Goal: Task Accomplishment & Management: Complete application form

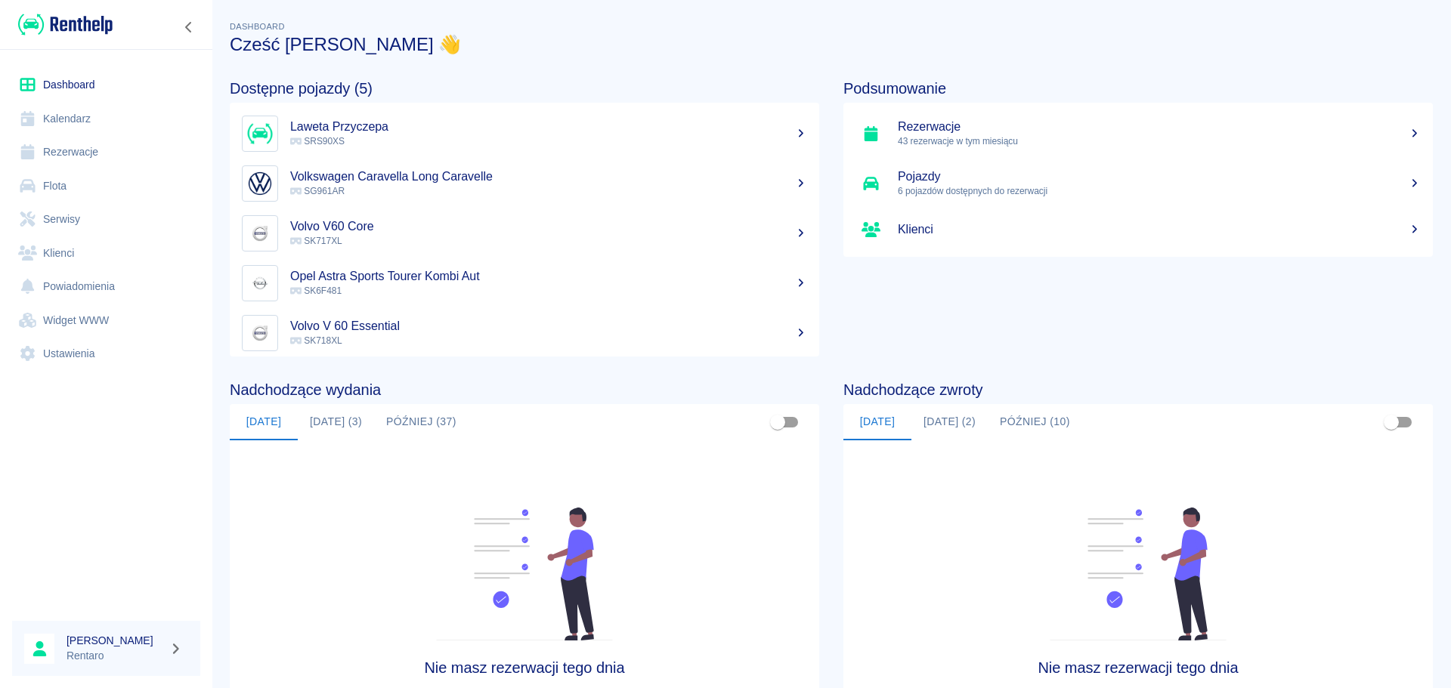
click at [69, 111] on link "Kalendarz" at bounding box center [106, 119] width 188 height 34
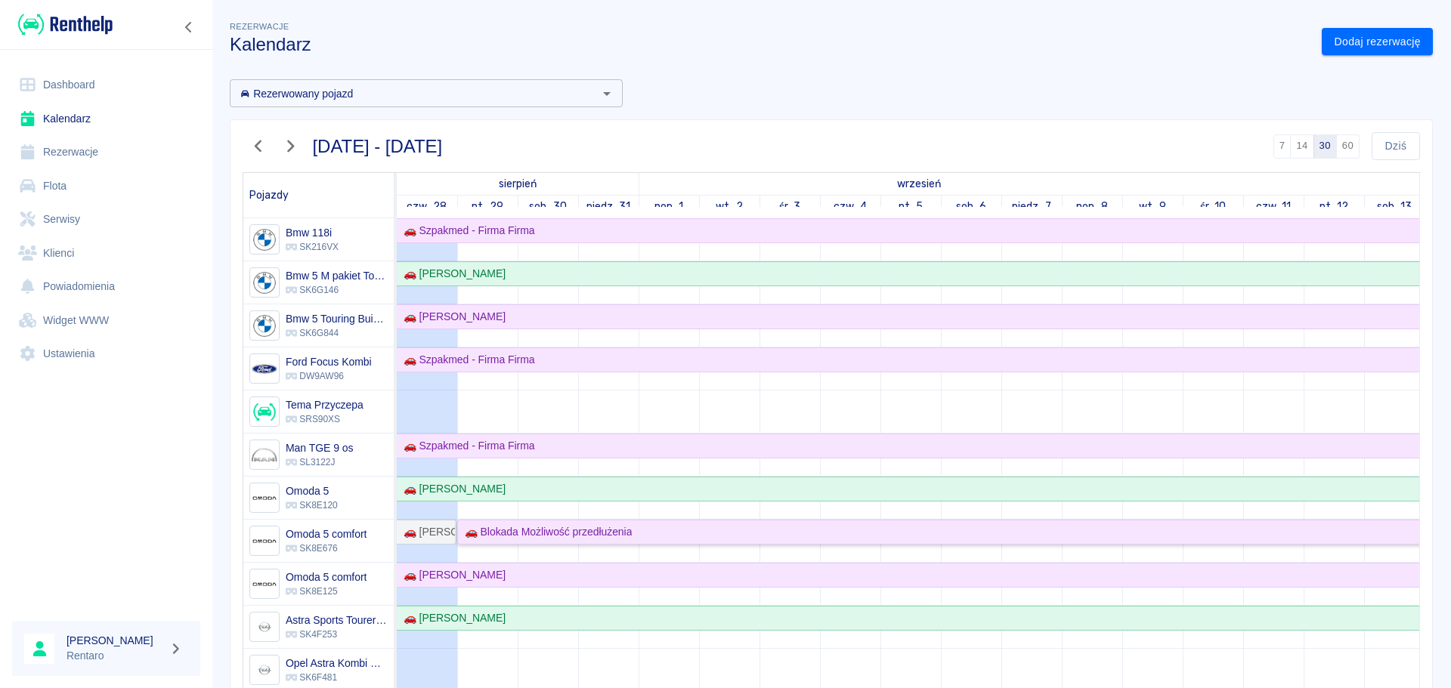
click at [669, 535] on div "🚗 Blokada Możliwość przedłużenia" at bounding box center [1334, 532] width 1751 height 16
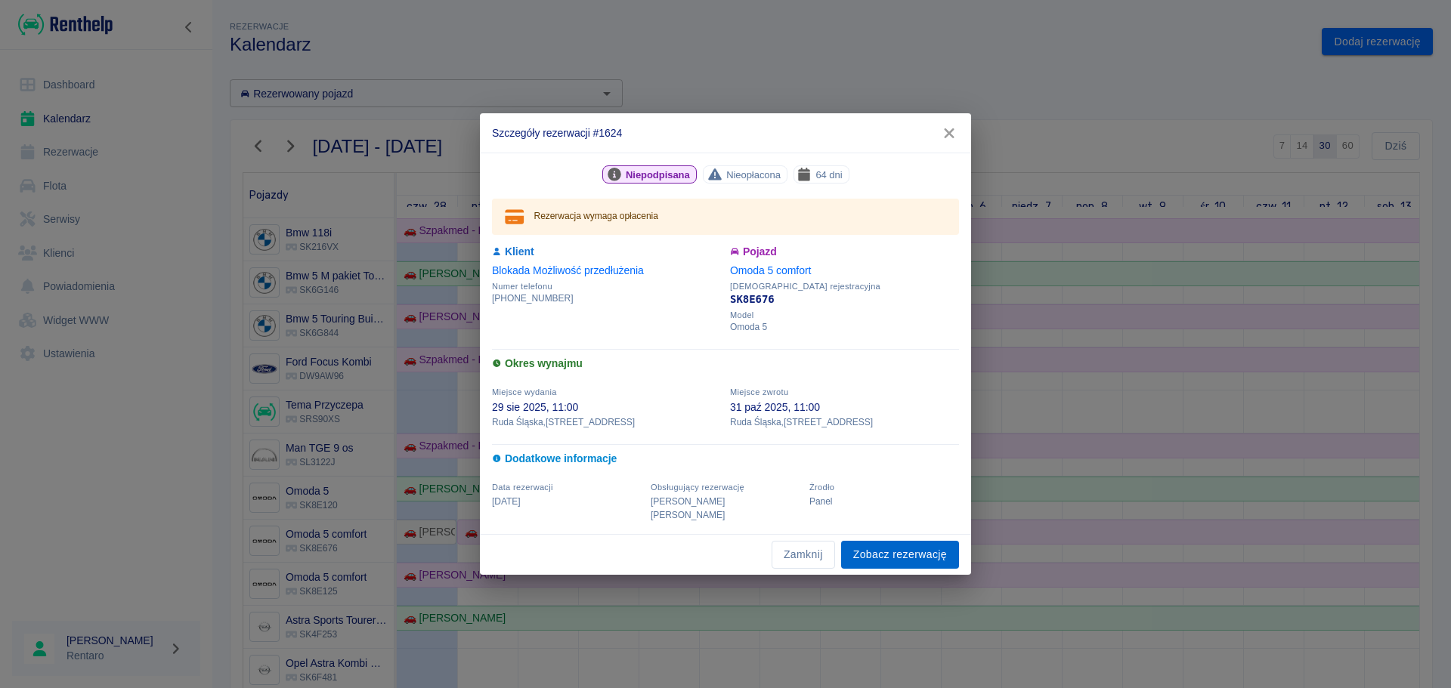
click at [910, 555] on link "Zobacz rezerwację" at bounding box center [900, 555] width 118 height 28
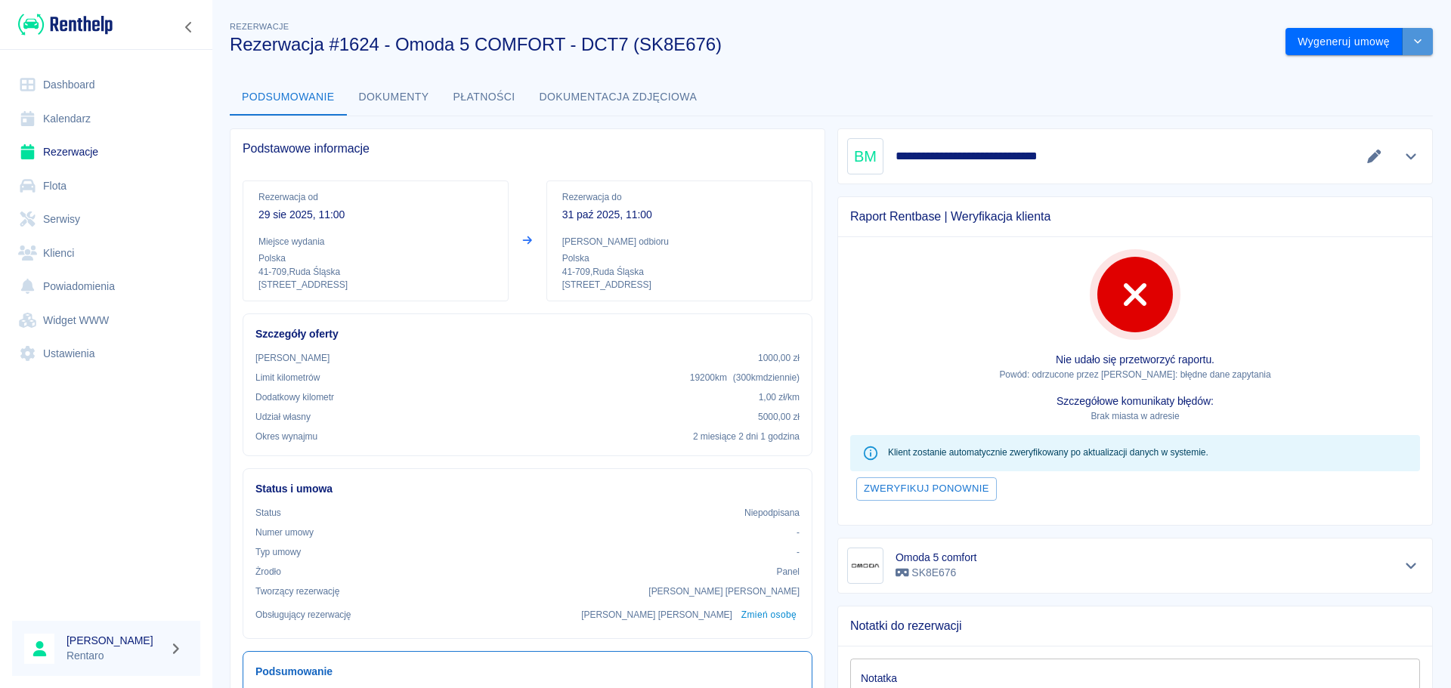
click at [1414, 40] on icon "drop-down" at bounding box center [1418, 41] width 8 height 5
click at [1360, 69] on li "Modyfikuj rezerwację" at bounding box center [1348, 73] width 122 height 25
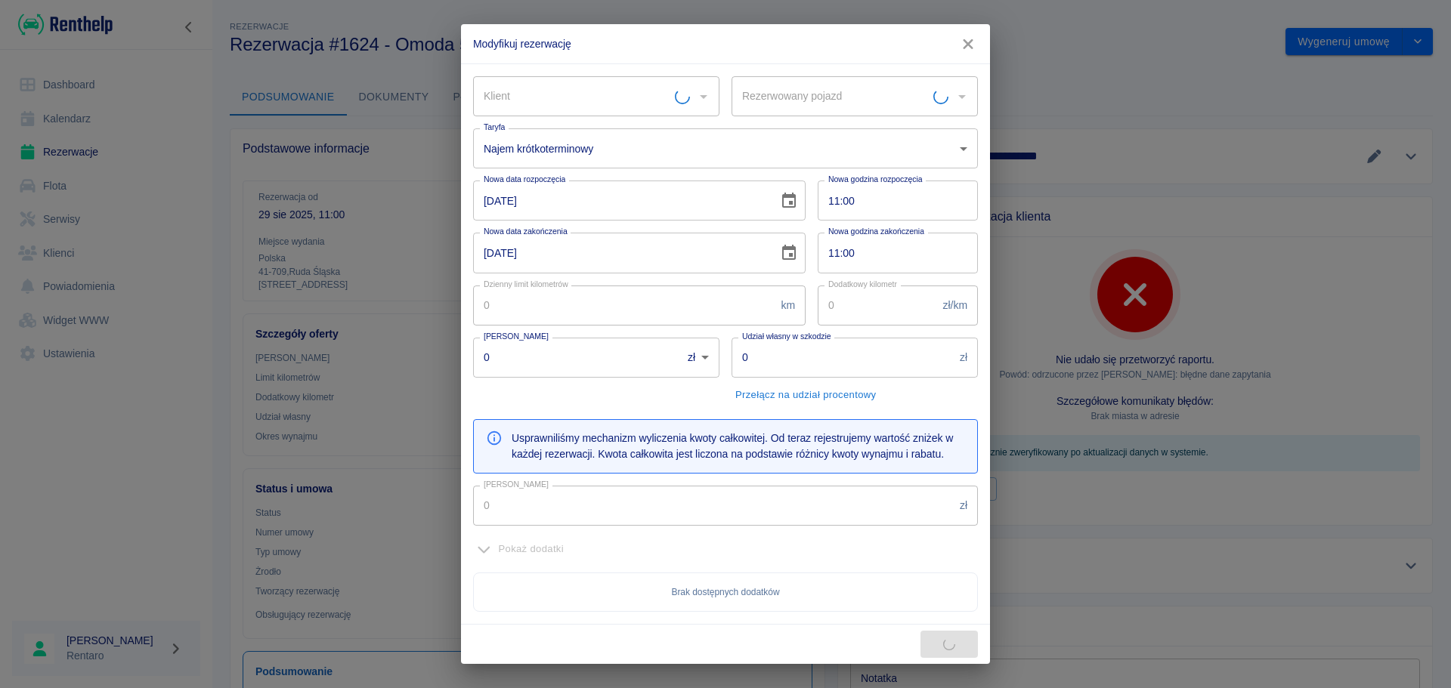
type input "Omoda 5 comfort - SK8E676"
type input "Blokada Możliwość przedłużenia"
type input "300"
type input "1"
type input "1000"
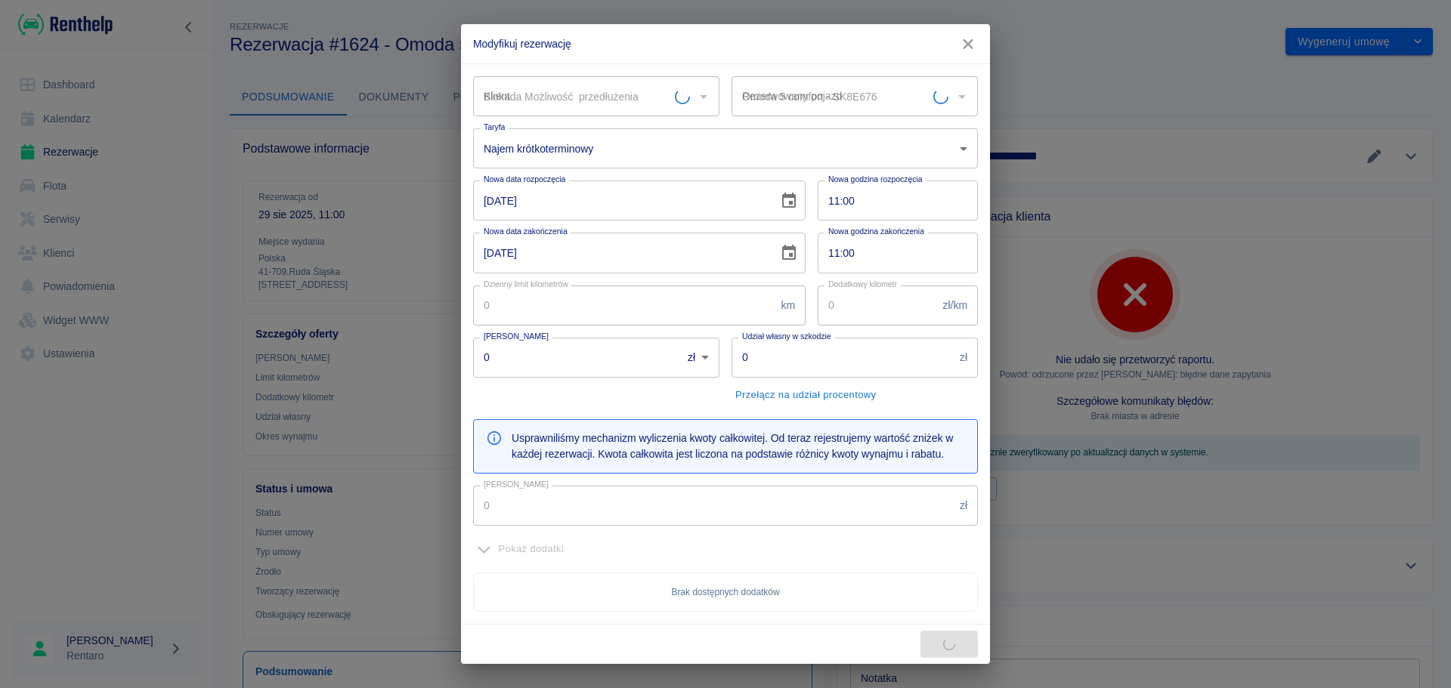
type input "5000"
type input "10176"
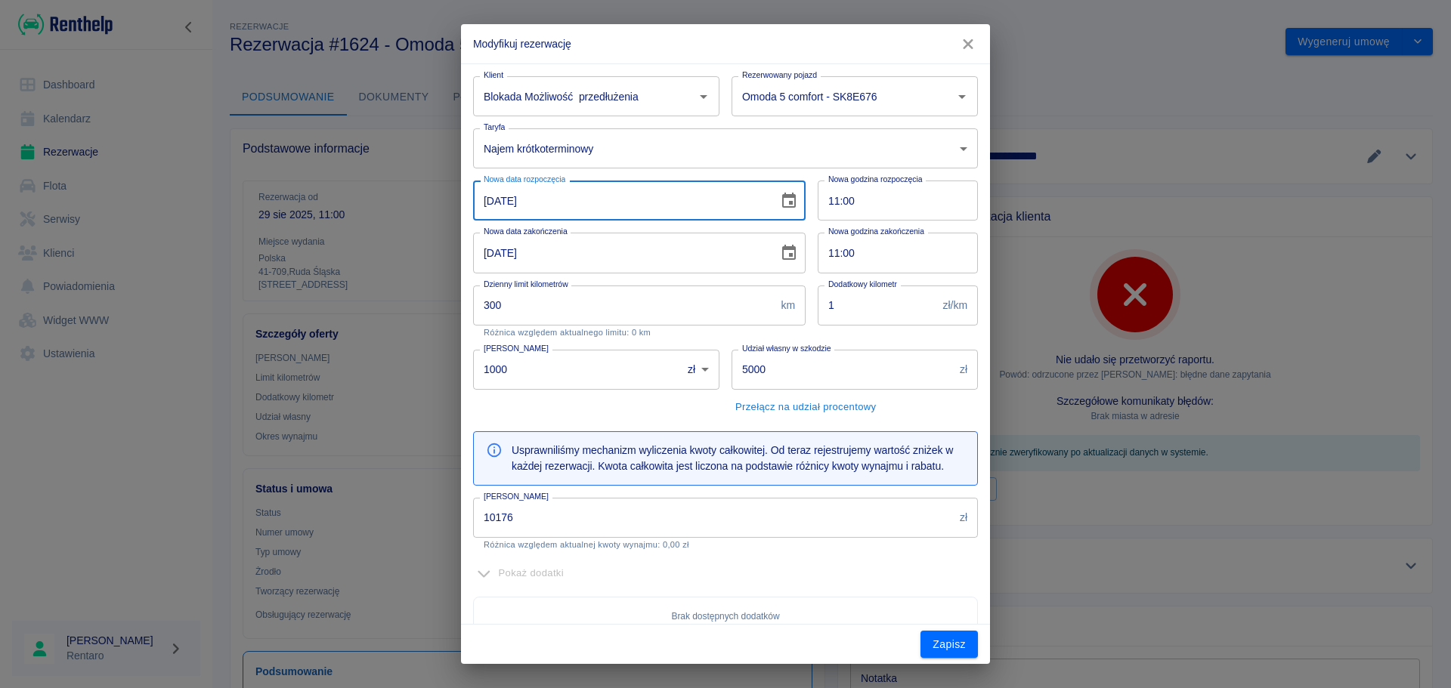
click at [491, 201] on input "[DATE]" at bounding box center [620, 201] width 295 height 40
click at [782, 258] on icon "Choose date, selected date is 31 paź 2025" at bounding box center [789, 252] width 14 height 15
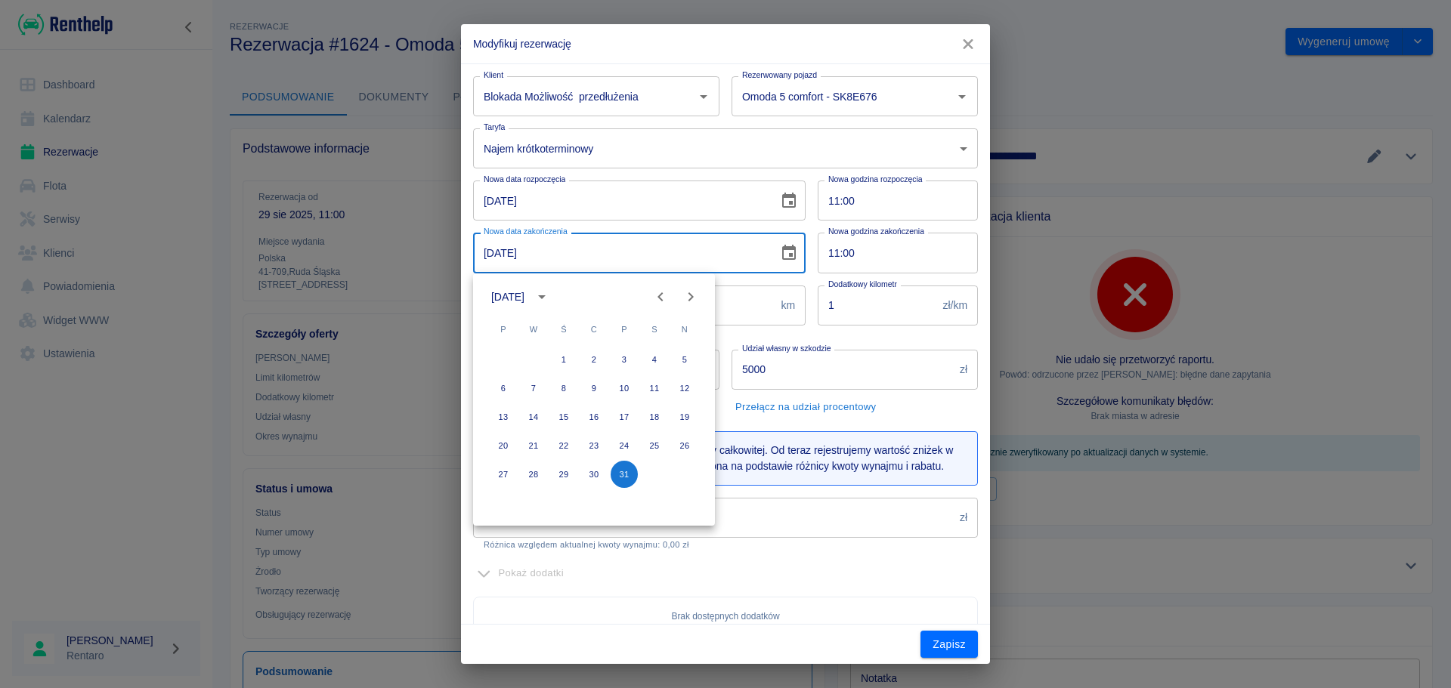
click at [693, 295] on icon "Next month" at bounding box center [691, 297] width 18 height 18
click at [663, 295] on icon "Previous month" at bounding box center [660, 297] width 18 height 18
click at [483, 201] on input "[DATE]" at bounding box center [620, 201] width 295 height 40
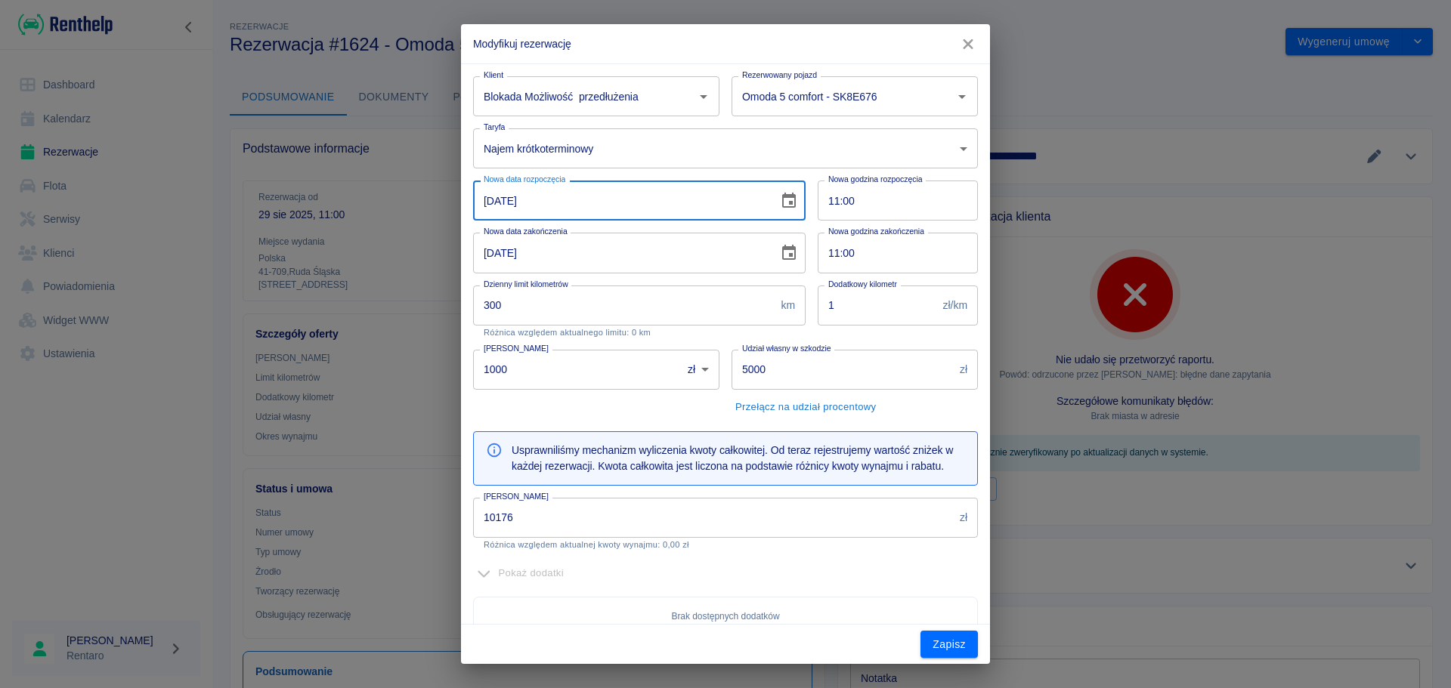
click at [489, 201] on input "[DATE]" at bounding box center [620, 201] width 295 height 40
click at [780, 205] on icon "Choose date, selected date is 29 sie 2025" at bounding box center [789, 201] width 18 height 18
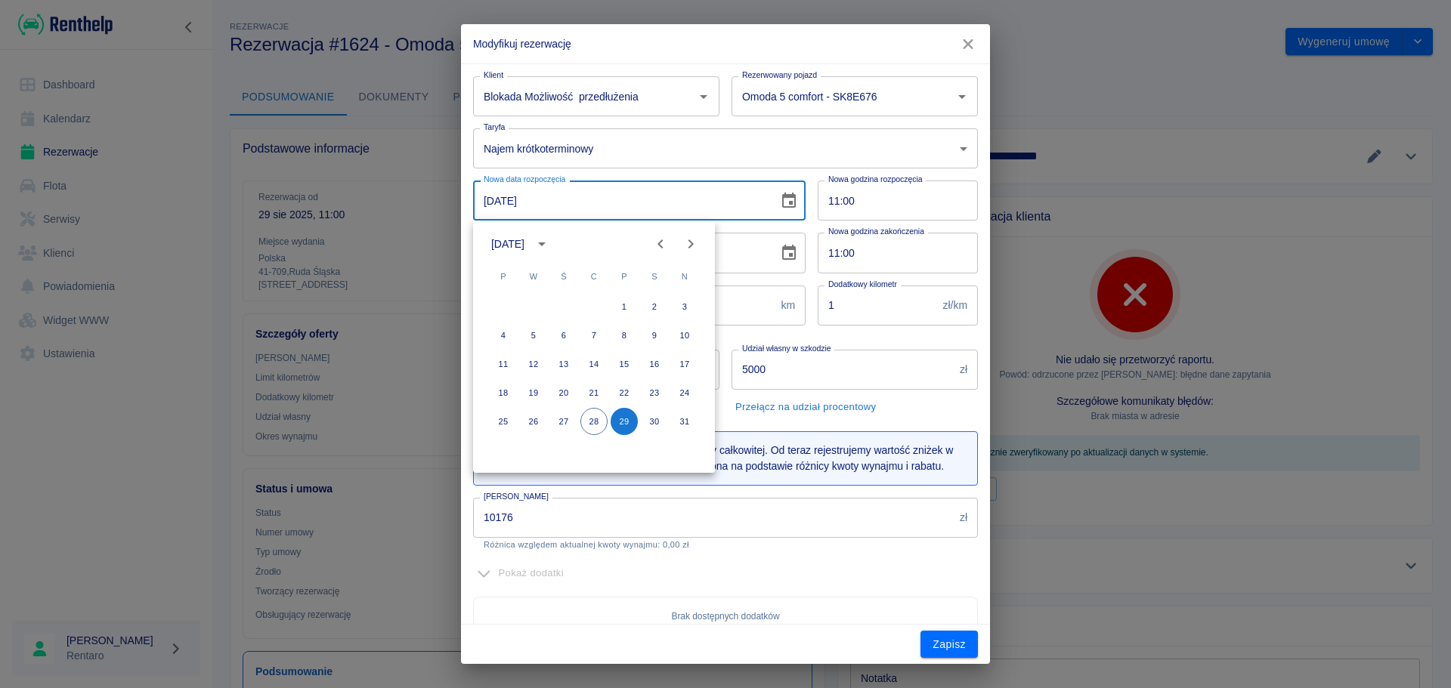
click at [685, 239] on icon "Next month" at bounding box center [691, 244] width 18 height 18
click at [506, 362] on button "15" at bounding box center [503, 364] width 27 height 27
type input "[DATE]"
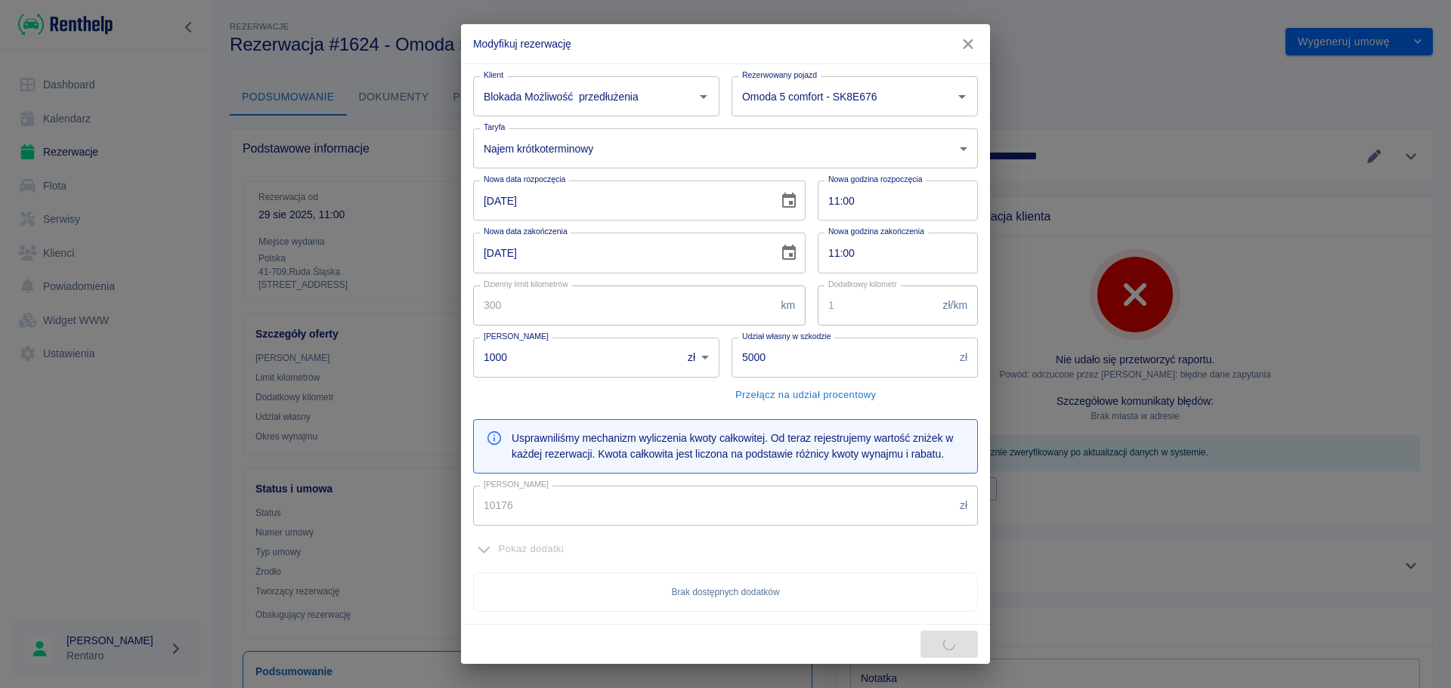
type input "7473"
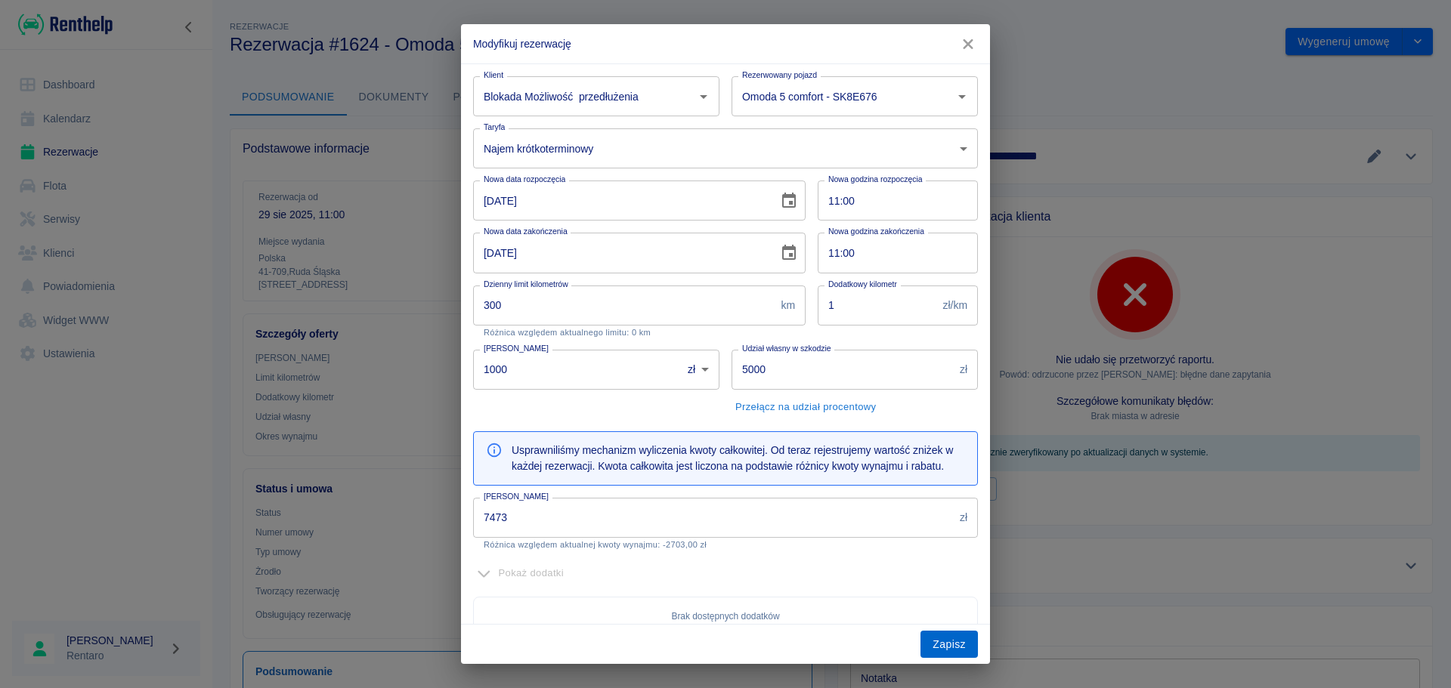
click at [936, 646] on button "Zapisz" at bounding box center [948, 645] width 57 height 28
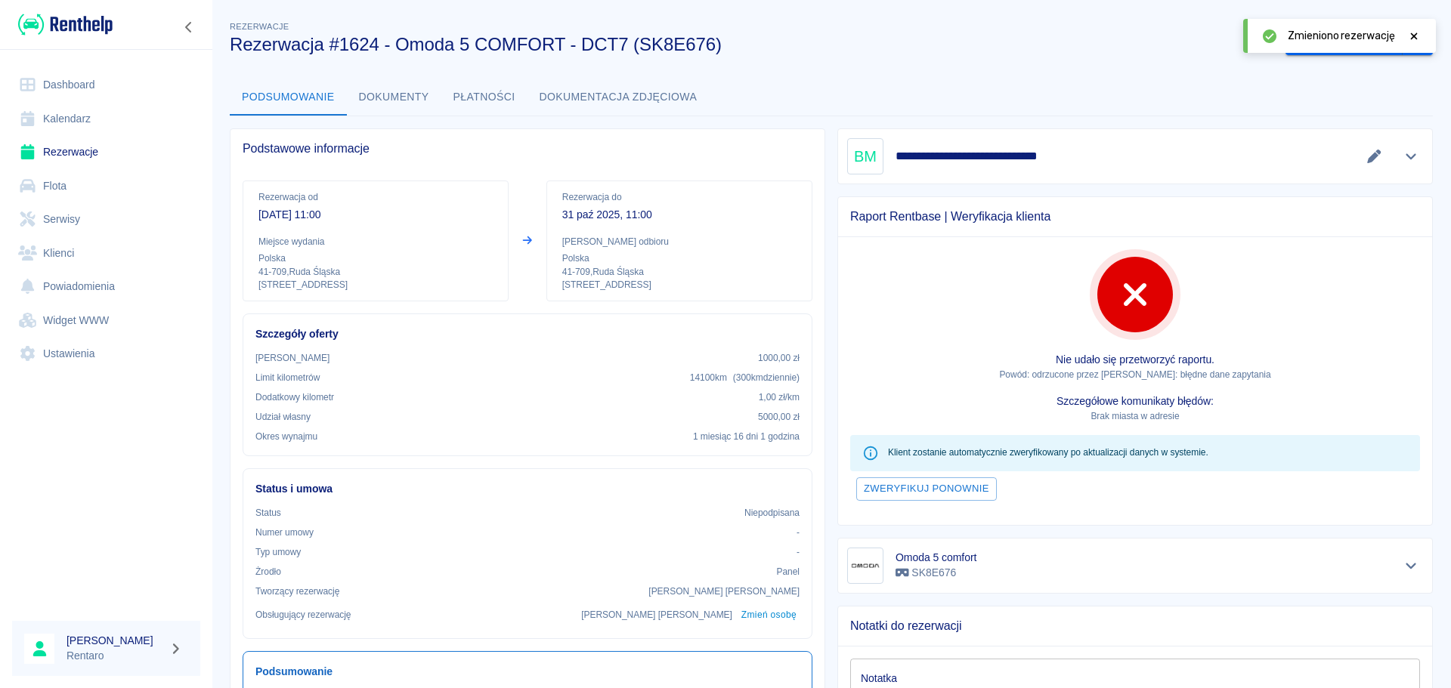
click at [76, 123] on link "Kalendarz" at bounding box center [106, 119] width 188 height 34
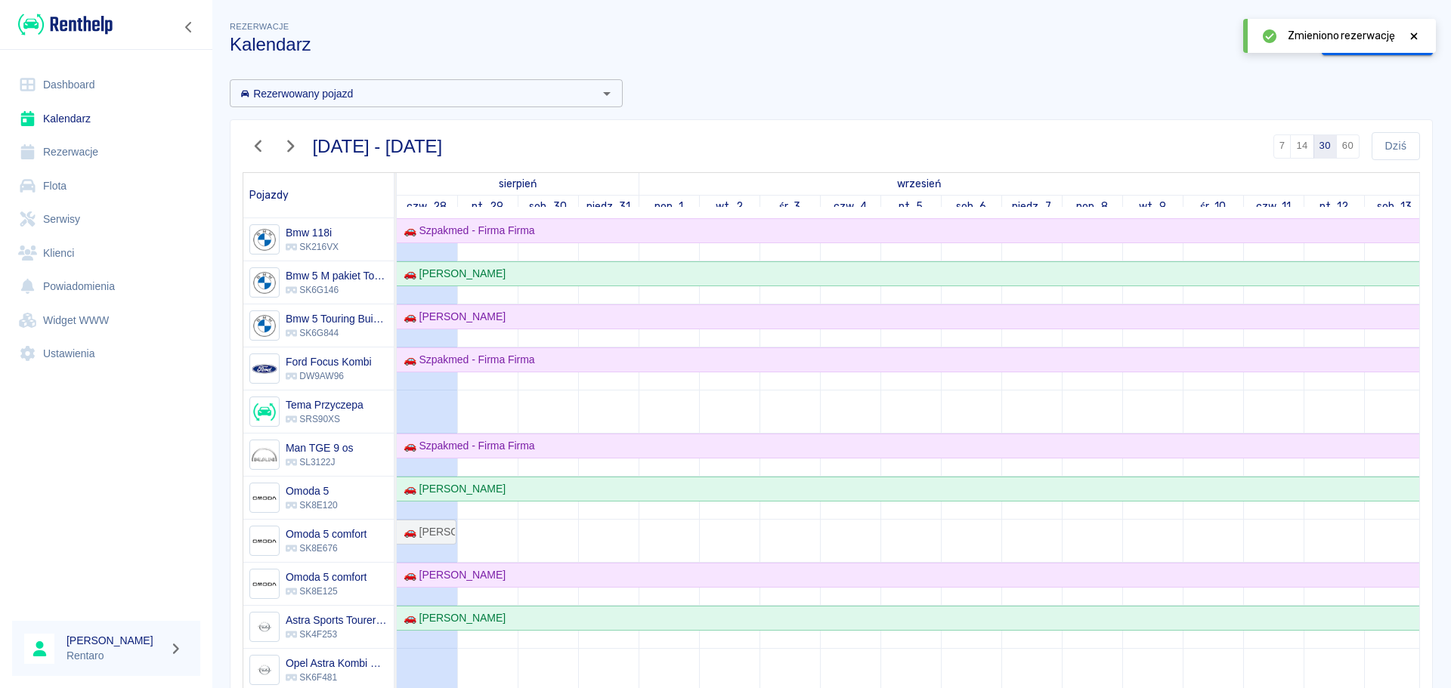
click at [1415, 37] on icon at bounding box center [1414, 35] width 7 height 7
click at [1373, 42] on link "Dodaj rezerwację" at bounding box center [1377, 42] width 111 height 28
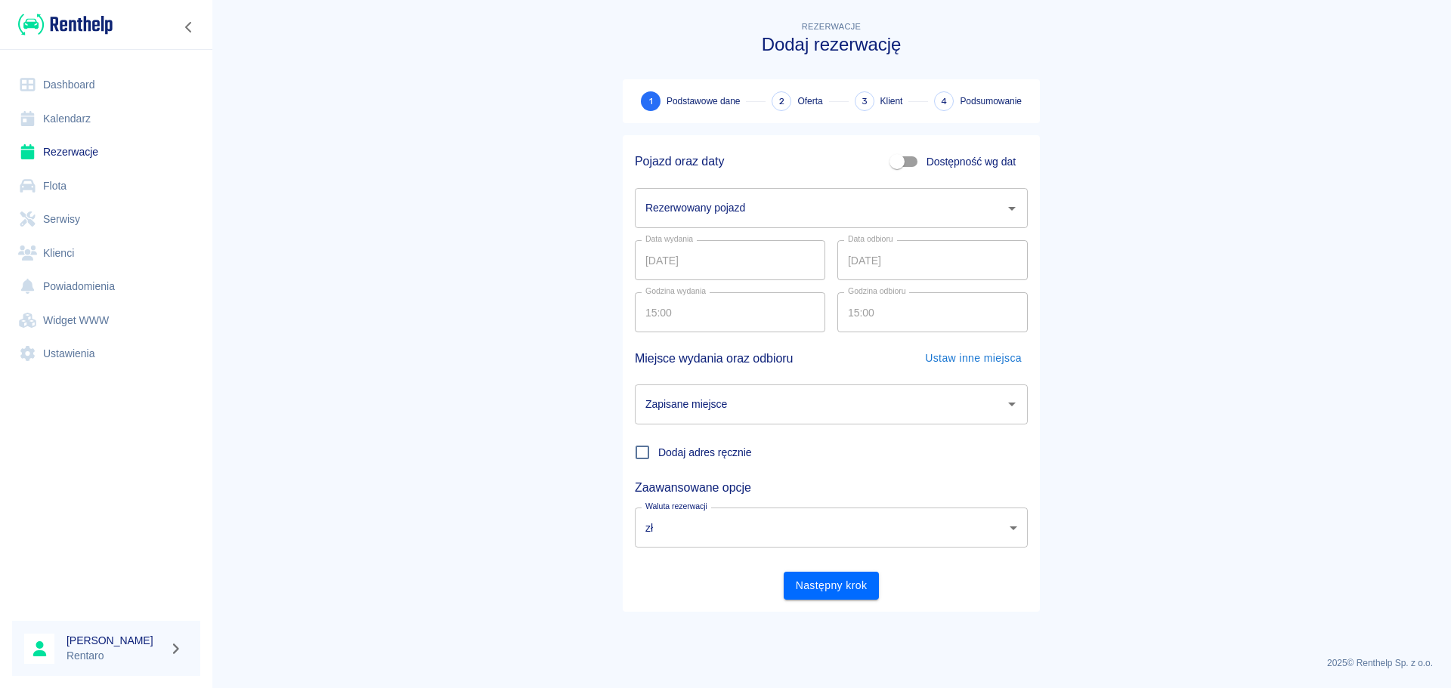
click at [762, 226] on div "Rezerwowany pojazd" at bounding box center [831, 208] width 393 height 40
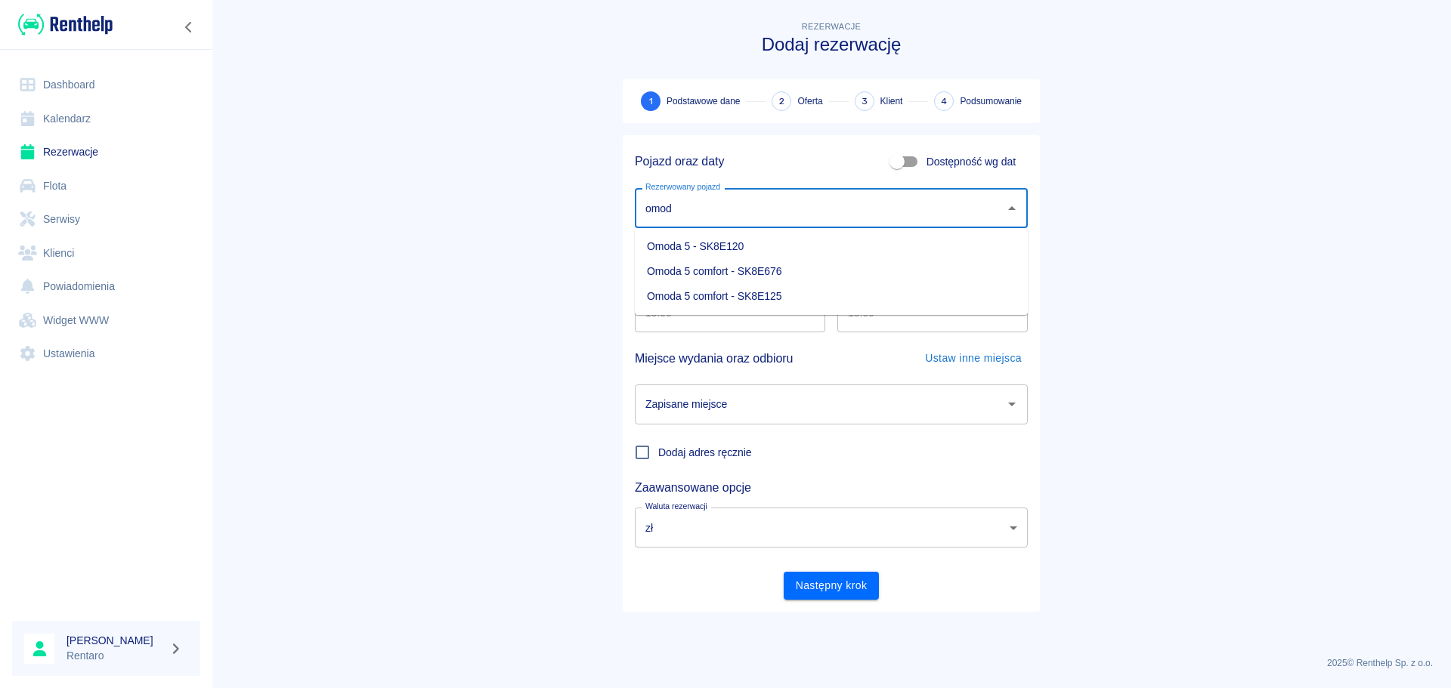
click at [732, 274] on li "Omoda 5 comfort - SK8E676" at bounding box center [831, 271] width 393 height 25
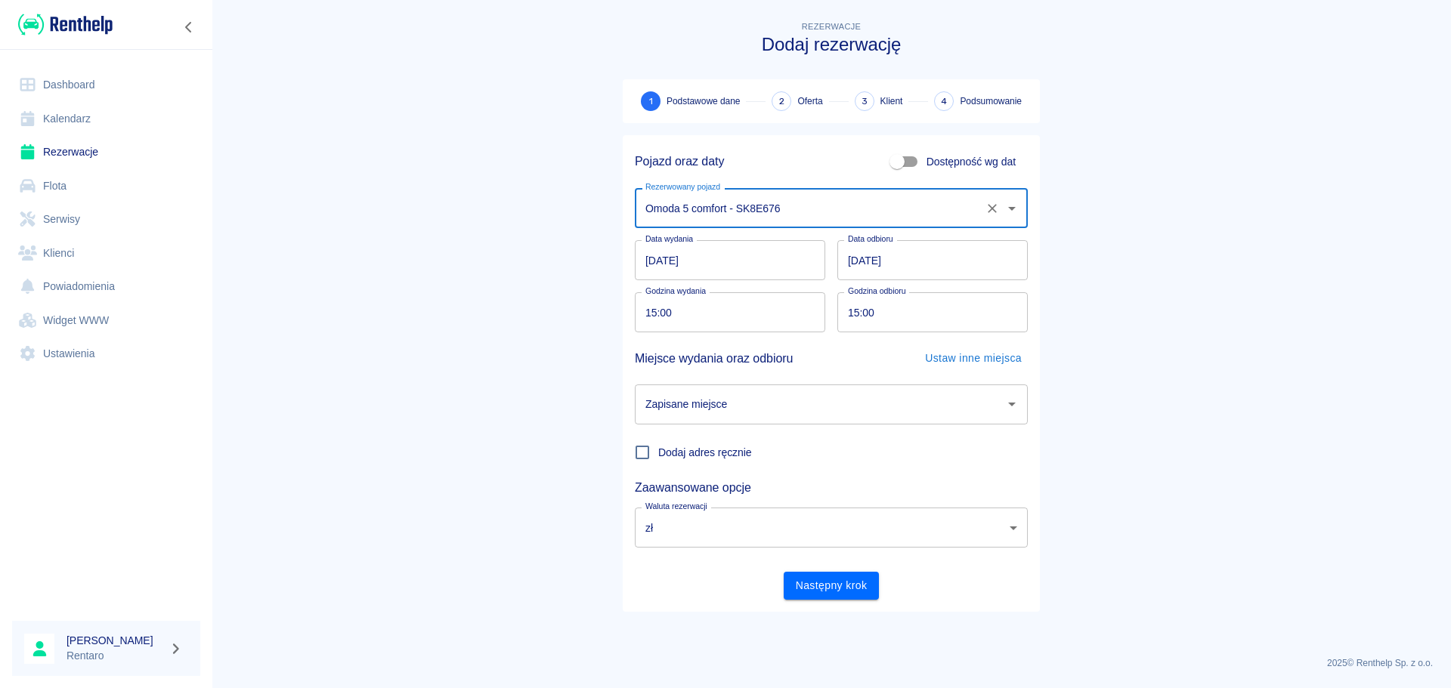
type input "Omoda 5 comfort - SK8E676"
click at [774, 261] on input "[DATE]" at bounding box center [730, 260] width 190 height 40
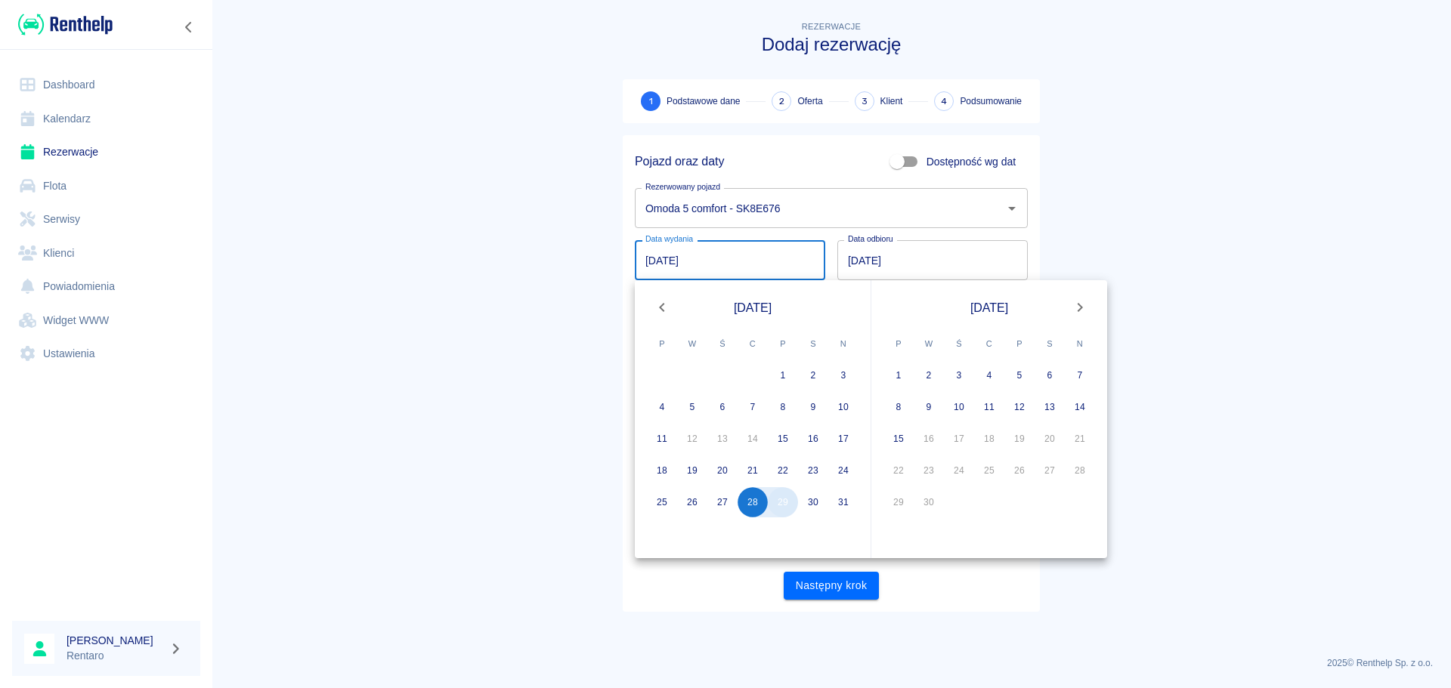
click at [785, 501] on button "29" at bounding box center [783, 502] width 30 height 30
type input "[DATE]"
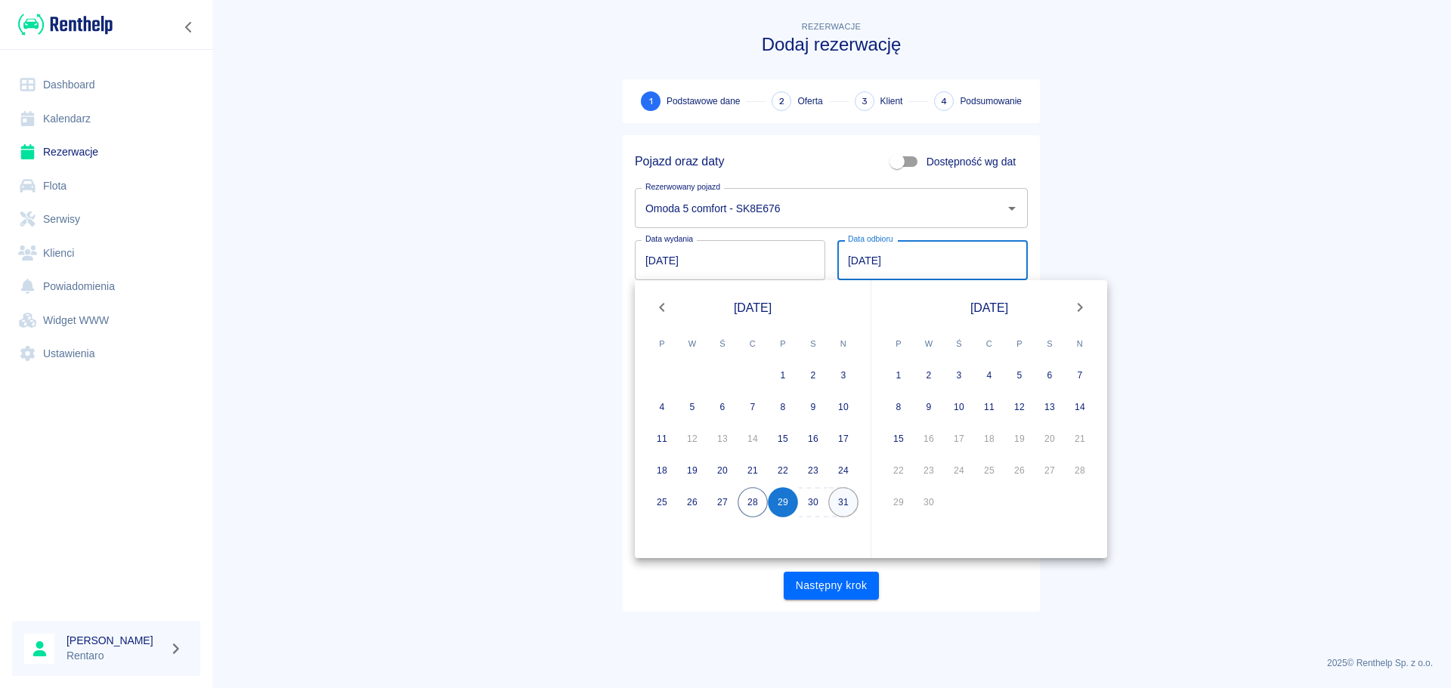
click at [833, 499] on button "31" at bounding box center [843, 502] width 30 height 30
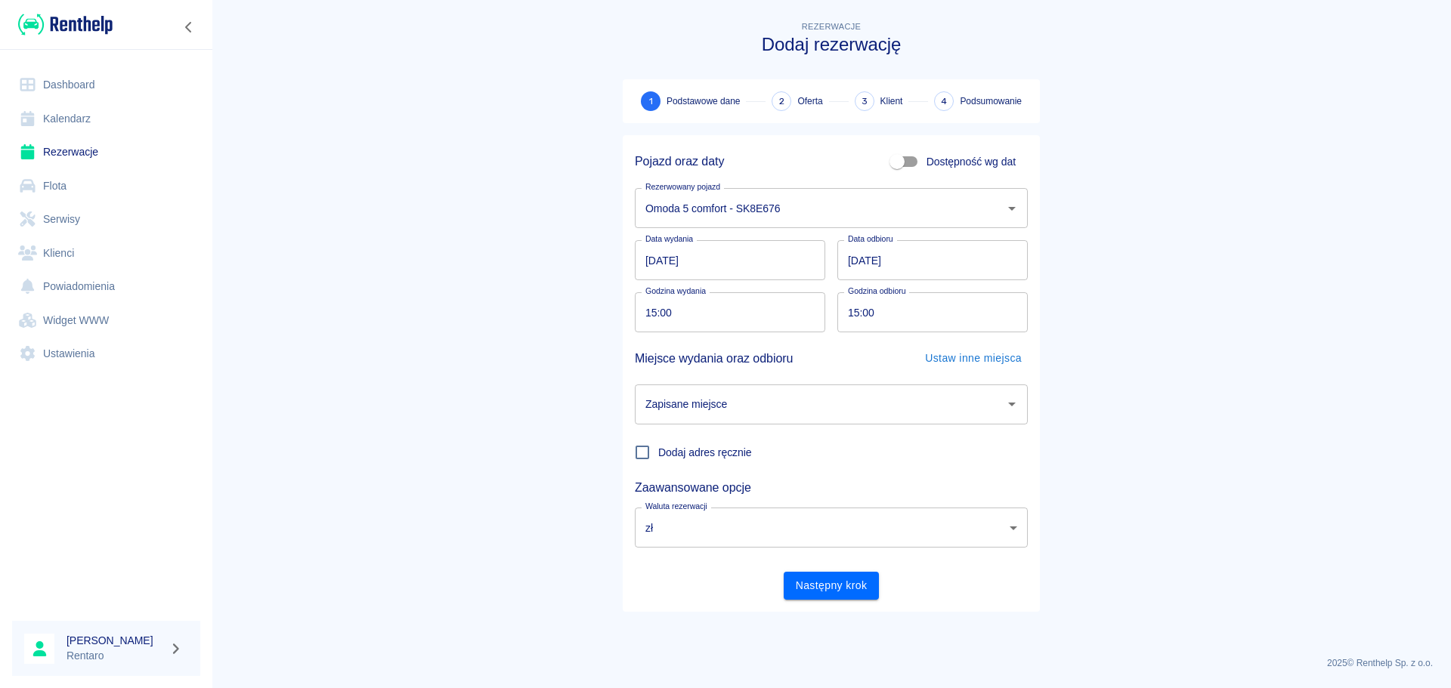
click at [703, 420] on div "Zapisane miejsce" at bounding box center [831, 405] width 393 height 40
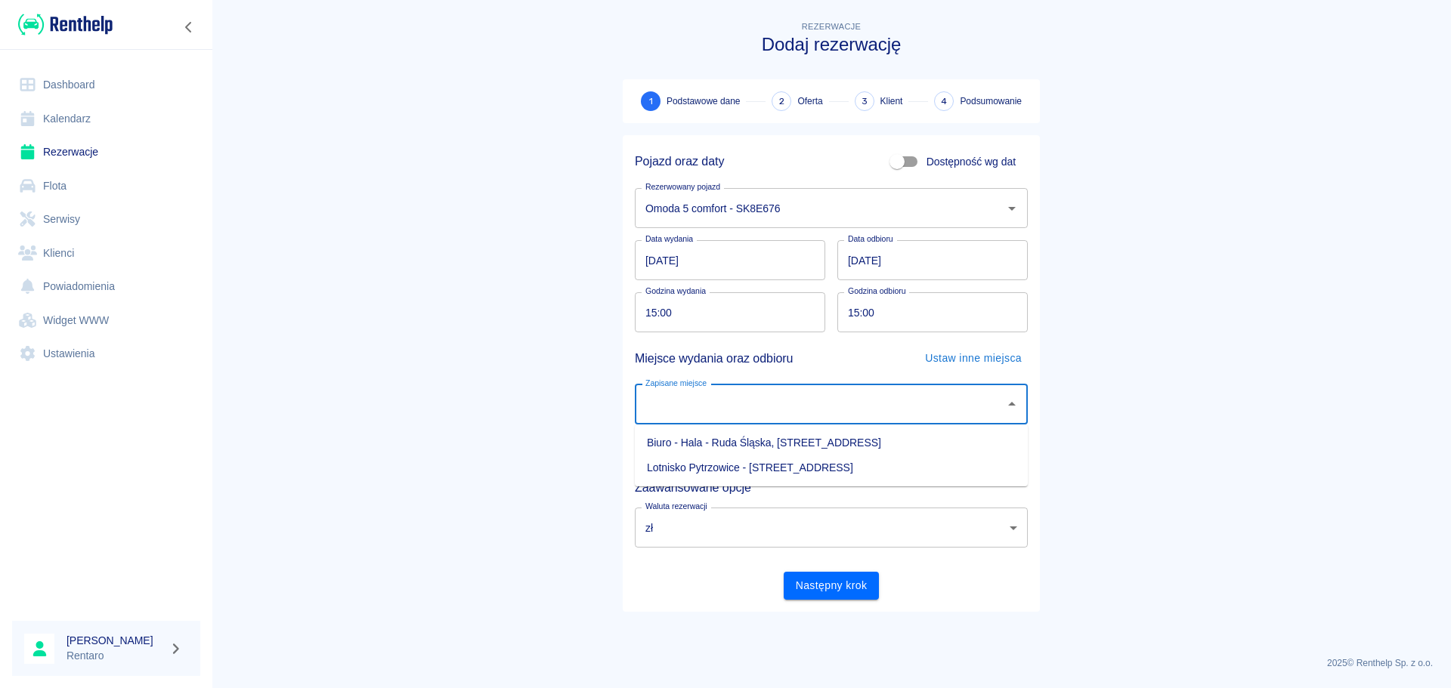
drag, startPoint x: 867, startPoint y: 258, endPoint x: 860, endPoint y: 269, distance: 13.0
click at [867, 258] on input "[DATE]" at bounding box center [932, 260] width 190 height 40
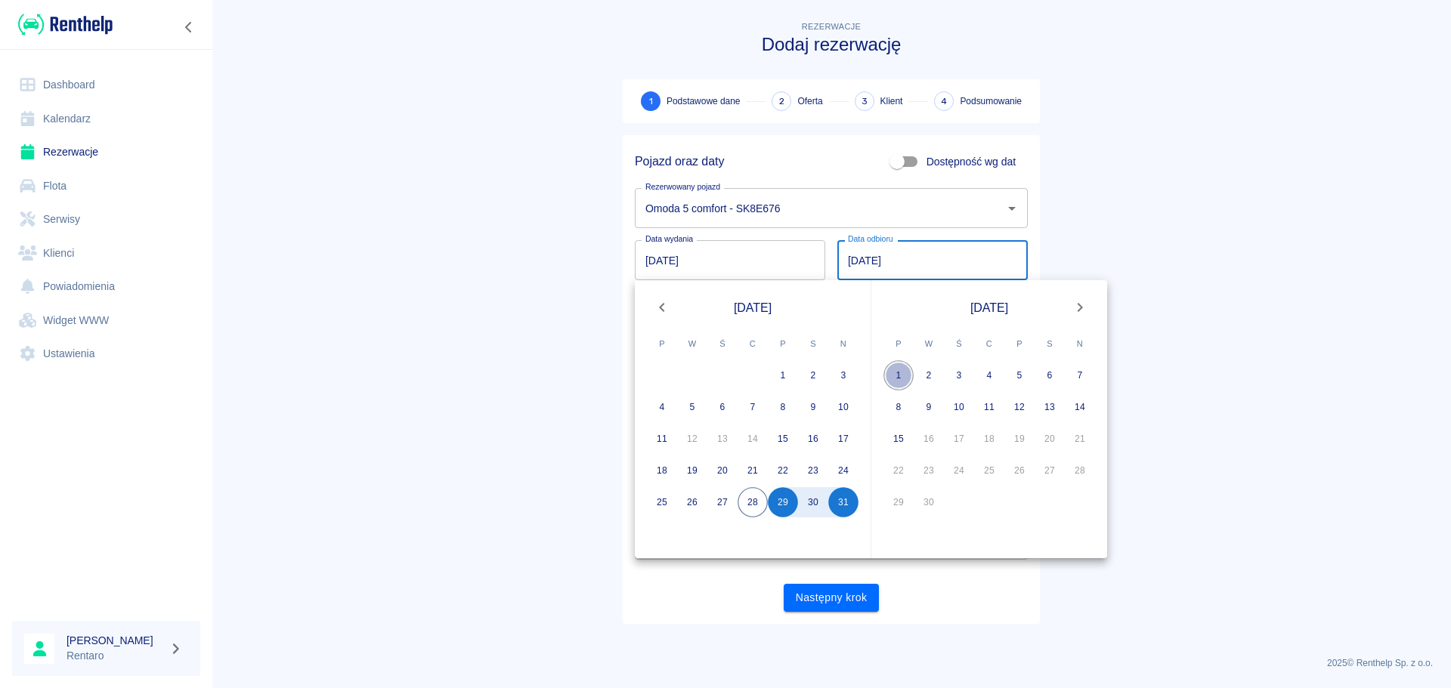
click at [895, 378] on button "1" at bounding box center [898, 375] width 30 height 30
type input "[DATE]"
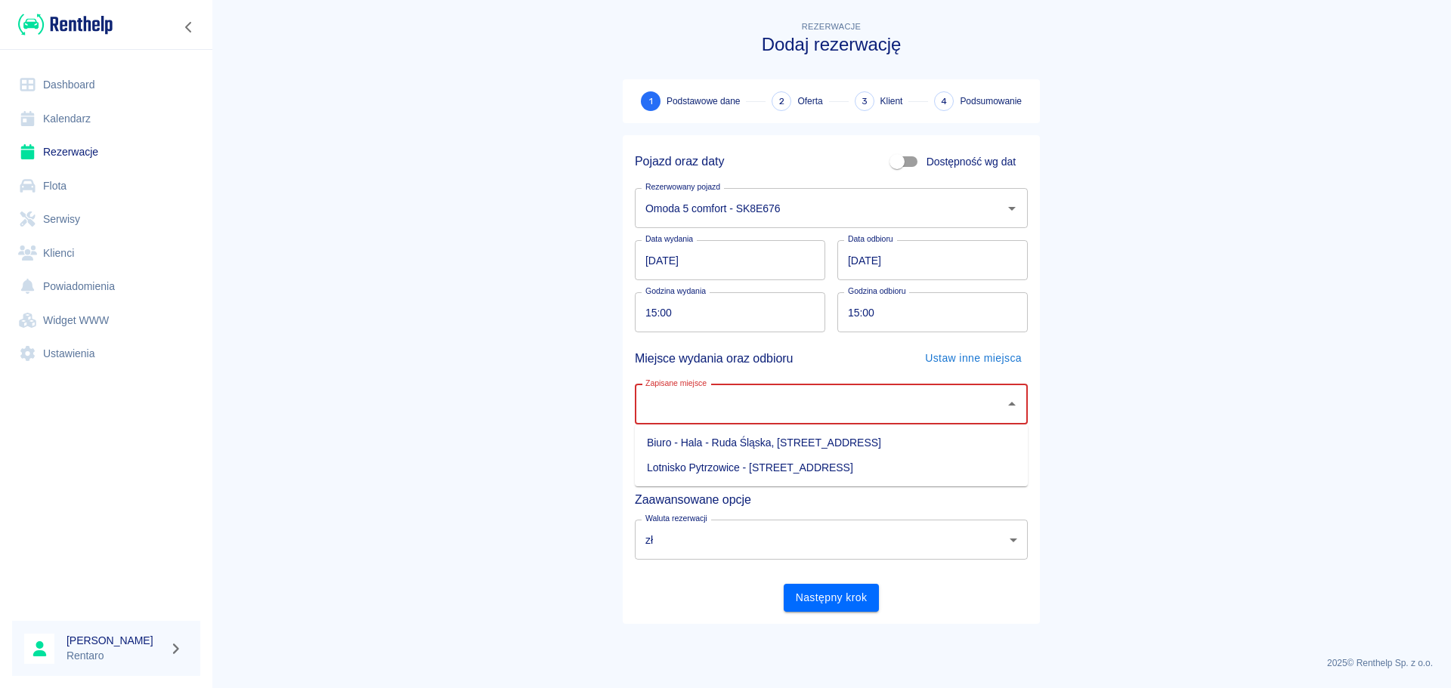
click at [768, 412] on input "Zapisane miejsce" at bounding box center [819, 404] width 357 height 26
click at [769, 441] on li "Biuro - Hala - Ruda Śląska, [STREET_ADDRESS]" at bounding box center [831, 443] width 393 height 25
type input "Biuro - Hala - Ruda Śląska, [STREET_ADDRESS]"
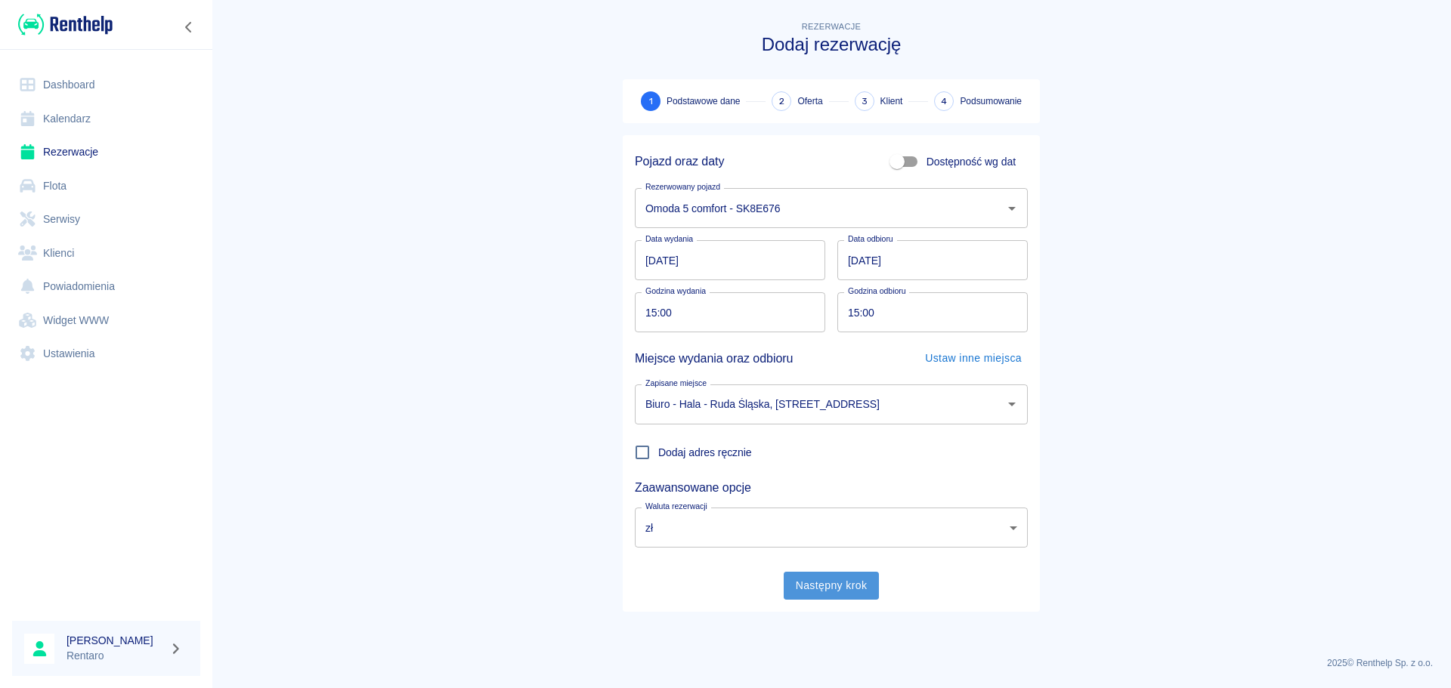
click at [834, 580] on button "Następny krok" at bounding box center [832, 586] width 96 height 28
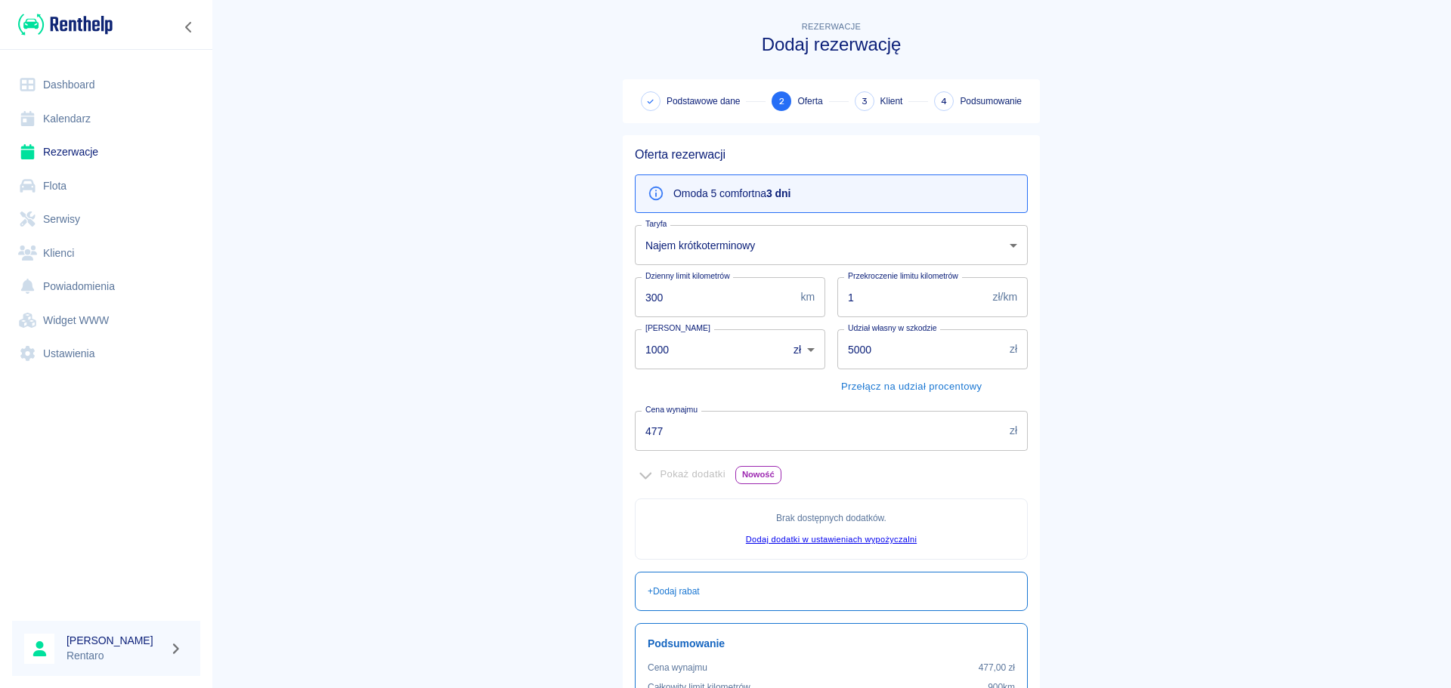
scroll to position [184, 0]
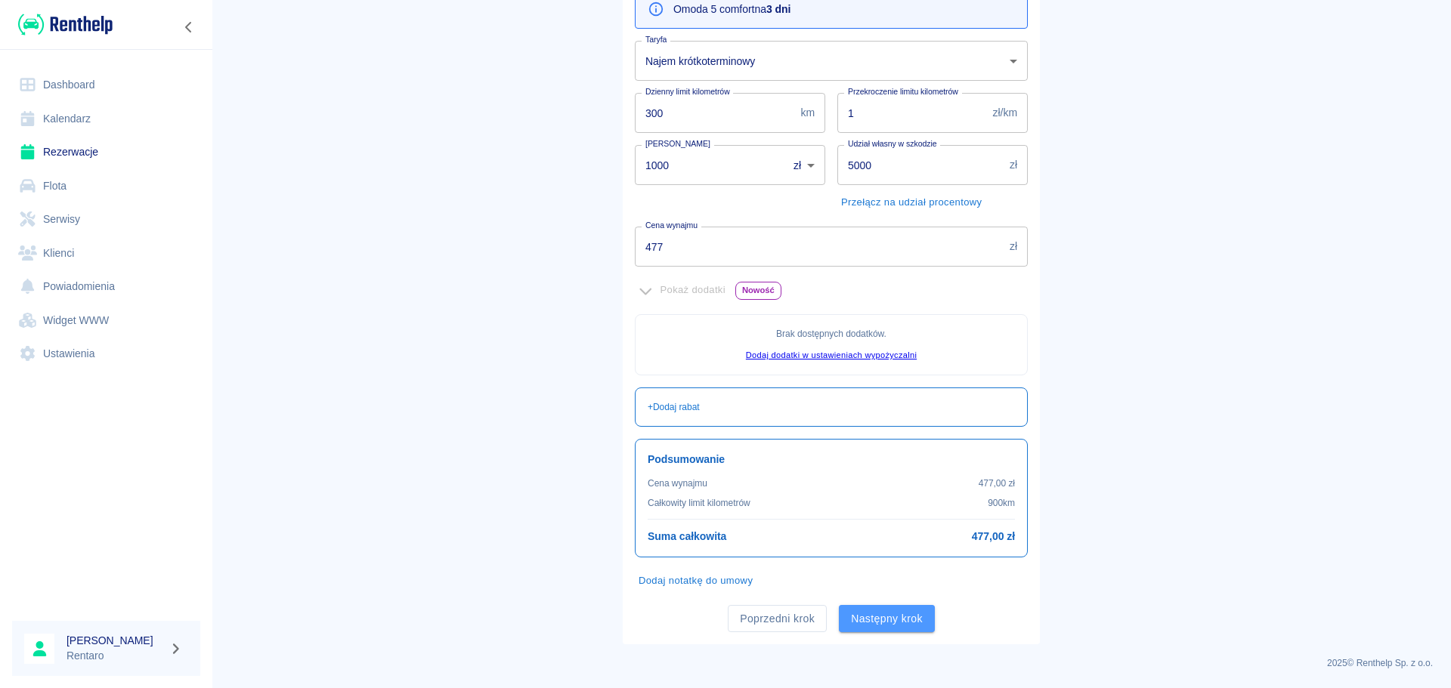
click at [867, 617] on button "Następny krok" at bounding box center [887, 619] width 96 height 28
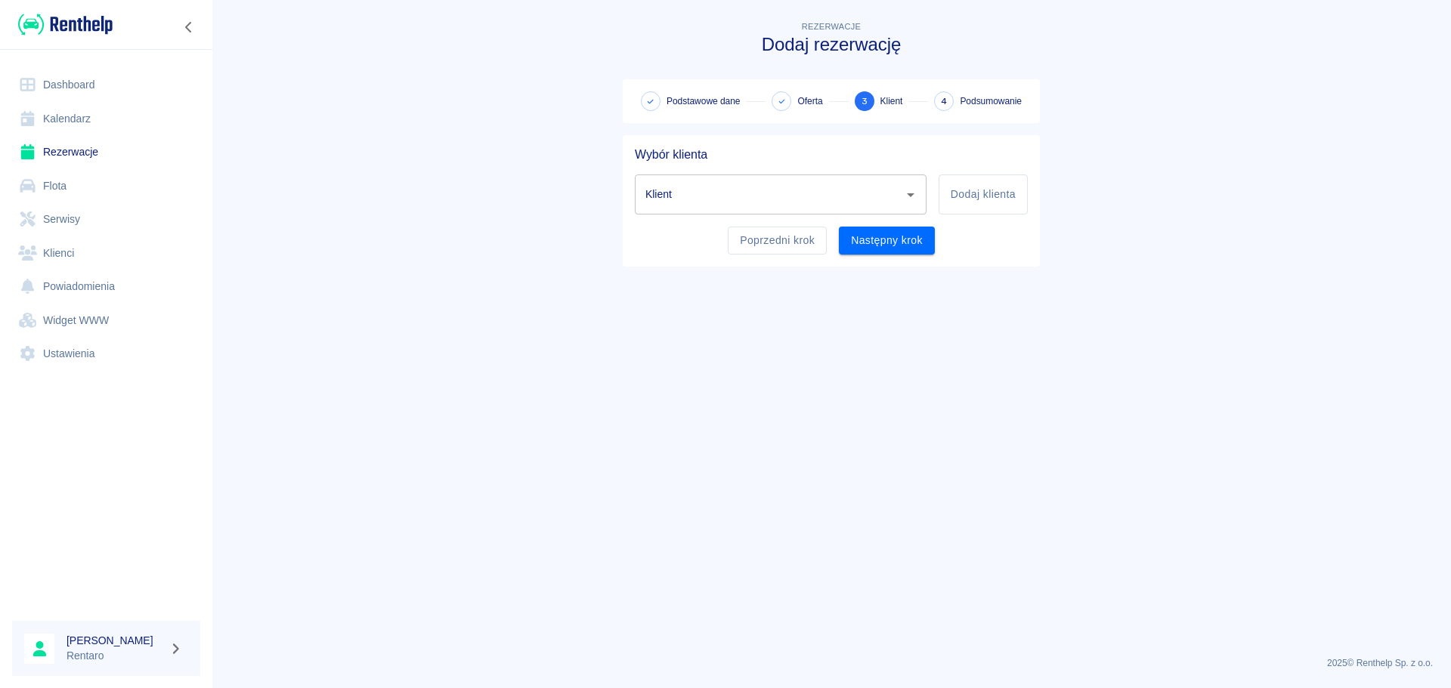
click at [821, 199] on input "Klient" at bounding box center [768, 194] width 255 height 26
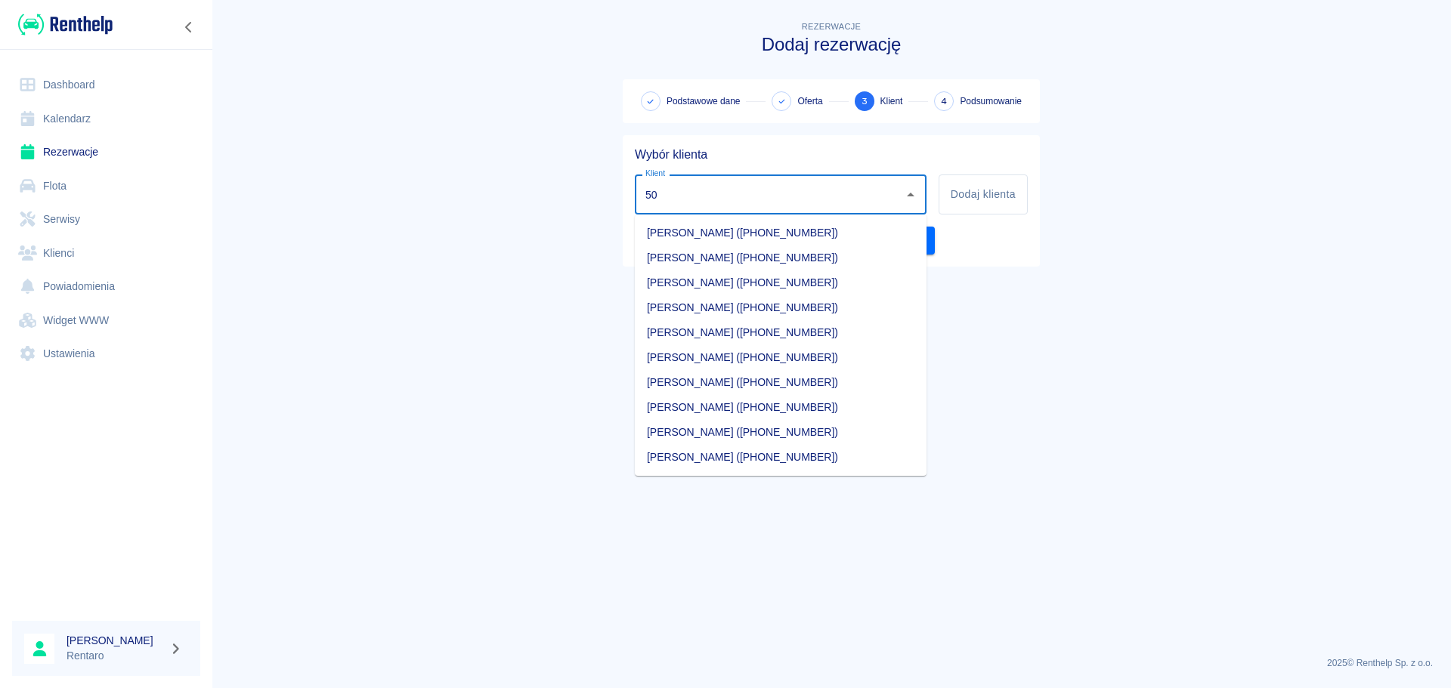
type input "5"
click at [1015, 194] on button "Dodaj klienta" at bounding box center [982, 195] width 89 height 40
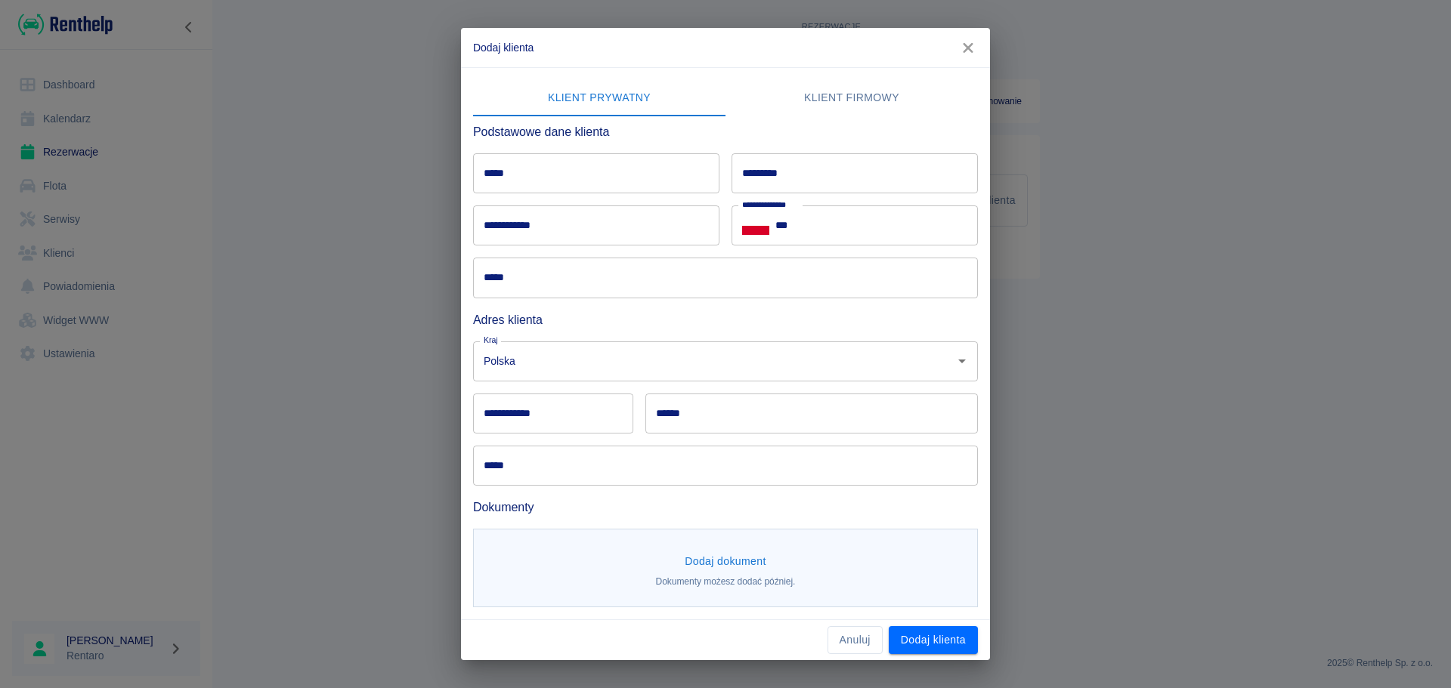
click at [601, 185] on input "*****" at bounding box center [596, 173] width 246 height 40
type input "****"
click at [820, 163] on input "*********" at bounding box center [854, 173] width 246 height 40
type input "*****"
click at [861, 225] on input "***" at bounding box center [876, 226] width 202 height 40
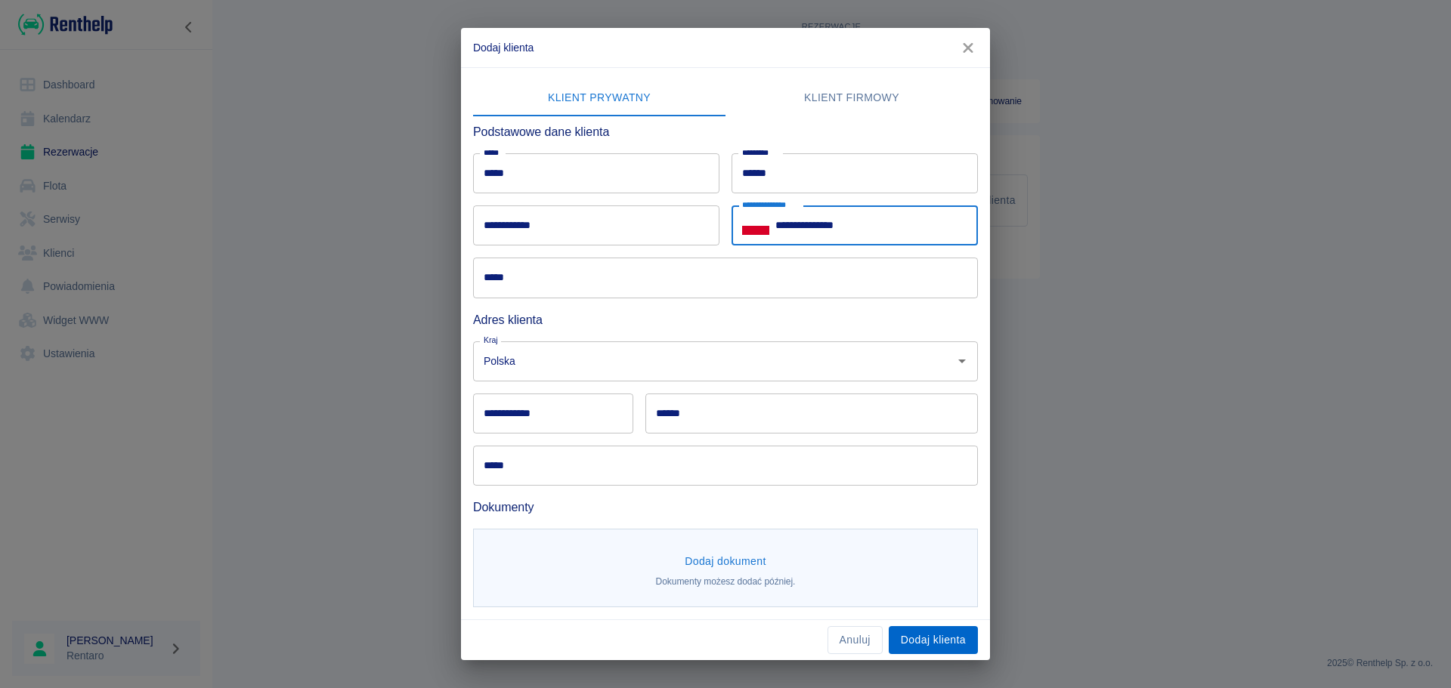
type input "**********"
click at [914, 645] on button "Dodaj klienta" at bounding box center [933, 640] width 89 height 28
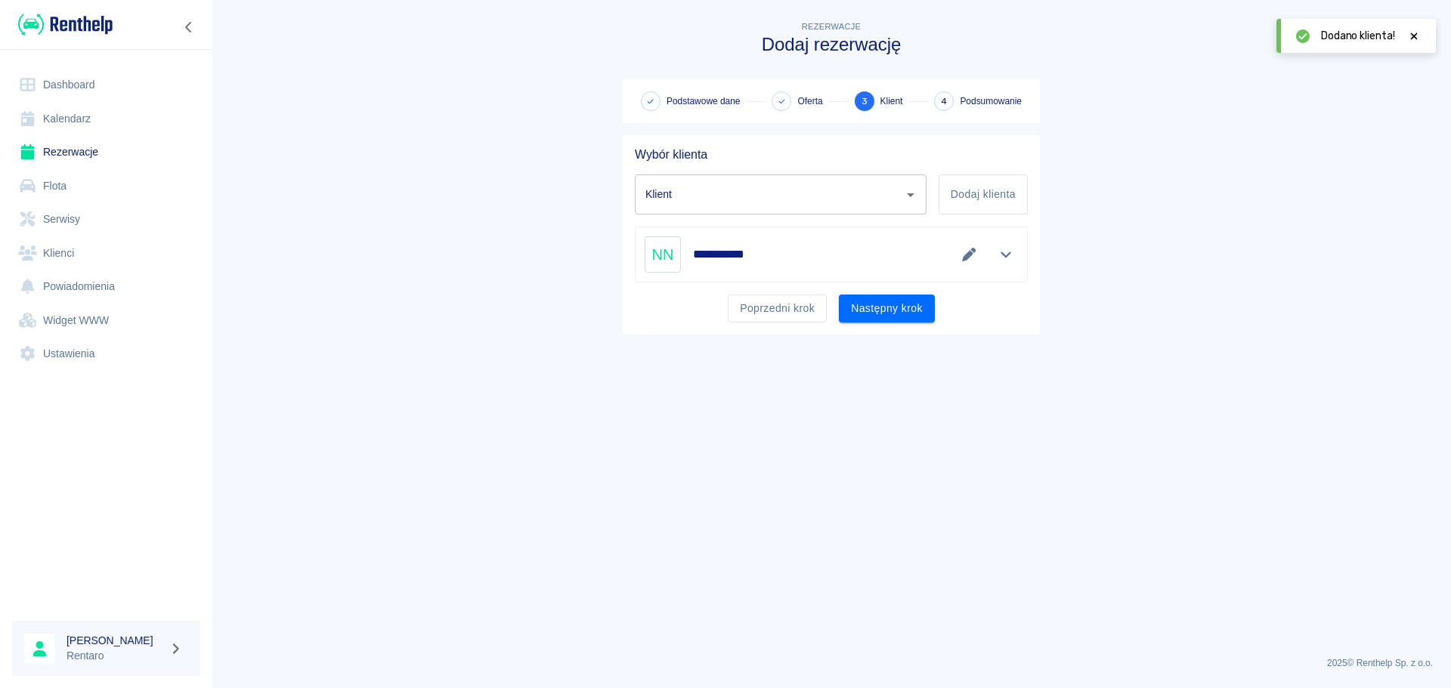
type input "[PERSON_NAME] ([PHONE_NUMBER])"
click at [892, 309] on button "Następny krok" at bounding box center [887, 309] width 96 height 28
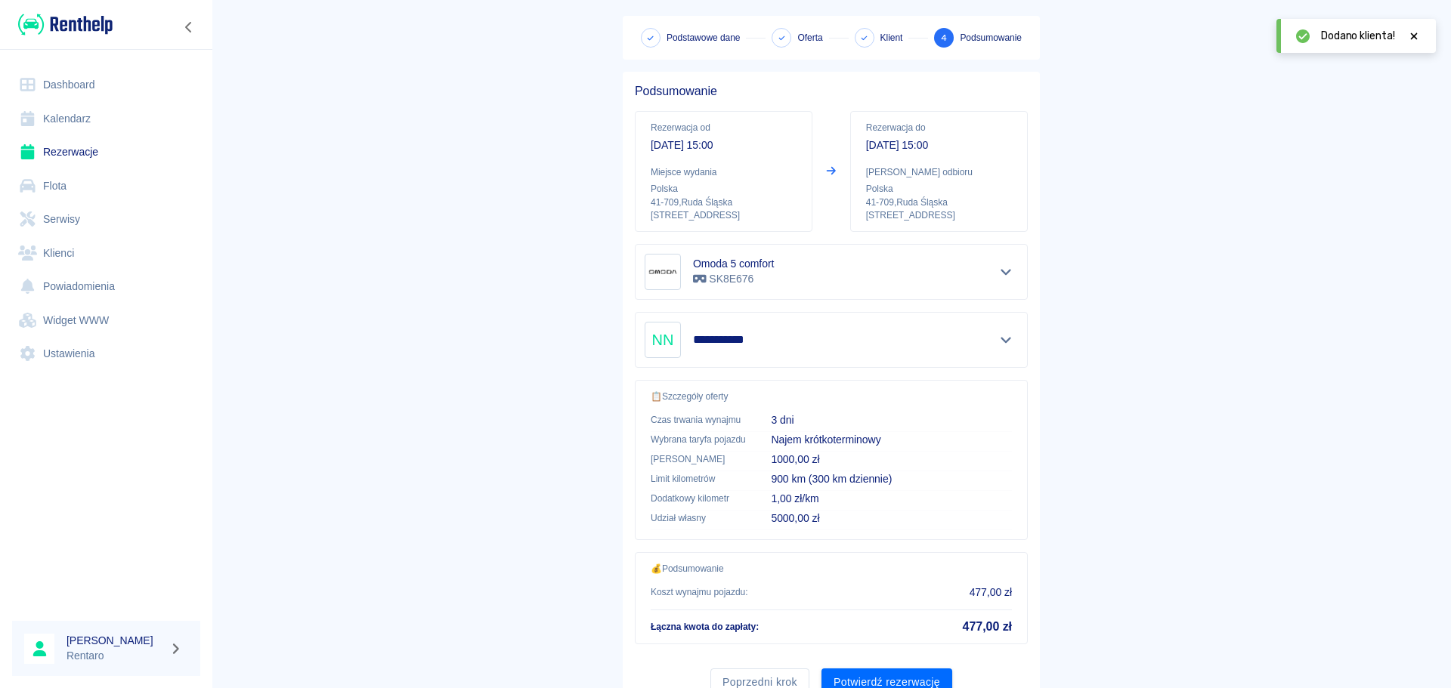
scroll to position [127, 0]
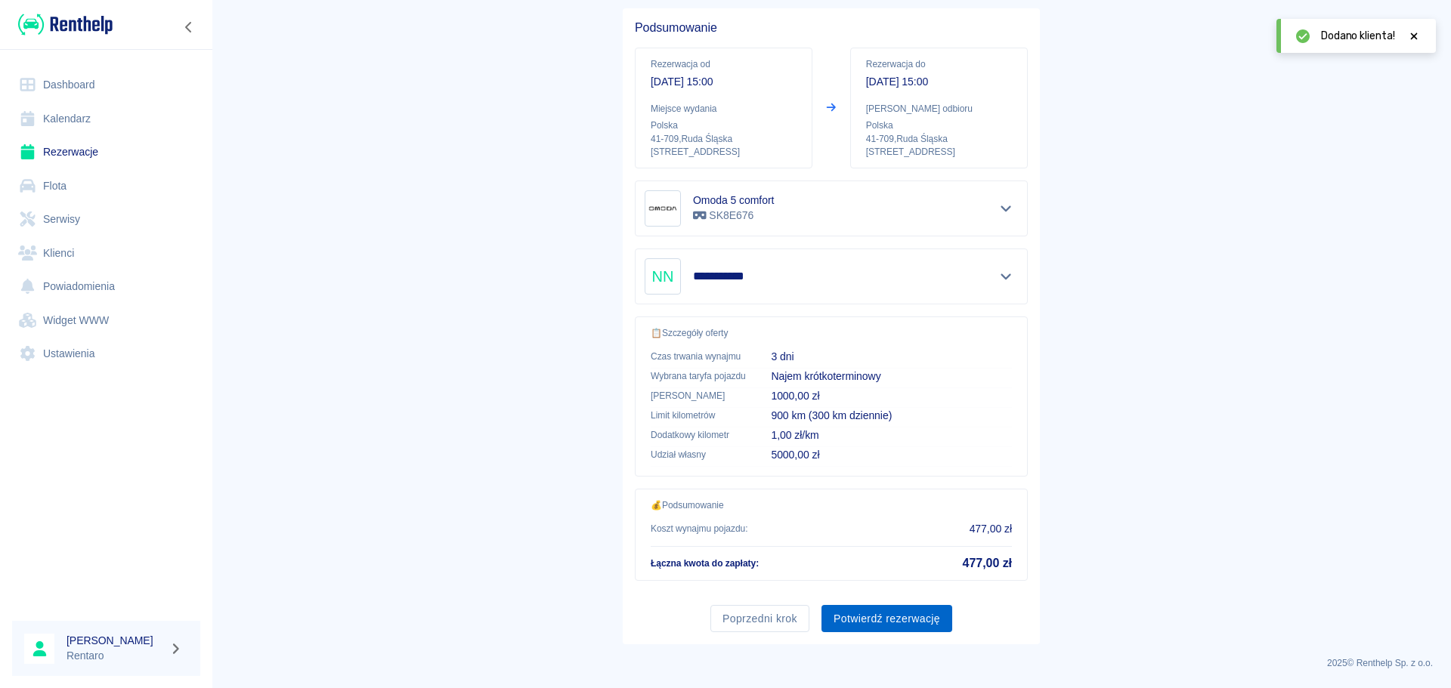
click at [871, 619] on button "Potwierdź rezerwację" at bounding box center [886, 619] width 131 height 28
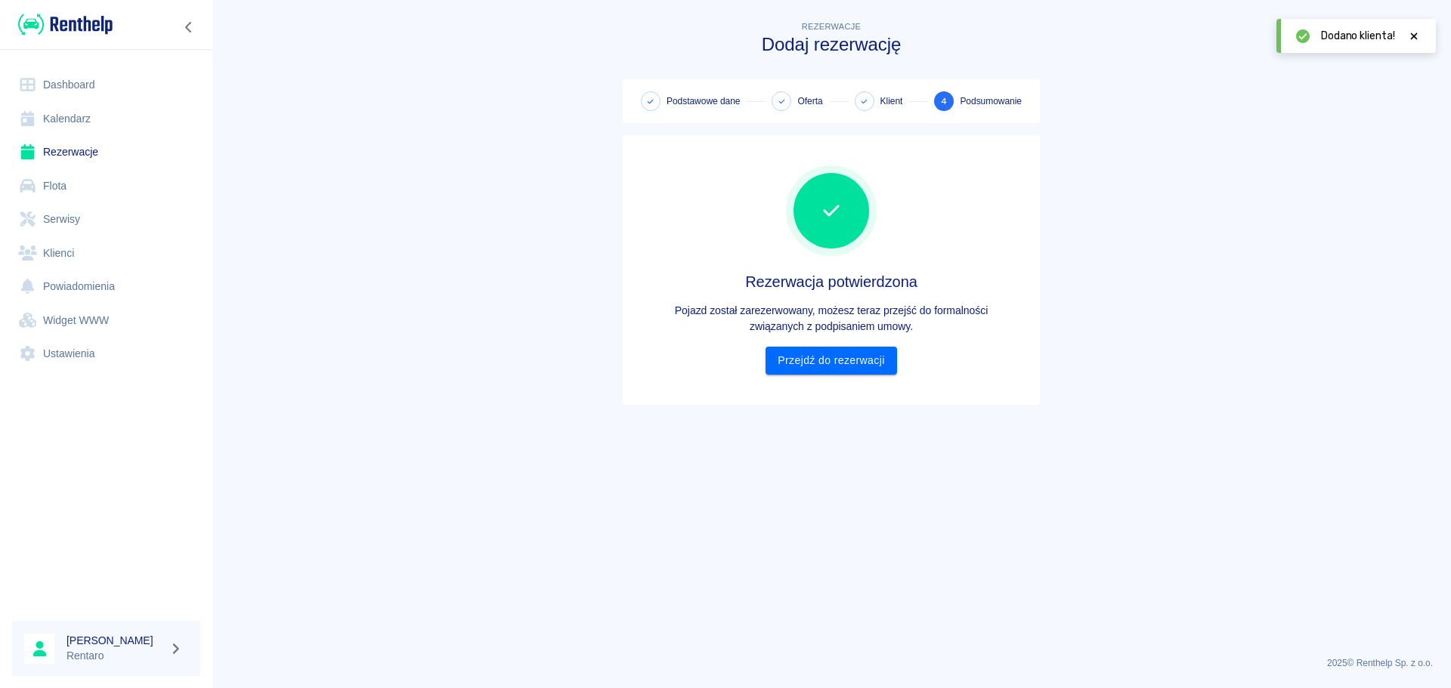
click at [842, 339] on div "Rezerwacja potwierdzona Pojazd został zarezerwowany, możesz teraz przejść do fo…" at bounding box center [831, 269] width 393 height 209
click at [847, 364] on link "Przejdź do rezerwacji" at bounding box center [830, 361] width 131 height 28
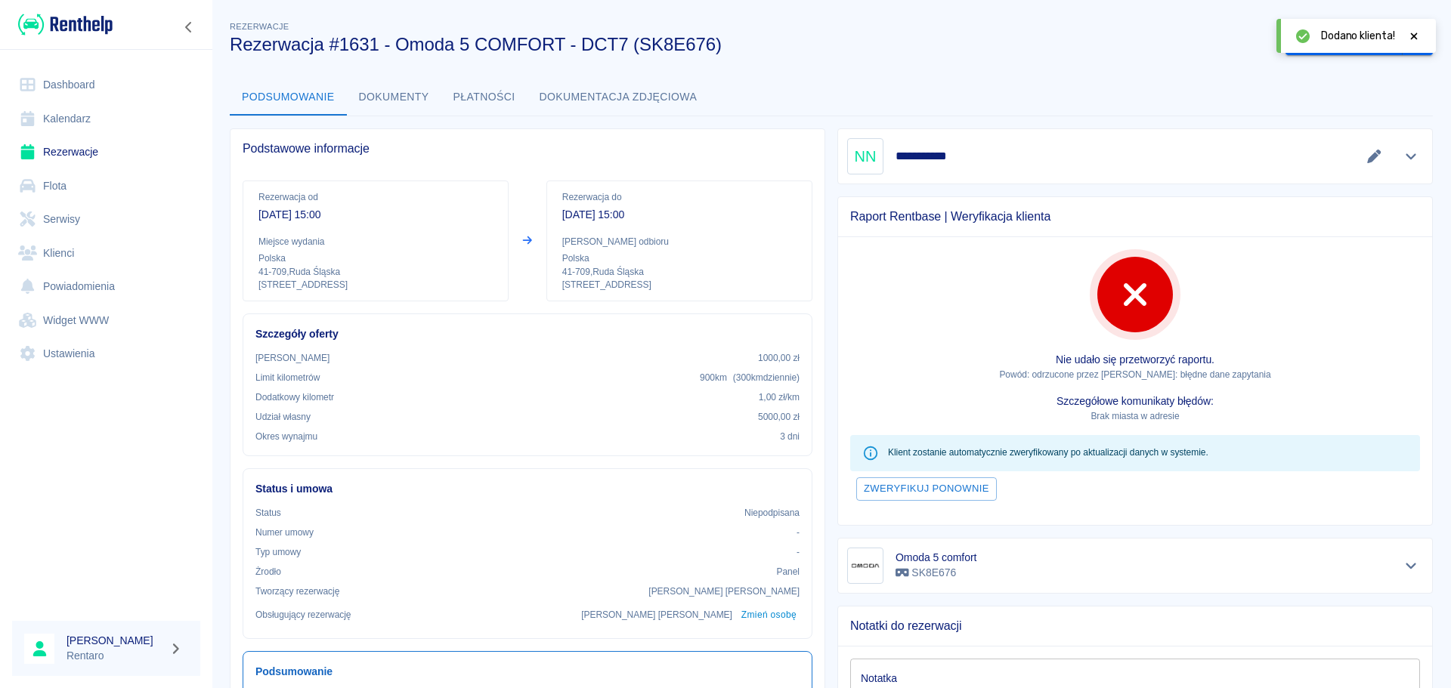
click at [103, 103] on link "Kalendarz" at bounding box center [106, 119] width 188 height 34
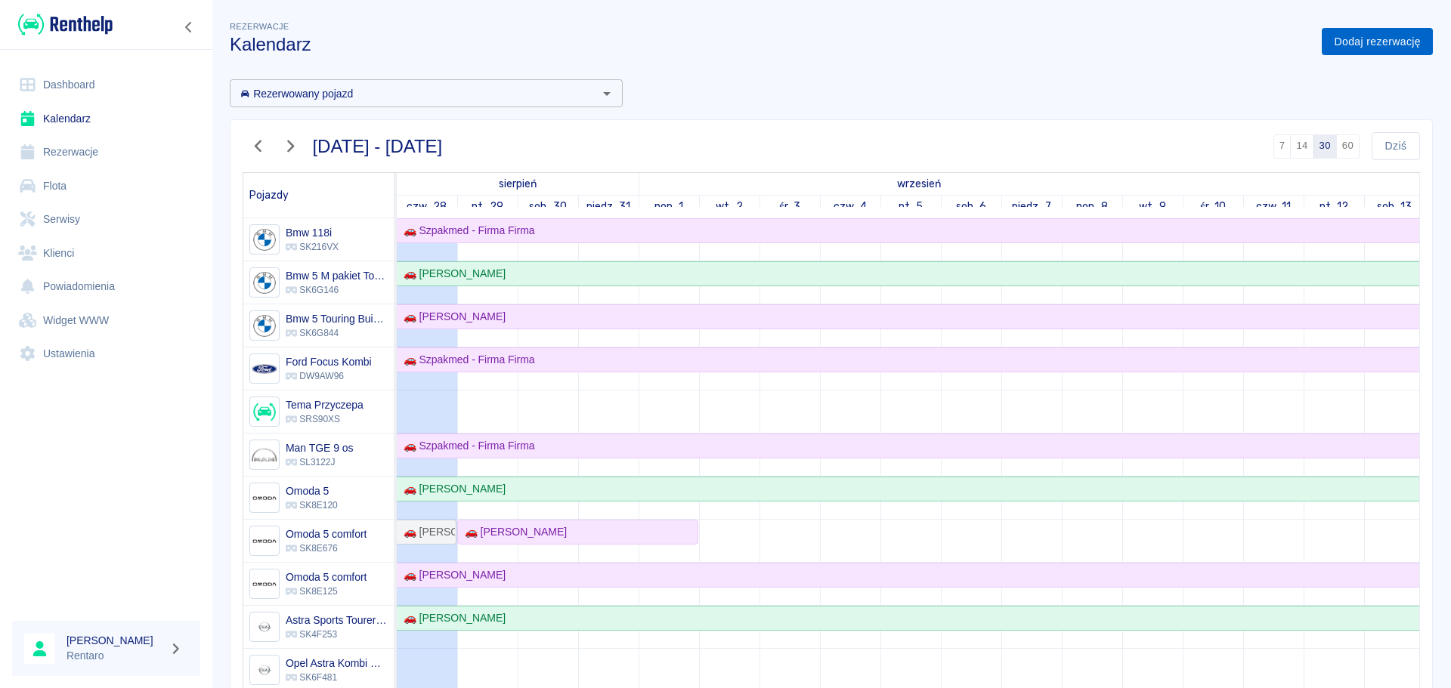
click at [1355, 46] on link "Dodaj rezerwację" at bounding box center [1377, 42] width 111 height 28
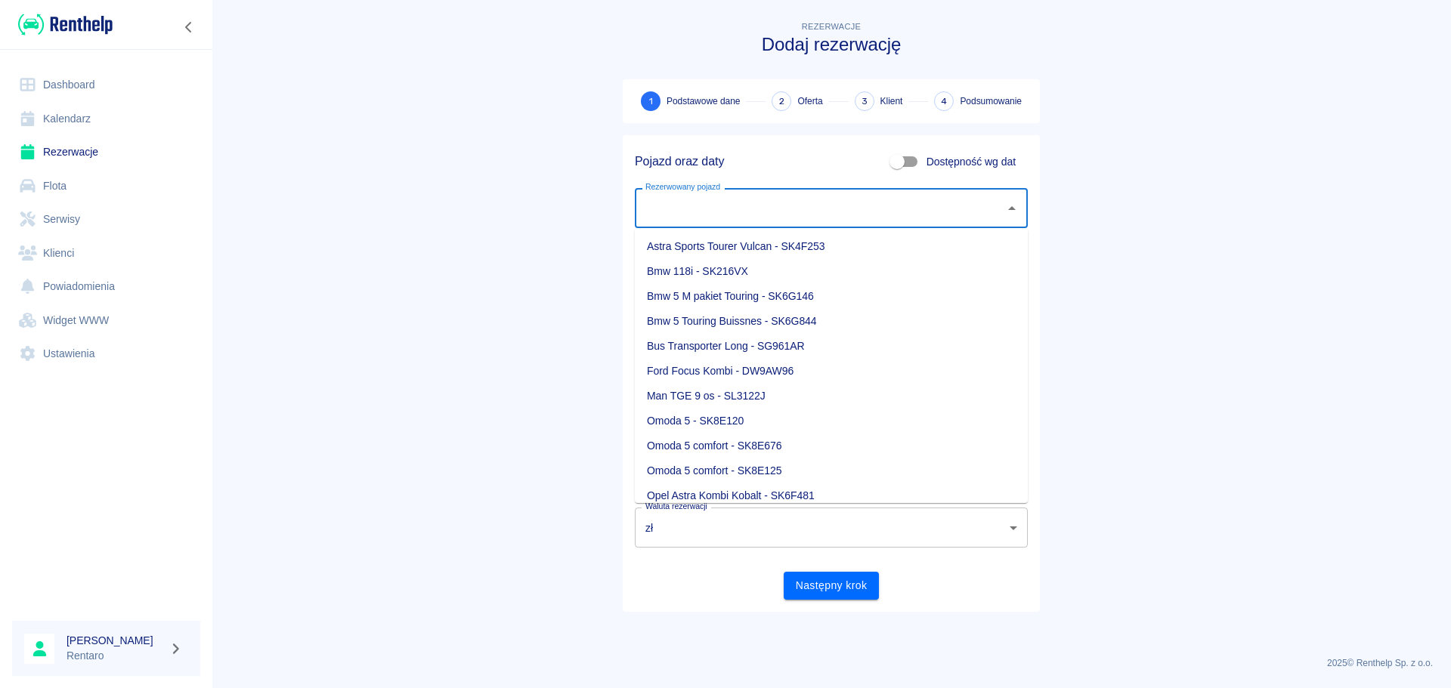
click at [777, 220] on input "Rezerwowany pojazd" at bounding box center [819, 208] width 357 height 26
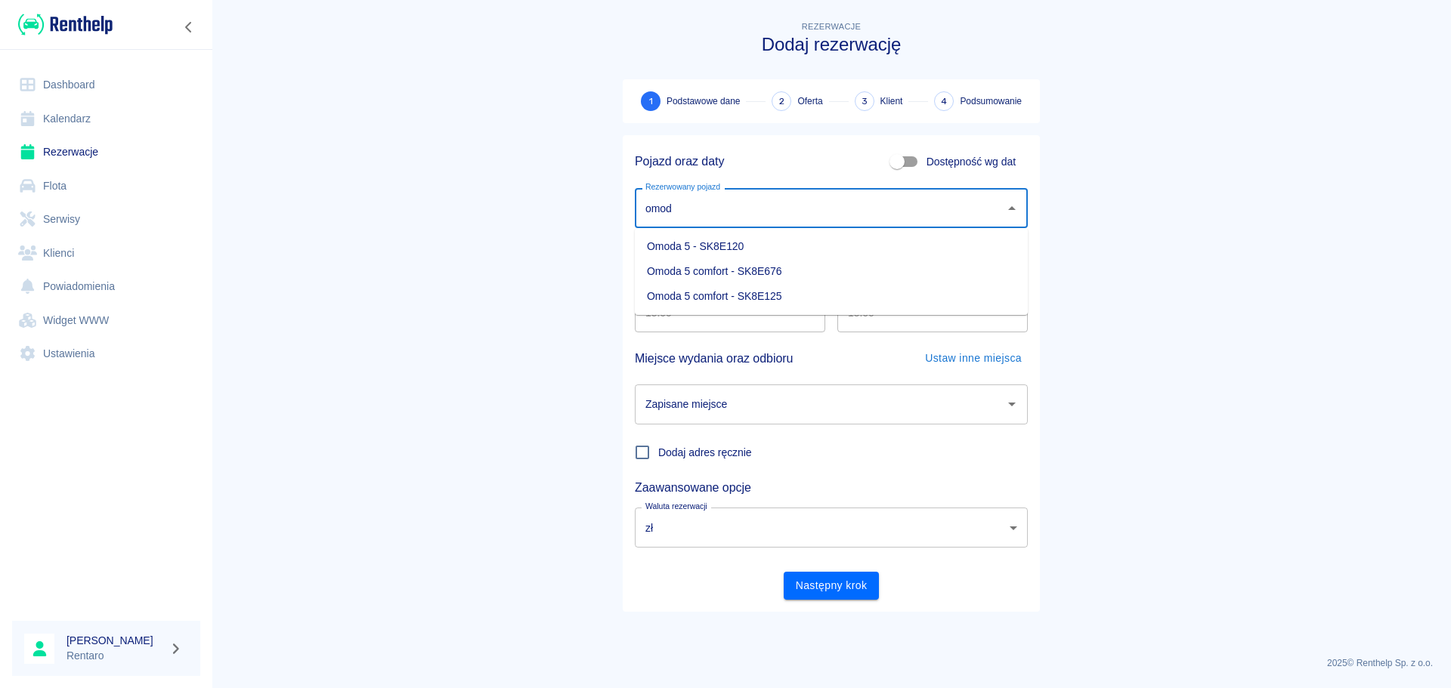
click at [709, 280] on li "Omoda 5 comfort - SK8E676" at bounding box center [831, 271] width 393 height 25
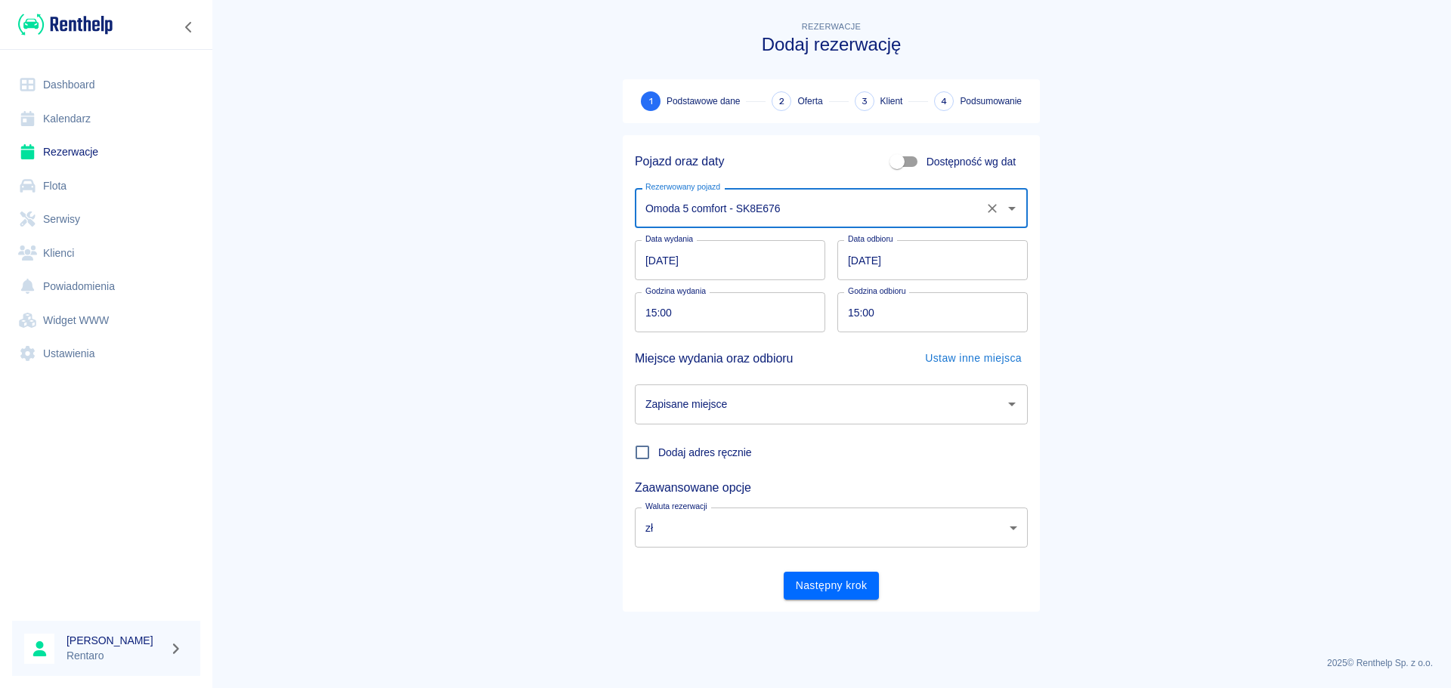
type input "Omoda 5 comfort - SK8E676"
click at [776, 253] on input "[DATE]" at bounding box center [730, 260] width 190 height 40
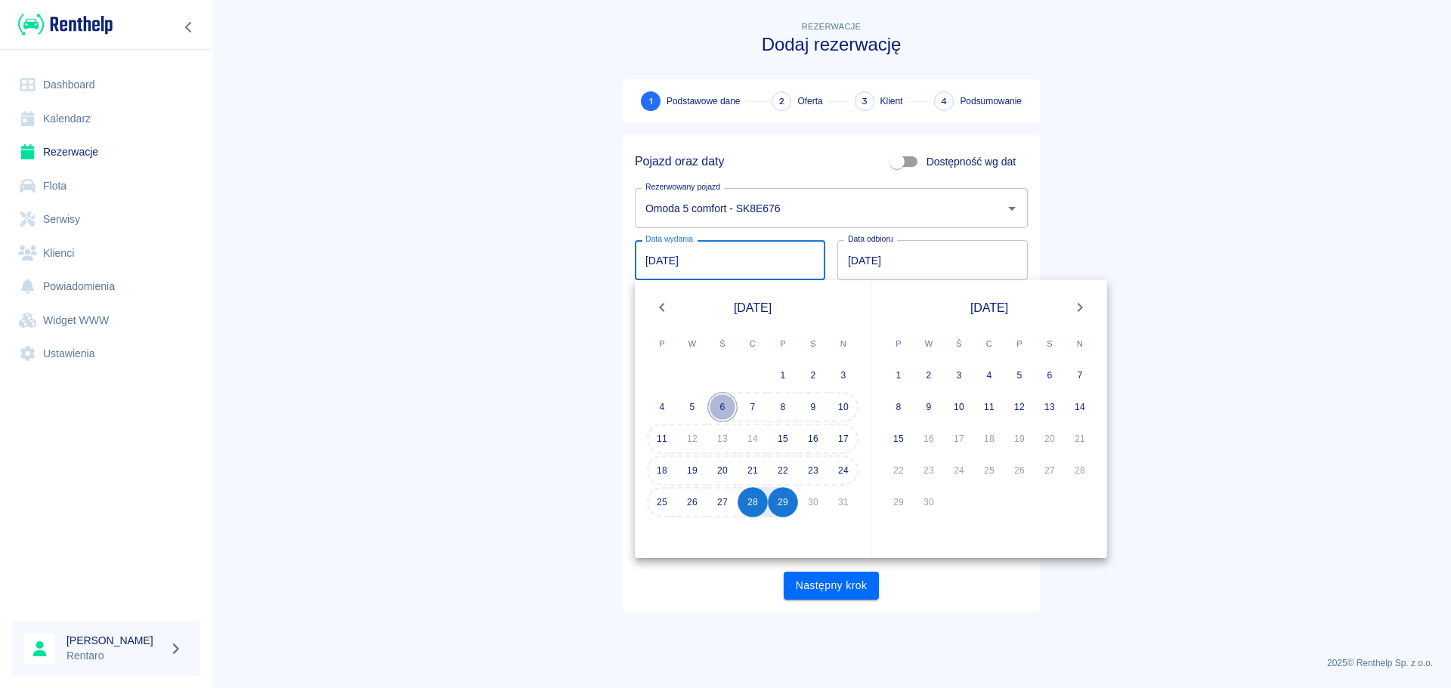
click at [728, 409] on button "6" at bounding box center [722, 407] width 30 height 30
type input "[DATE]"
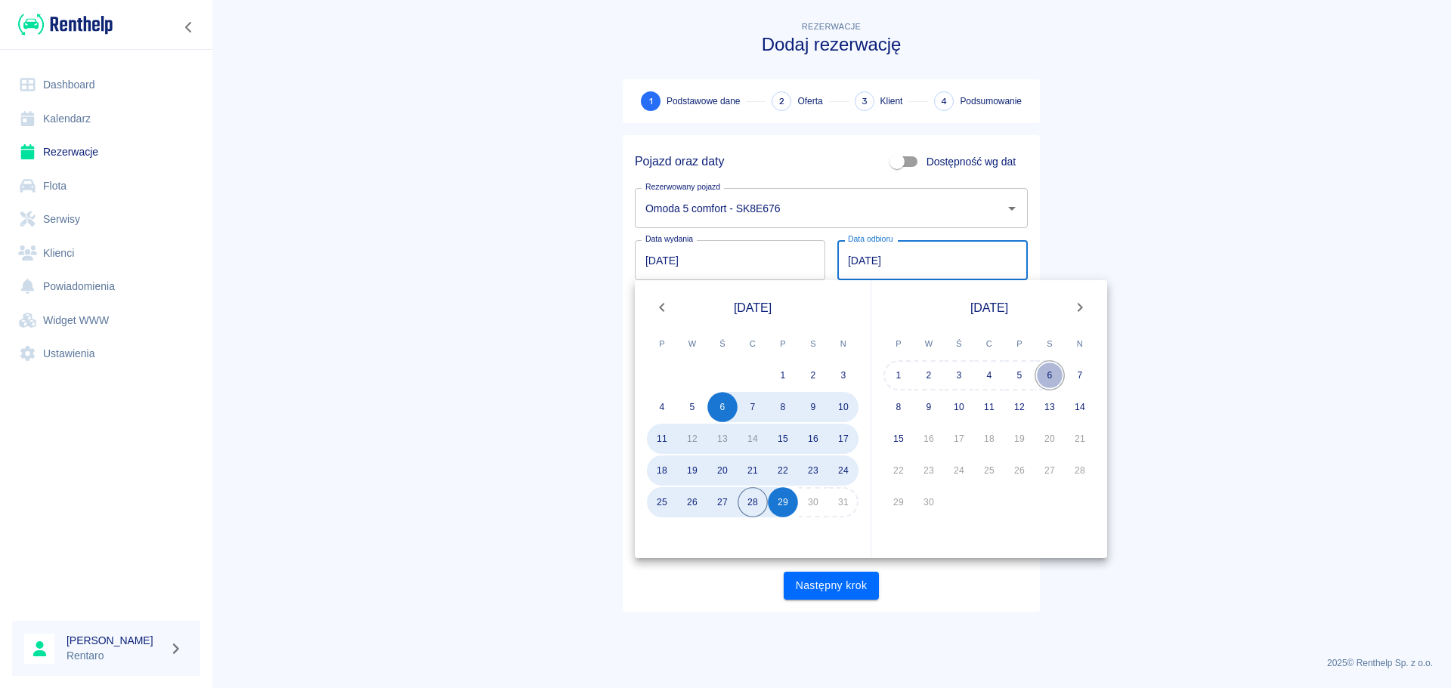
click at [1049, 375] on button "6" at bounding box center [1049, 375] width 30 height 30
type input "[DATE]"
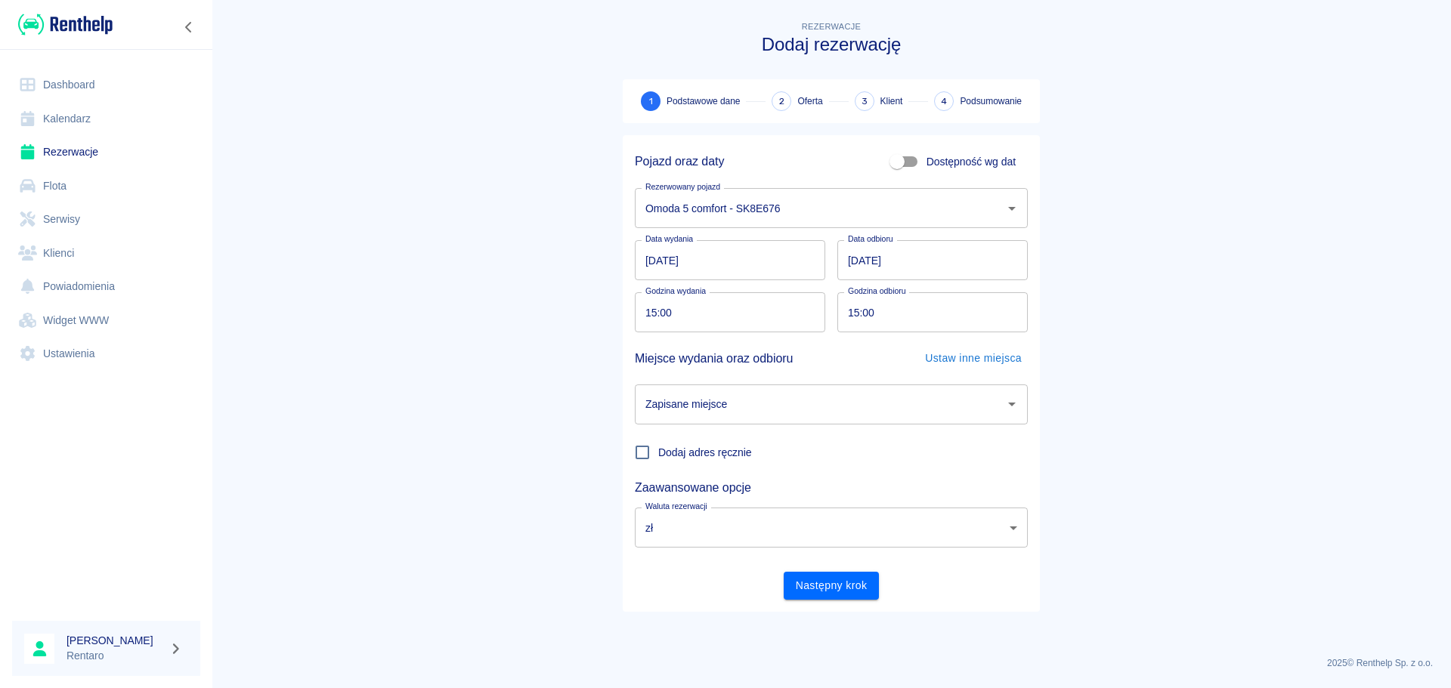
click at [876, 265] on input "[DATE]" at bounding box center [932, 260] width 190 height 40
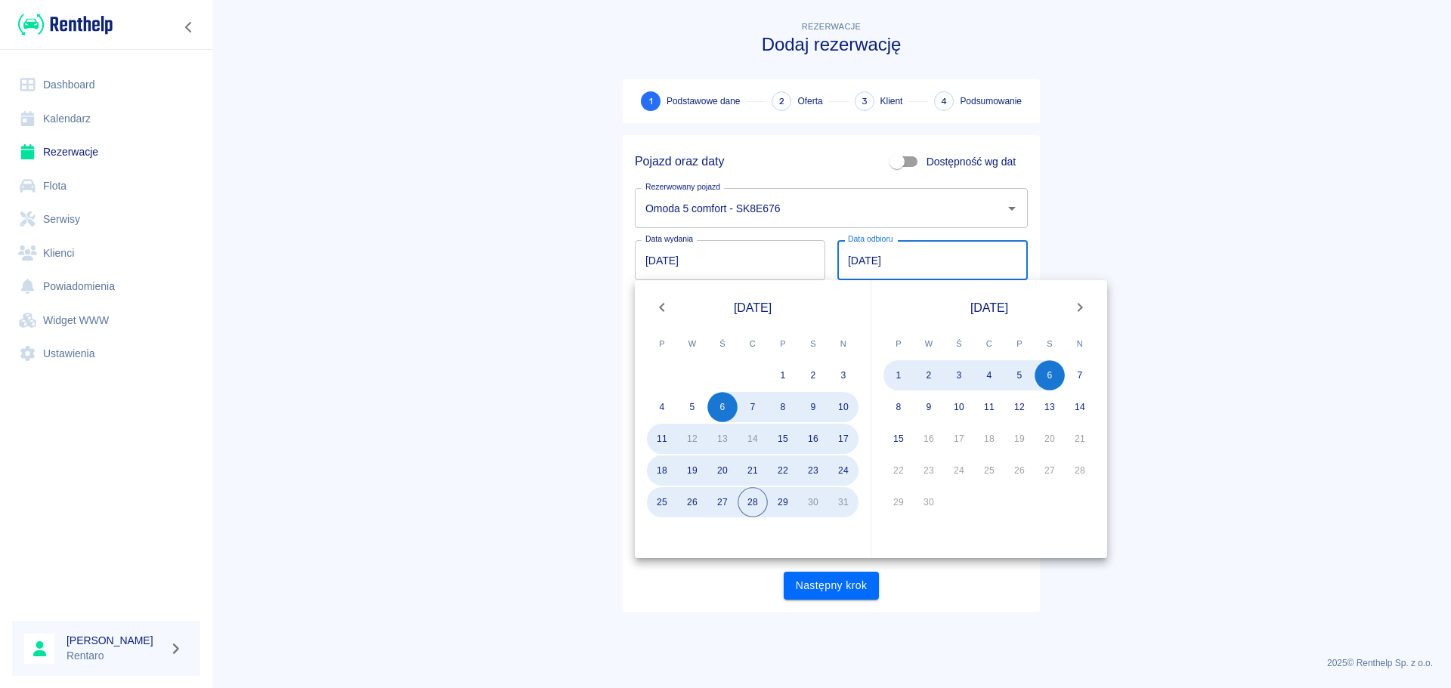
click at [655, 260] on input "[DATE]" at bounding box center [730, 260] width 190 height 40
click at [1050, 388] on button "6" at bounding box center [1049, 375] width 30 height 30
type input "[DATE]"
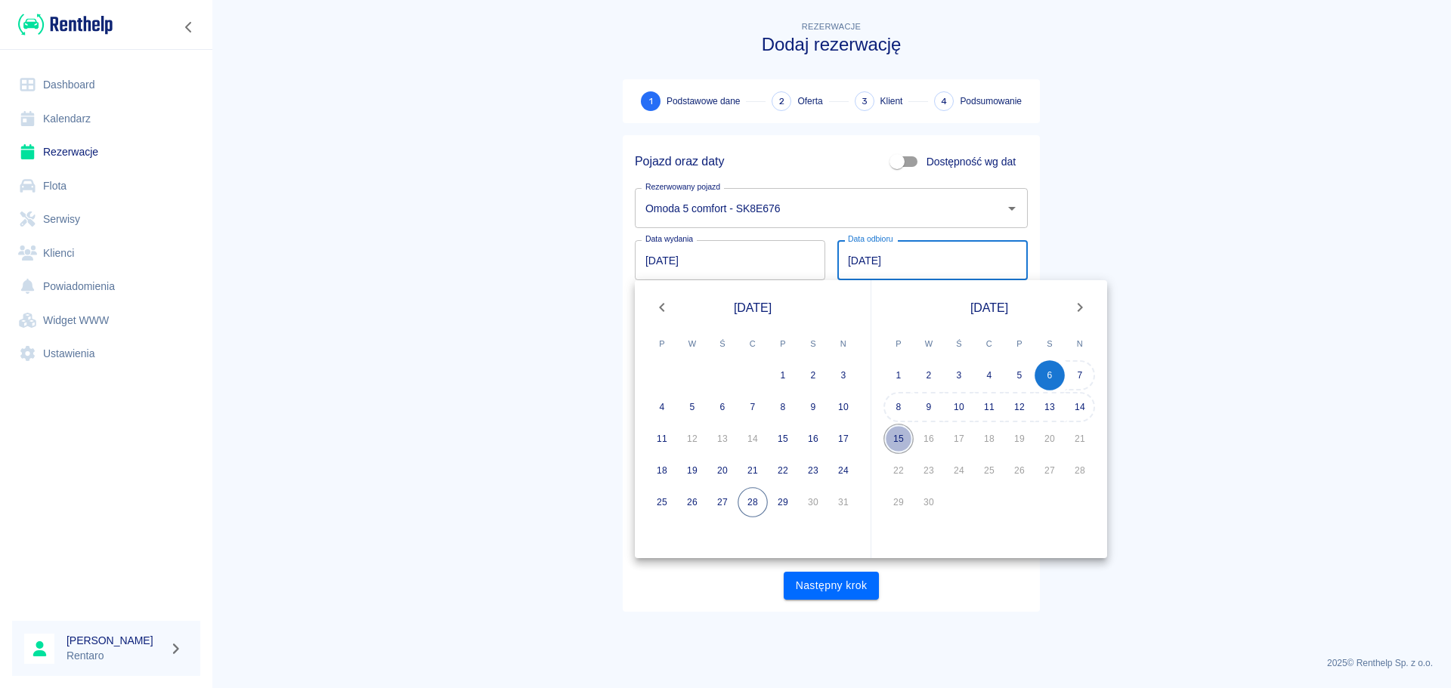
click at [898, 437] on button "15" at bounding box center [898, 439] width 30 height 30
type input "[DATE]"
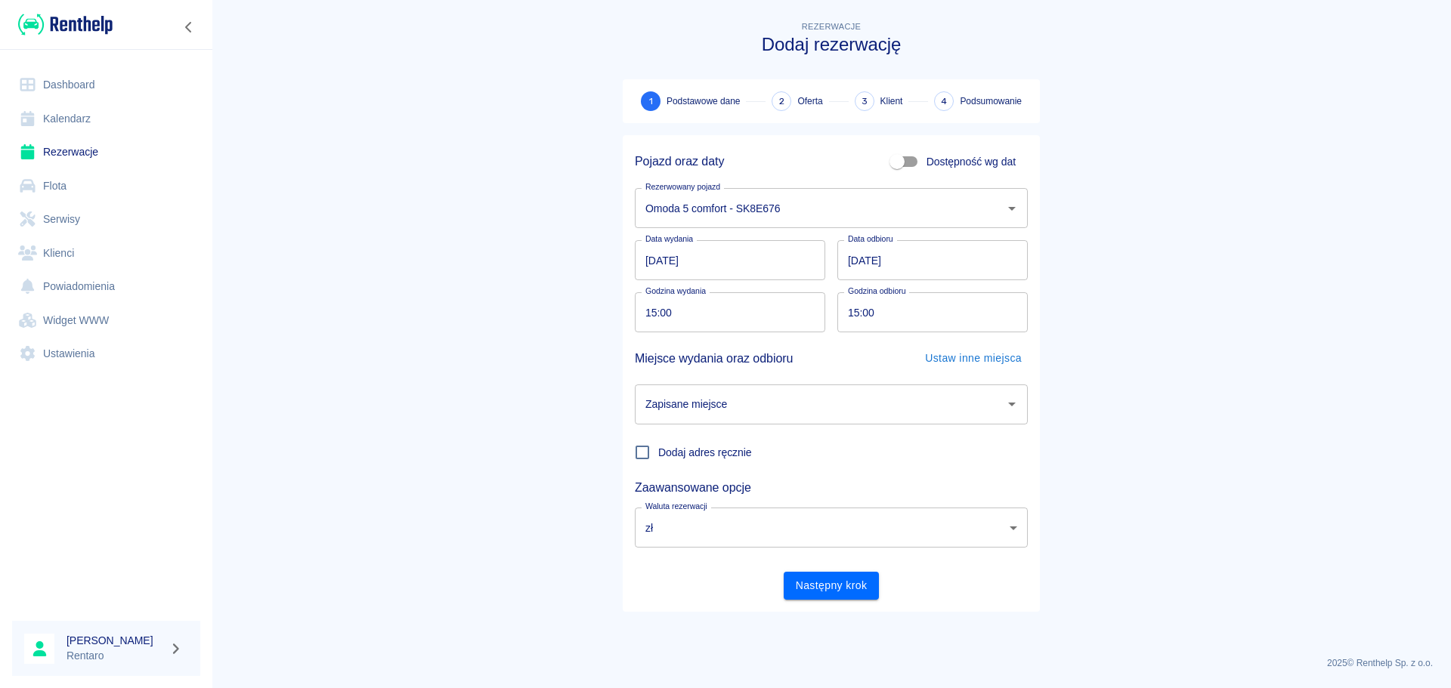
click at [804, 419] on div "Zapisane miejsce" at bounding box center [831, 405] width 393 height 40
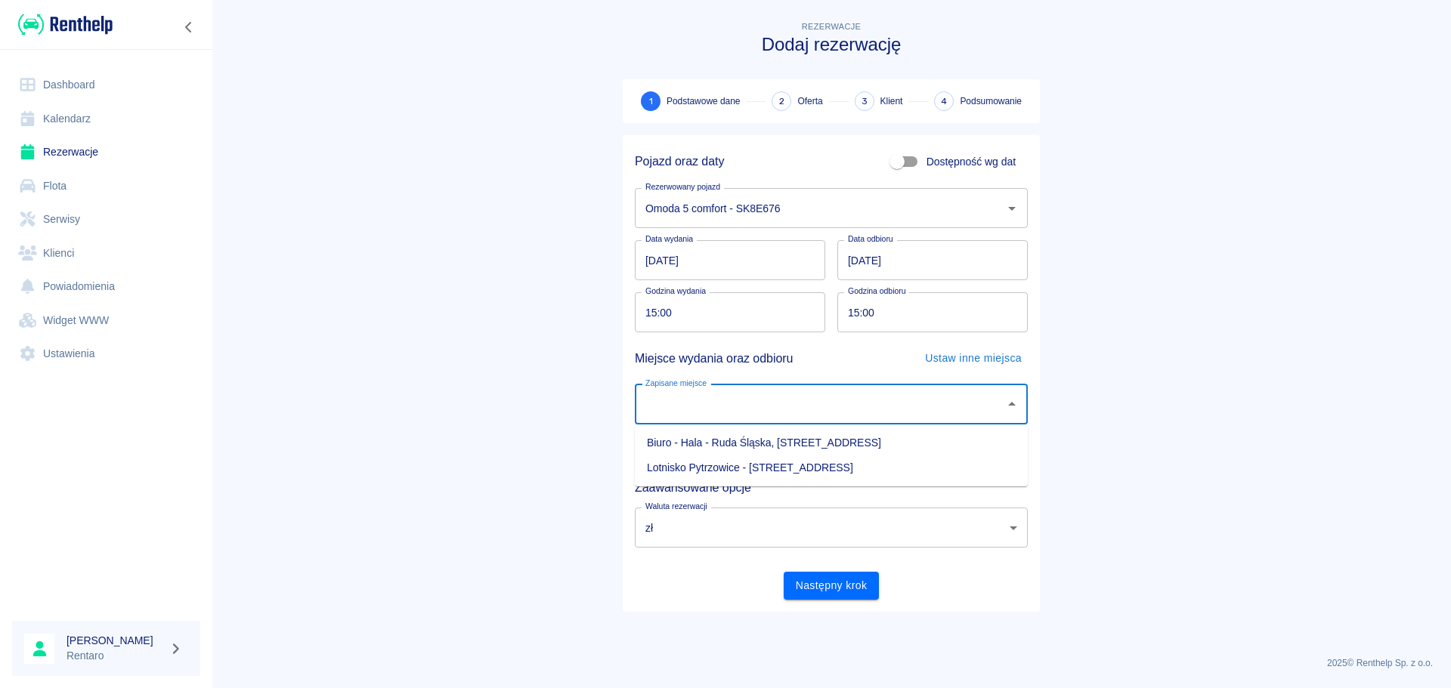
click at [793, 439] on li "Biuro - Hala - Ruda Śląska, [STREET_ADDRESS]" at bounding box center [831, 443] width 393 height 25
type input "Biuro - Hala - Ruda Śląska, [STREET_ADDRESS]"
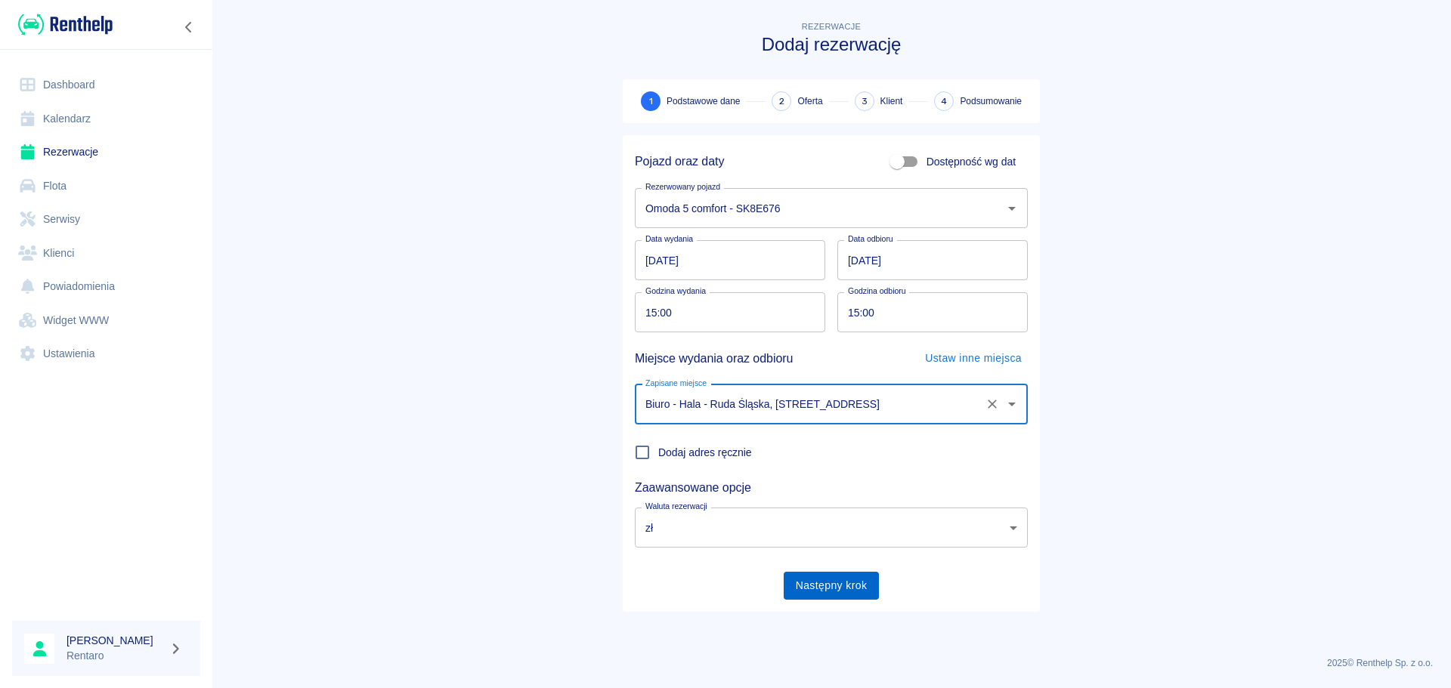
click at [835, 579] on button "Następny krok" at bounding box center [832, 586] width 96 height 28
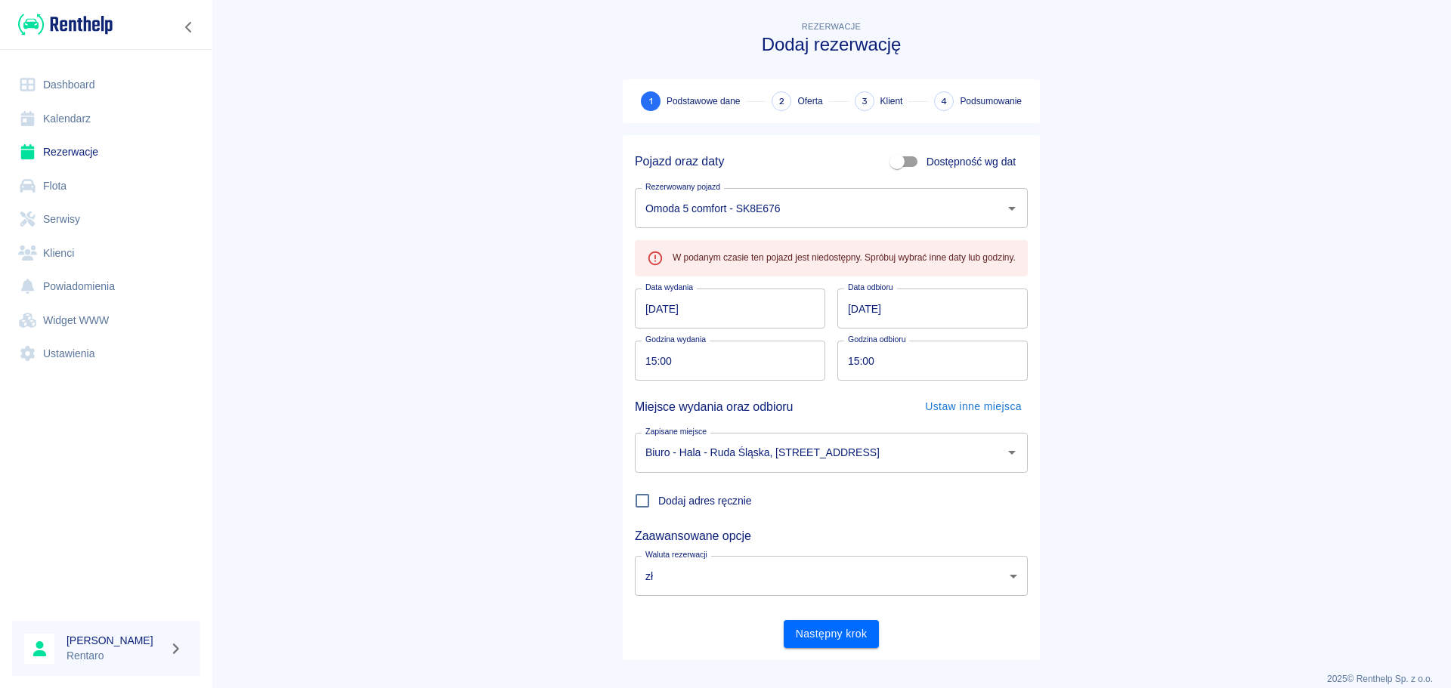
click at [895, 162] on input "Dostępność wg dat" at bounding box center [897, 161] width 86 height 29
checkbox input "true"
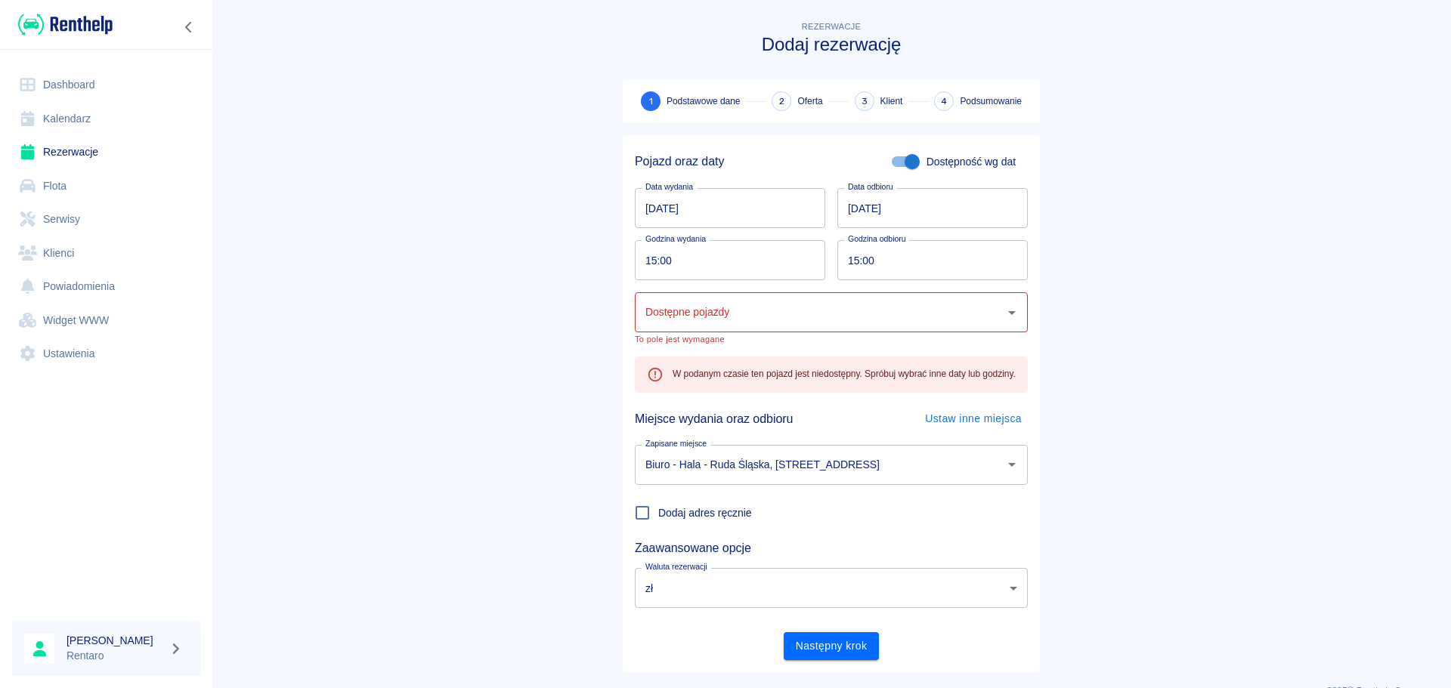
click at [850, 209] on input "[DATE]" at bounding box center [932, 208] width 190 height 40
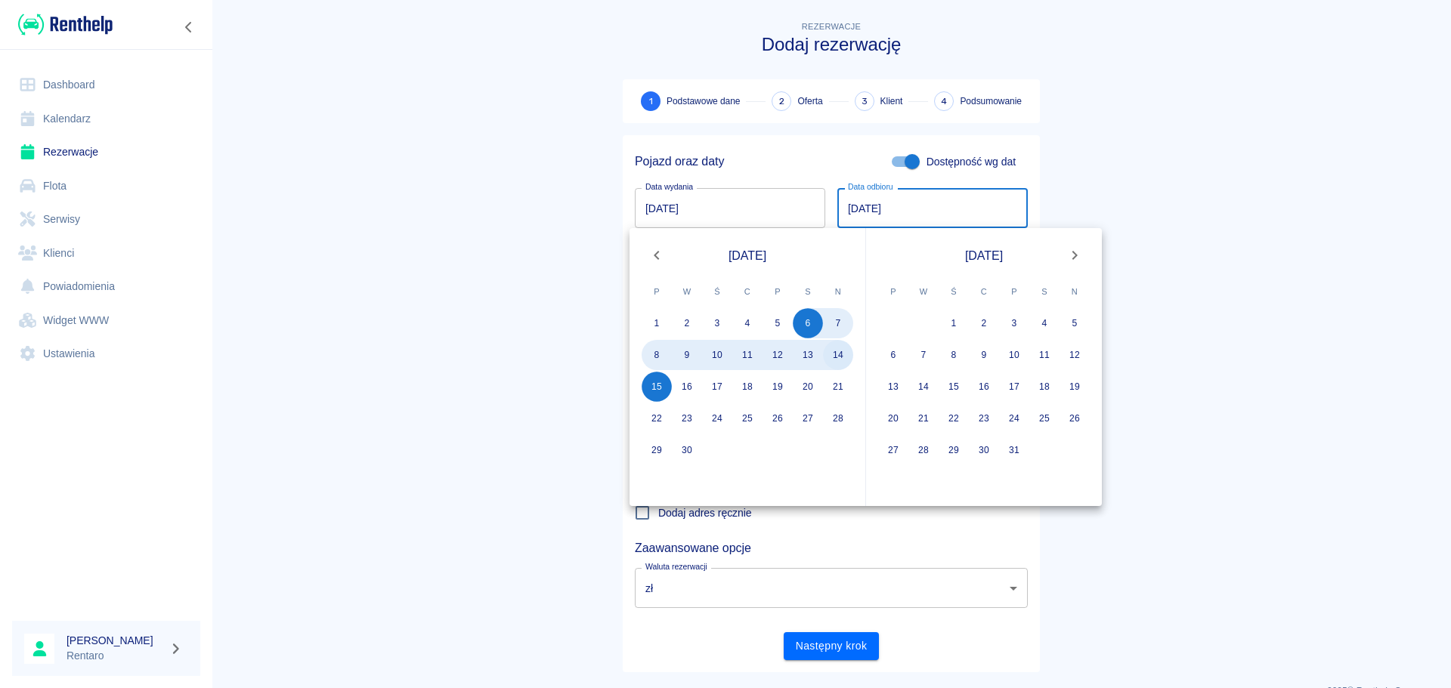
click at [840, 356] on button "14" at bounding box center [838, 355] width 30 height 30
type input "[DATE]"
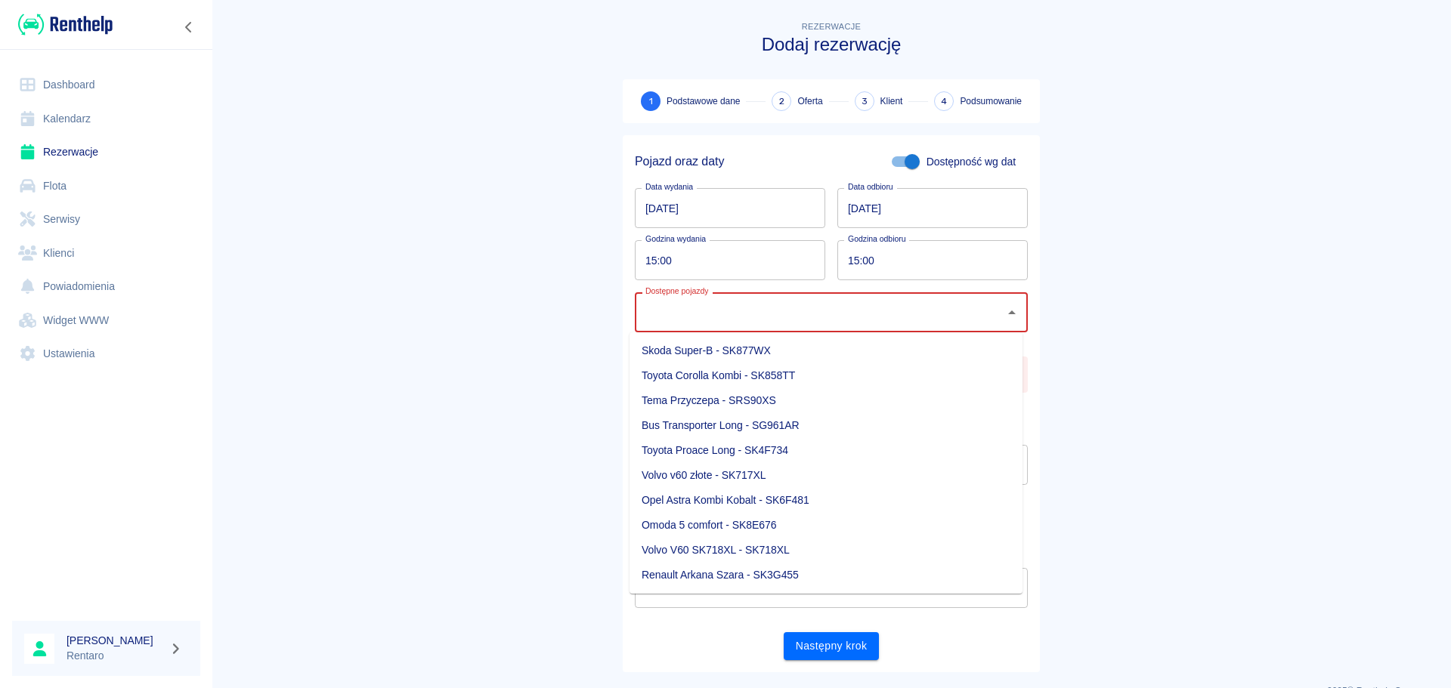
click at [766, 310] on input "Dostępne pojazdy" at bounding box center [819, 312] width 357 height 26
click at [765, 524] on li "Omoda 5 comfort - SK8E676" at bounding box center [825, 525] width 393 height 25
type input "Omoda 5 comfort - SK8E676"
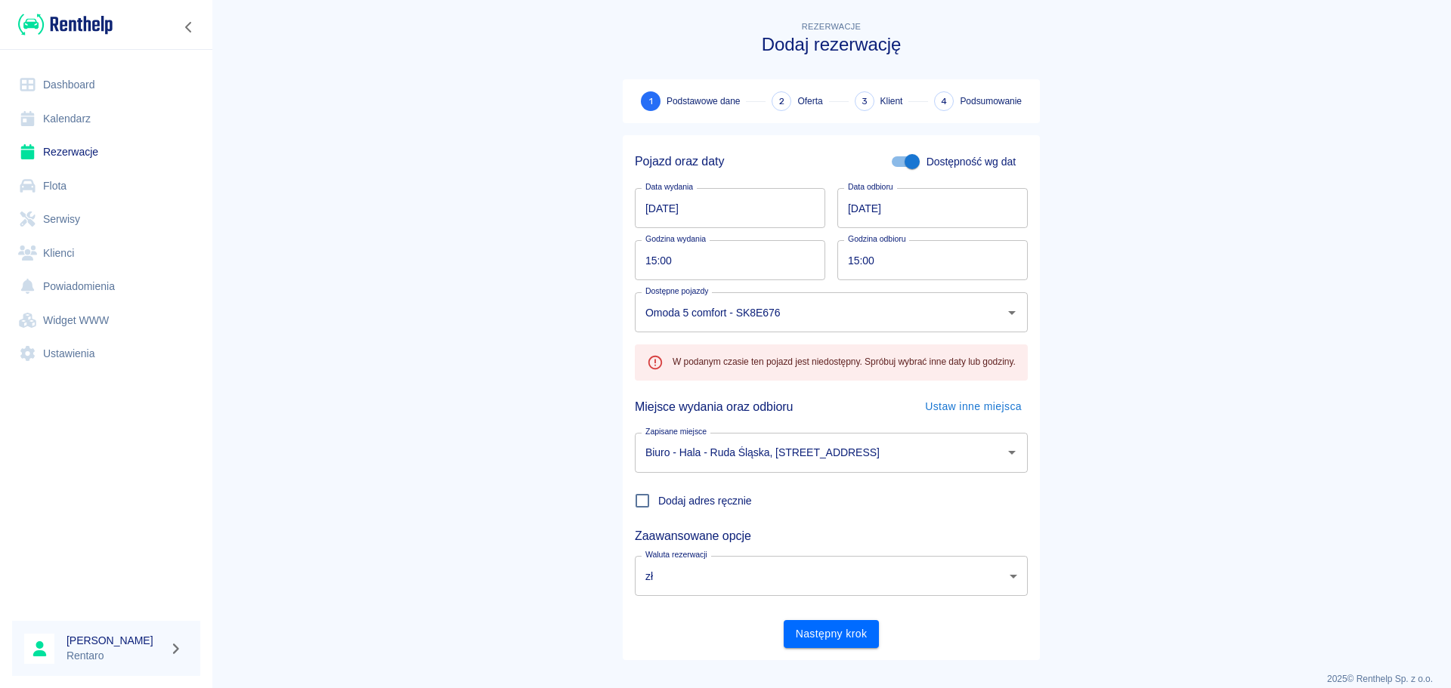
click at [1169, 350] on main "Rezerwacje Dodaj rezerwację 1 Podstawowe dane 2 Oferta 3 Klient 4 Podsumowanie …" at bounding box center [831, 339] width 1239 height 642
click at [830, 639] on button "Następny krok" at bounding box center [832, 634] width 96 height 28
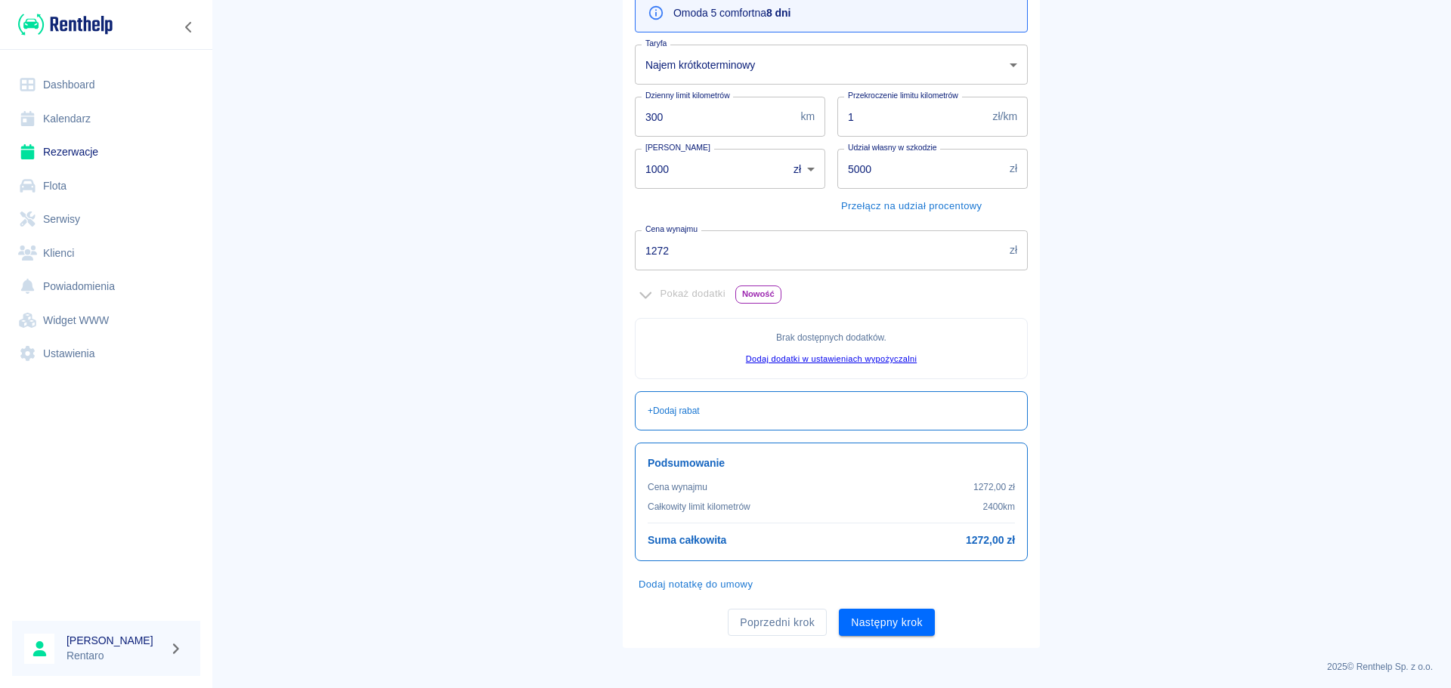
scroll to position [184, 0]
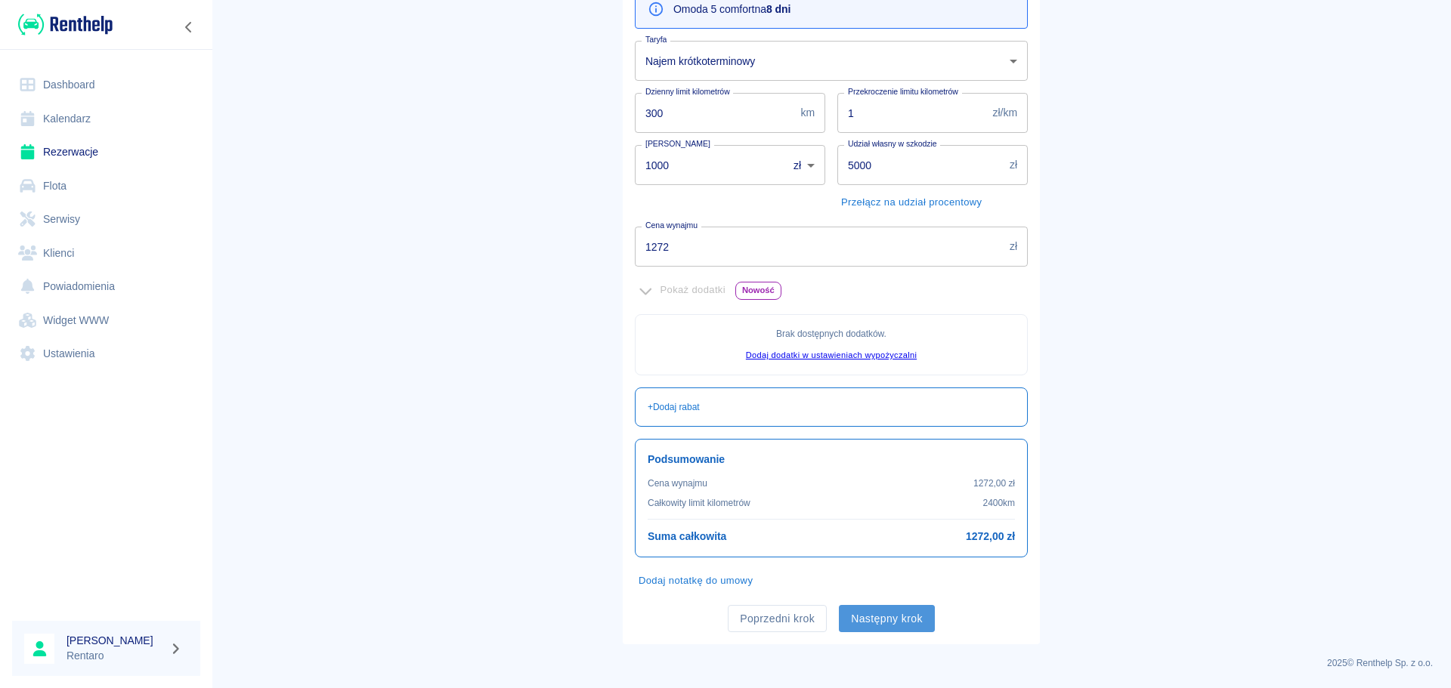
click at [883, 629] on button "Następny krok" at bounding box center [887, 619] width 96 height 28
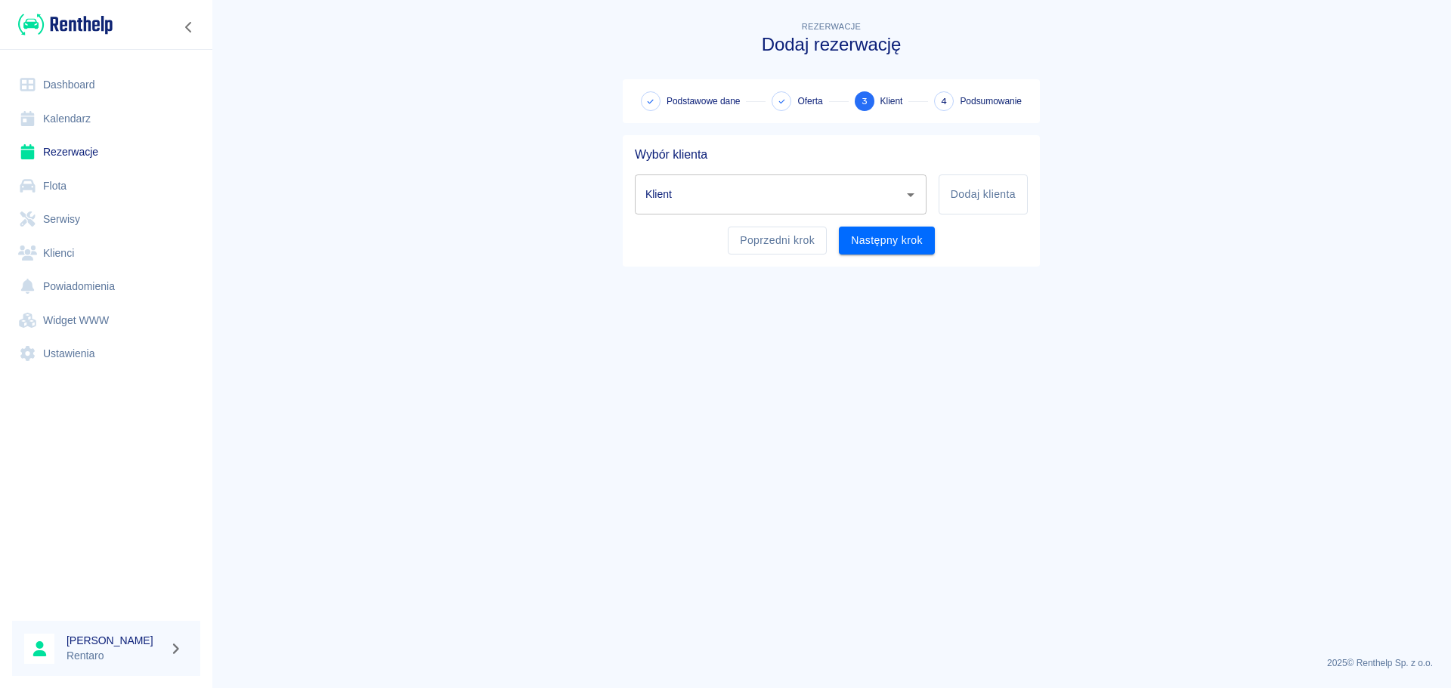
click at [743, 202] on input "Klient" at bounding box center [768, 194] width 255 height 26
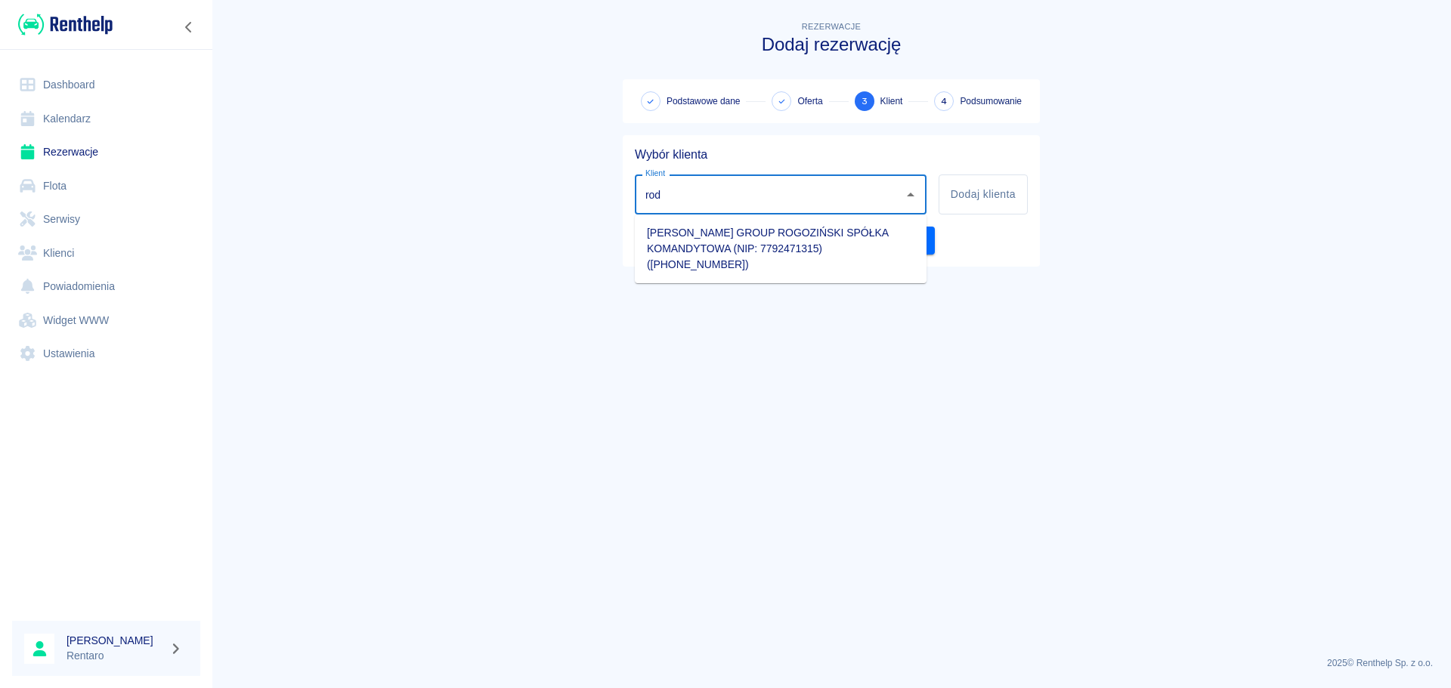
click at [725, 244] on li "[PERSON_NAME] GROUP ROGOZIŃSKI SPÓŁKA KOMANDYTOWA (NIP: 7792471315) ([PHONE_NUM…" at bounding box center [781, 249] width 292 height 57
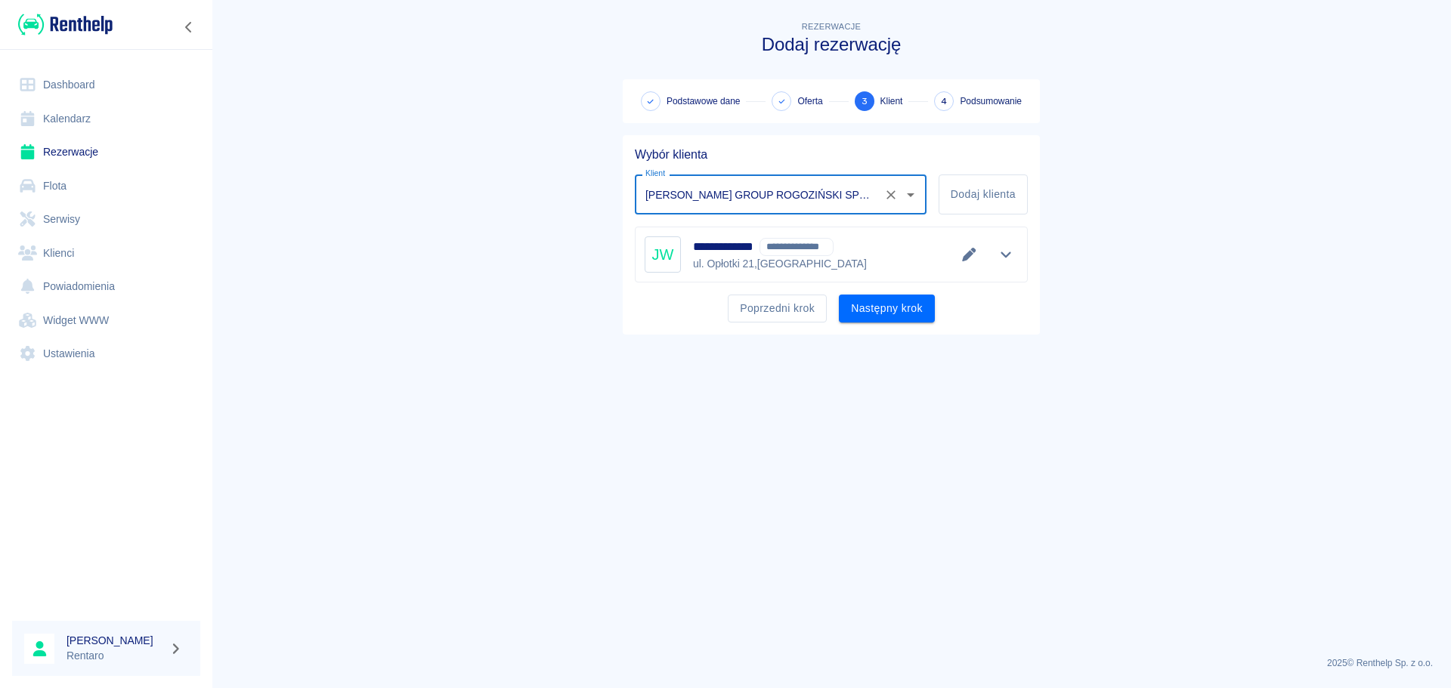
type input "[PERSON_NAME] GROUP ROGOZIŃSKI SPÓŁKA KOMANDYTOWA (NIP: 7792471315) ([PHONE_NUM…"
click at [799, 312] on button "Poprzedni krok" at bounding box center [777, 309] width 99 height 28
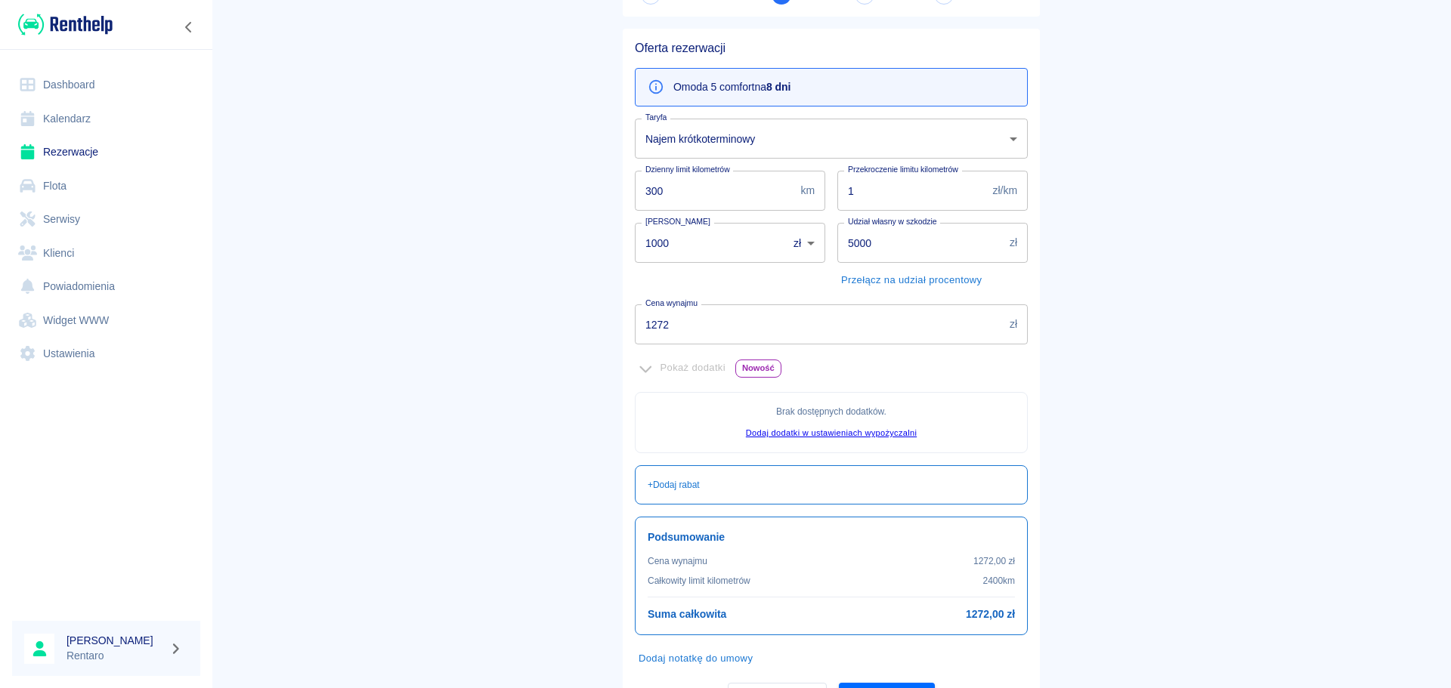
scroll to position [184, 0]
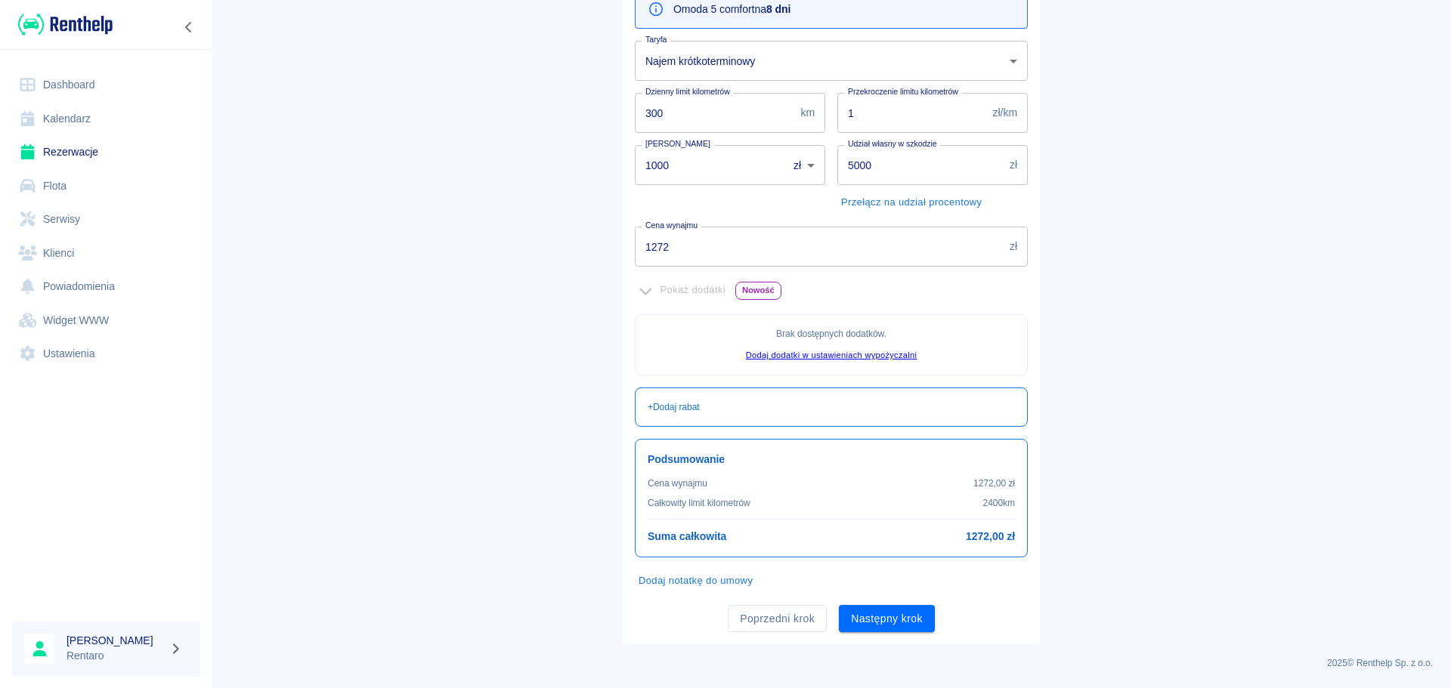
drag, startPoint x: 766, startPoint y: 621, endPoint x: 792, endPoint y: 622, distance: 25.7
click at [767, 622] on button "Poprzedni krok" at bounding box center [777, 619] width 99 height 28
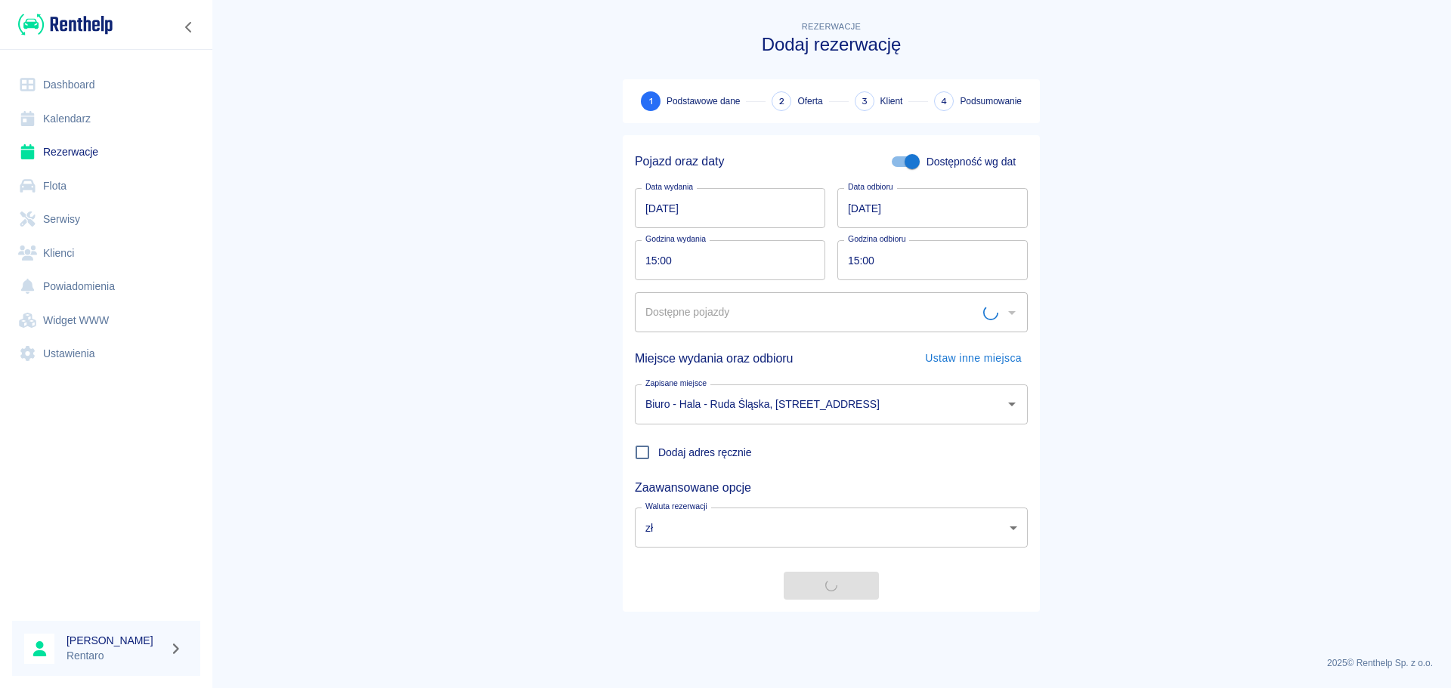
scroll to position [0, 0]
type input "Omoda 5 comfort - SK8E676"
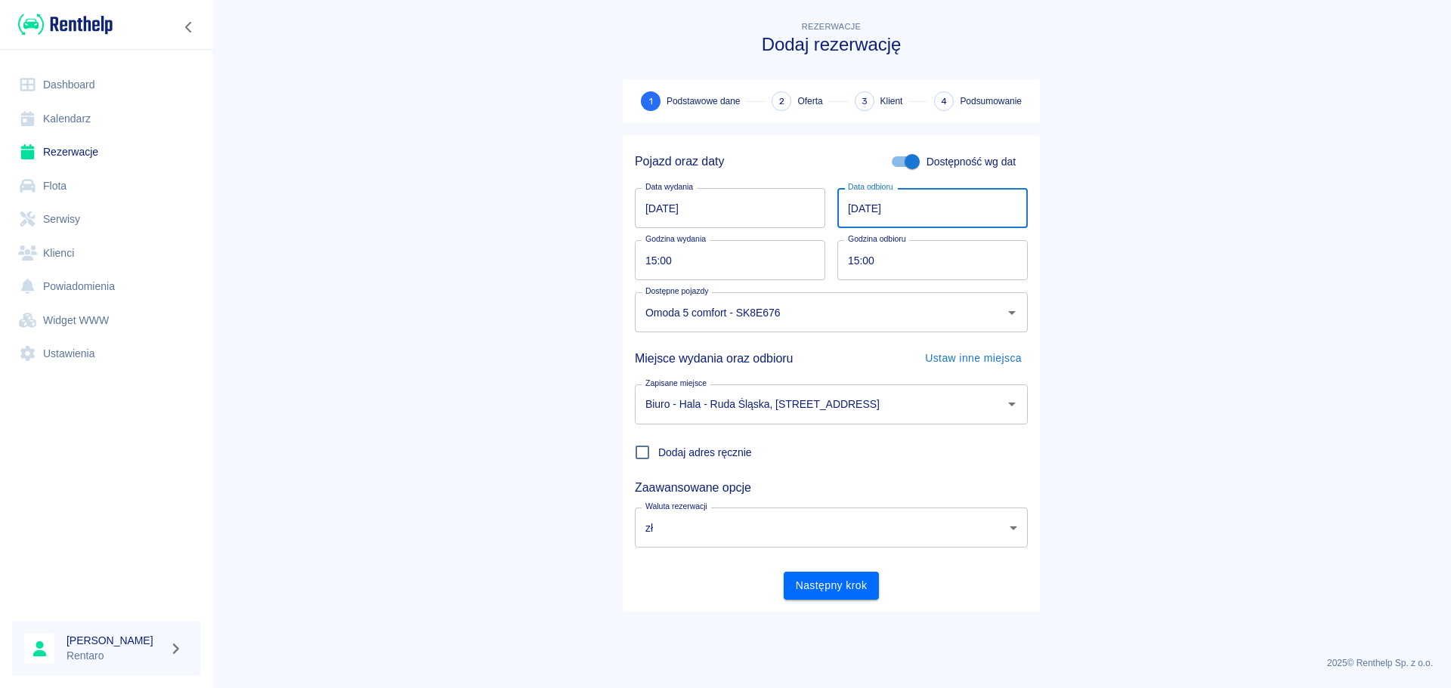
click at [851, 207] on input "[DATE]" at bounding box center [932, 208] width 190 height 40
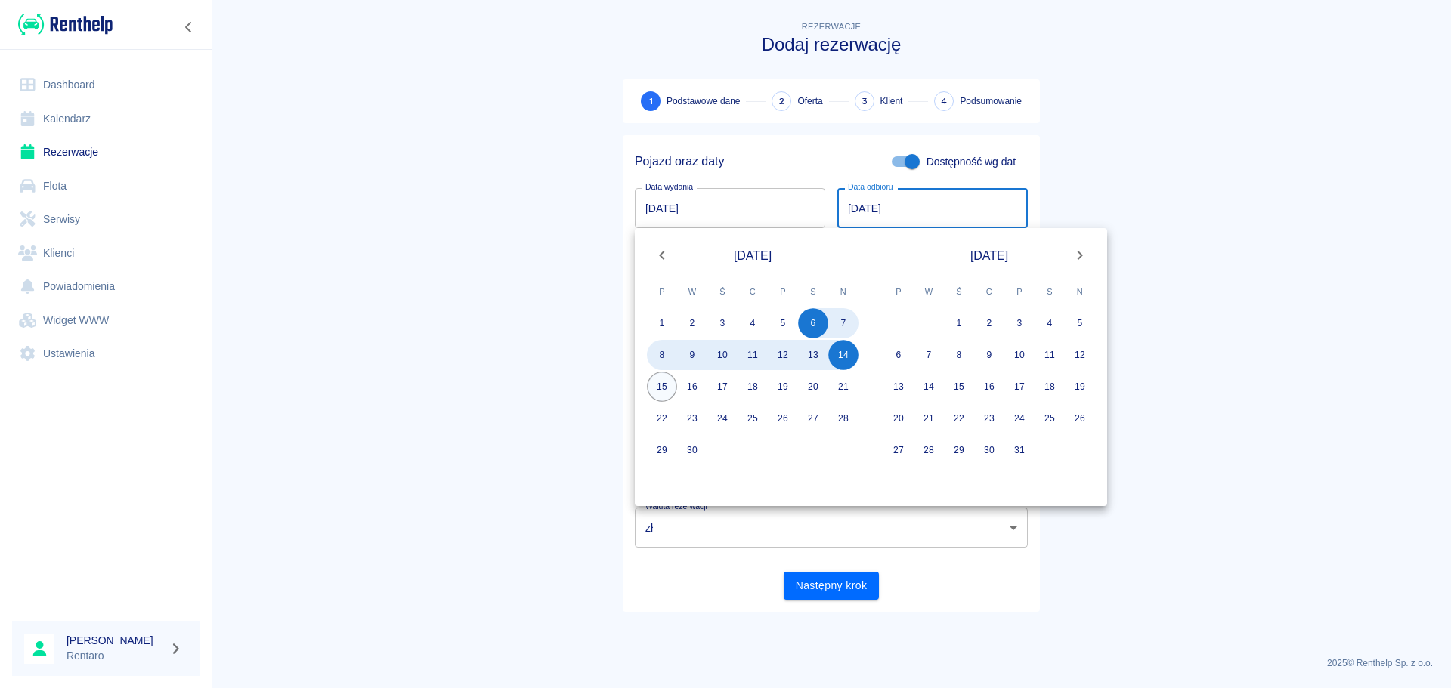
click at [657, 387] on button "15" at bounding box center [662, 387] width 30 height 30
type input "[DATE]"
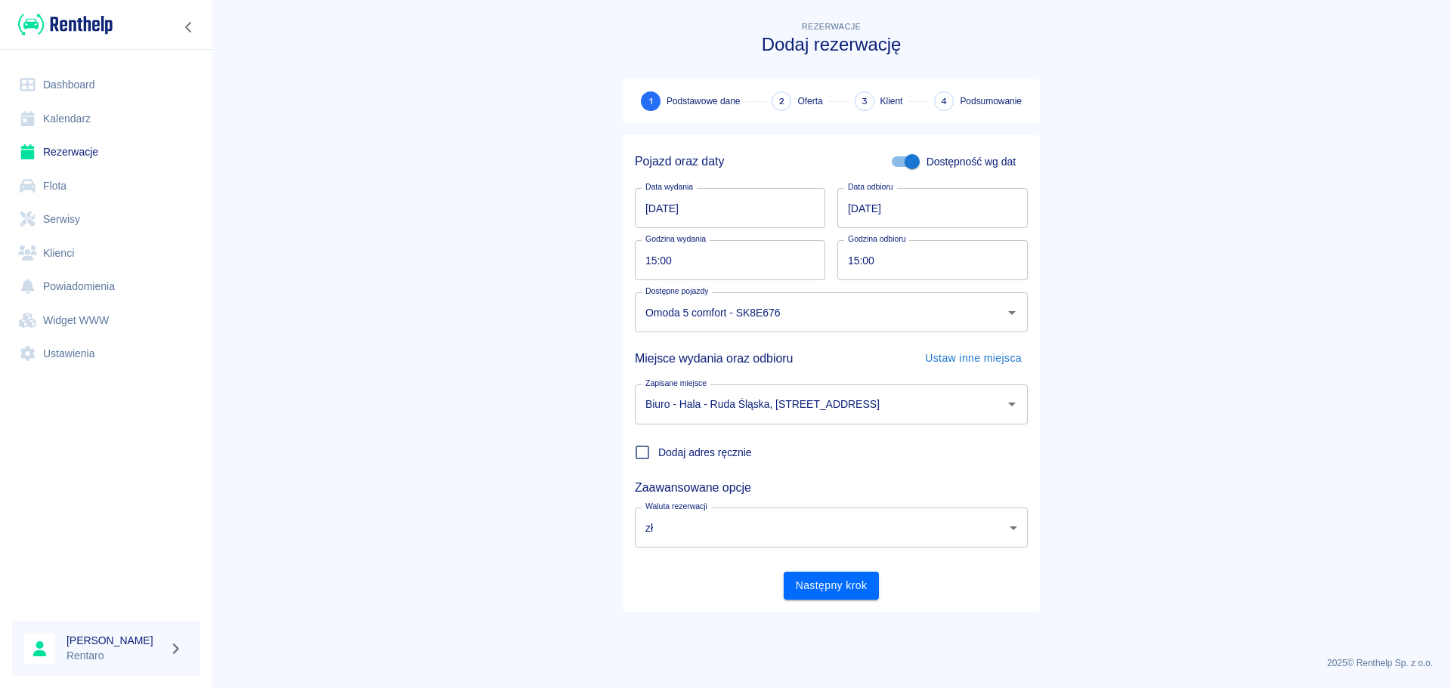
click at [853, 595] on button "Następny krok" at bounding box center [832, 586] width 96 height 28
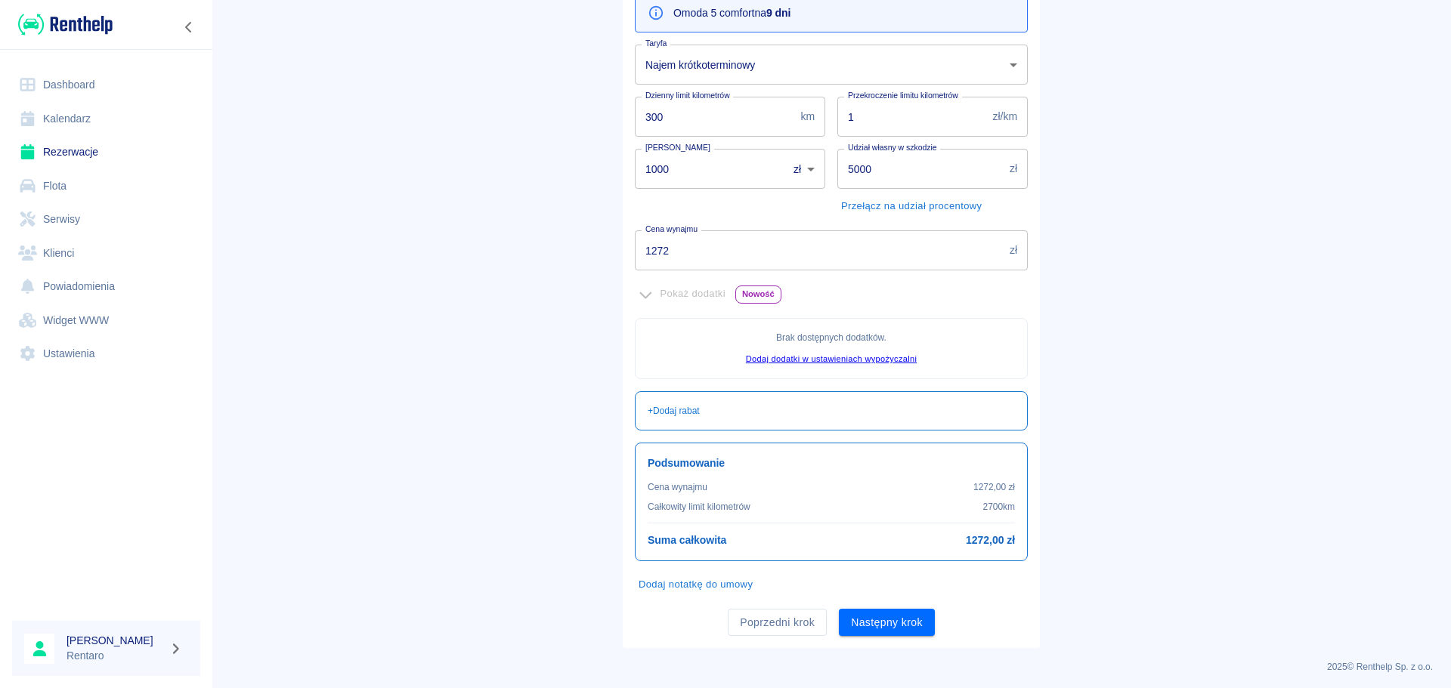
scroll to position [184, 0]
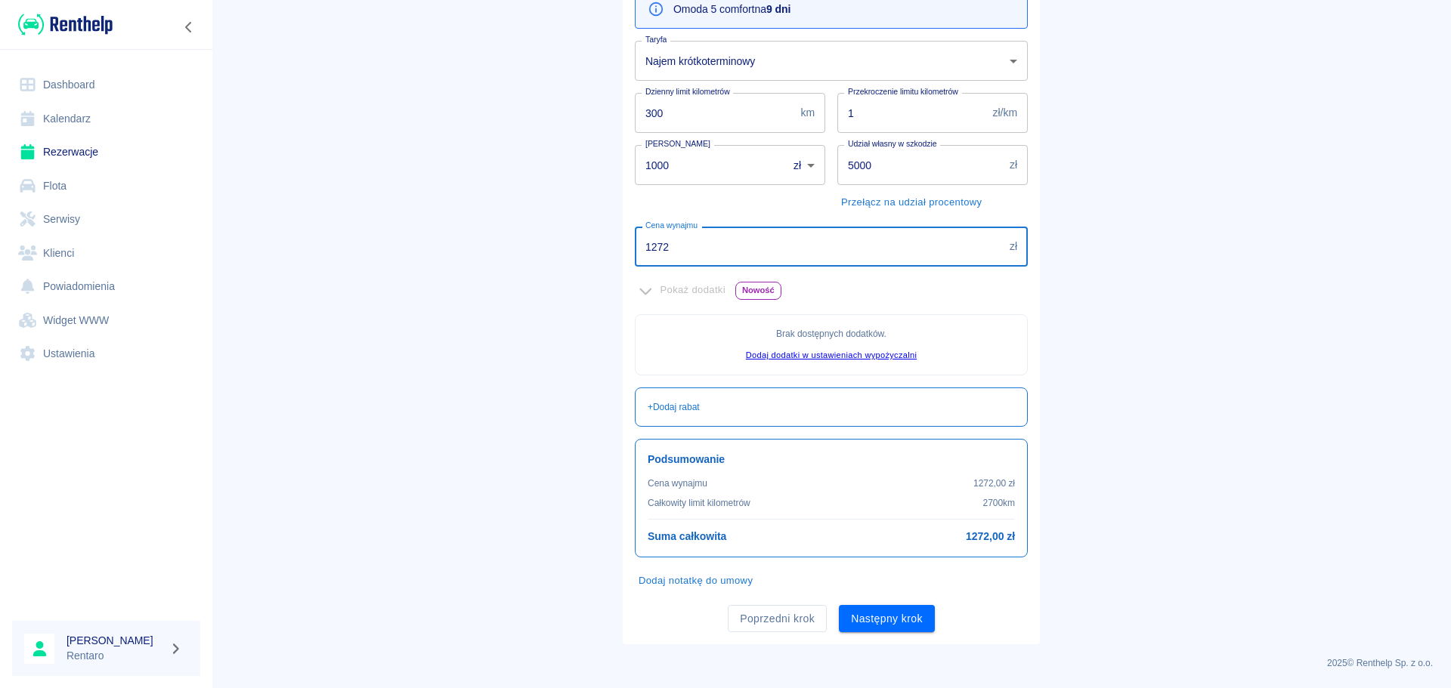
click at [737, 260] on input "1272" at bounding box center [819, 247] width 369 height 40
click at [736, 260] on input "1272" at bounding box center [819, 247] width 369 height 40
click at [734, 258] on input "1272" at bounding box center [819, 247] width 369 height 40
type input "1200"
click at [1118, 305] on main "Rezerwacje Dodaj rezerwację Podstawowe dane 2 Oferta 3 Klient 4 Podsumowanie Of…" at bounding box center [831, 239] width 1239 height 811
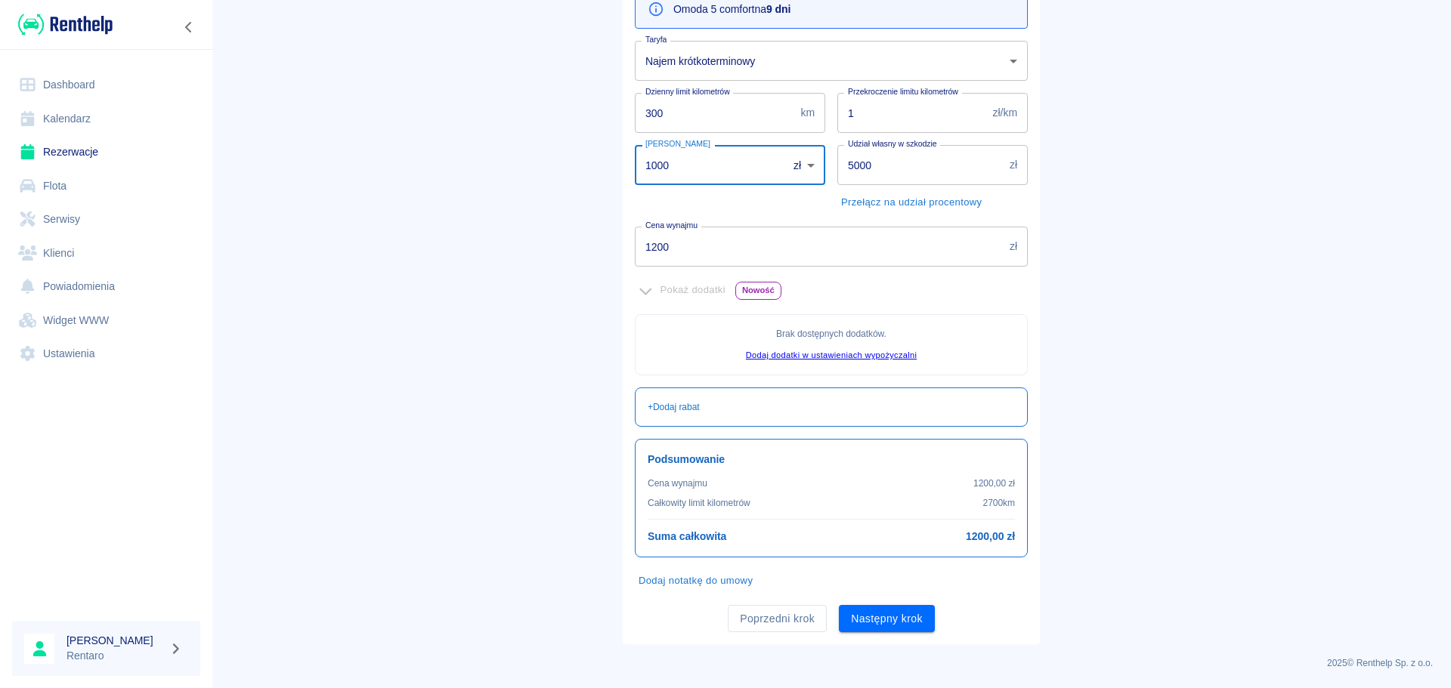
click at [694, 167] on input "1000" at bounding box center [706, 165] width 142 height 40
click at [694, 168] on input "1000" at bounding box center [706, 165] width 142 height 40
click at [903, 175] on input "5000" at bounding box center [920, 165] width 166 height 40
click at [903, 174] on input "5000" at bounding box center [920, 165] width 166 height 40
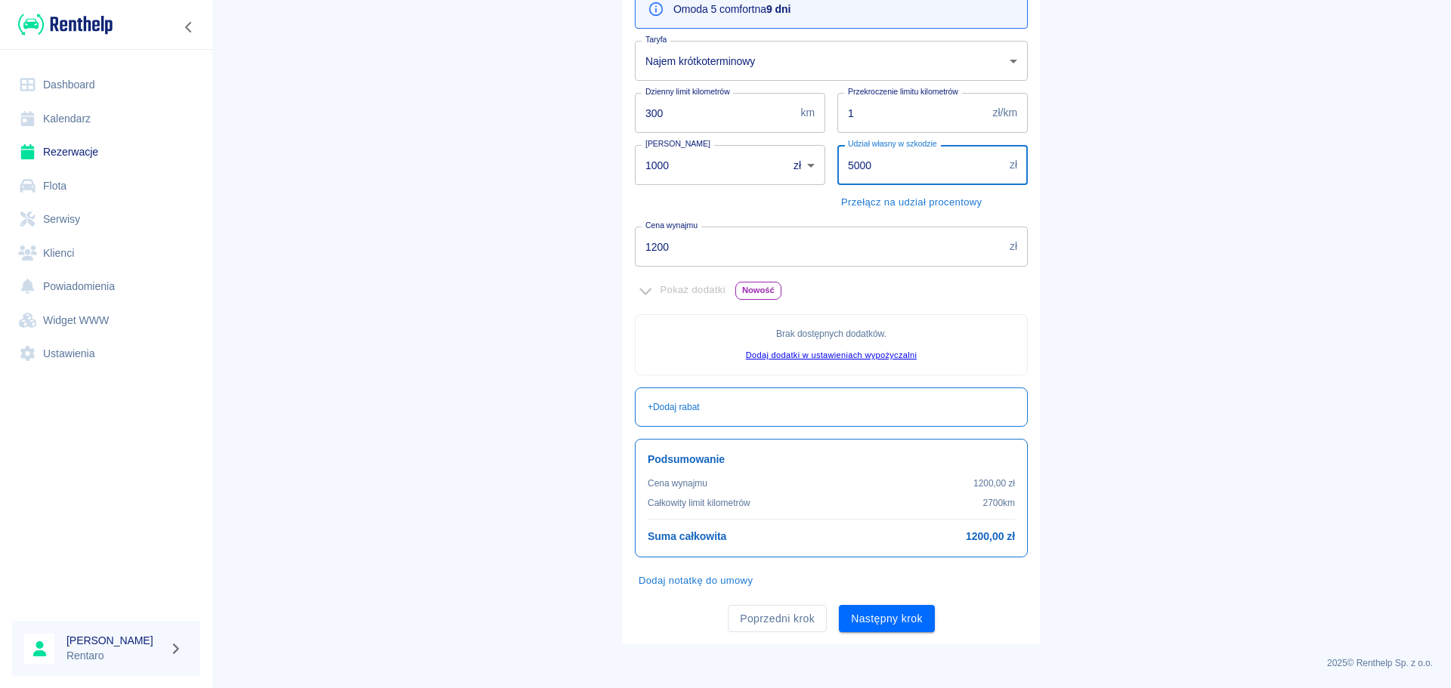
click at [903, 174] on input "5000" at bounding box center [920, 165] width 166 height 40
type input "1000"
click at [1226, 237] on main "Rezerwacje Dodaj rezerwację Podstawowe dane 2 Oferta 3 Klient 4 Podsumowanie Of…" at bounding box center [831, 239] width 1239 height 811
click at [900, 628] on button "Następny krok" at bounding box center [887, 619] width 96 height 28
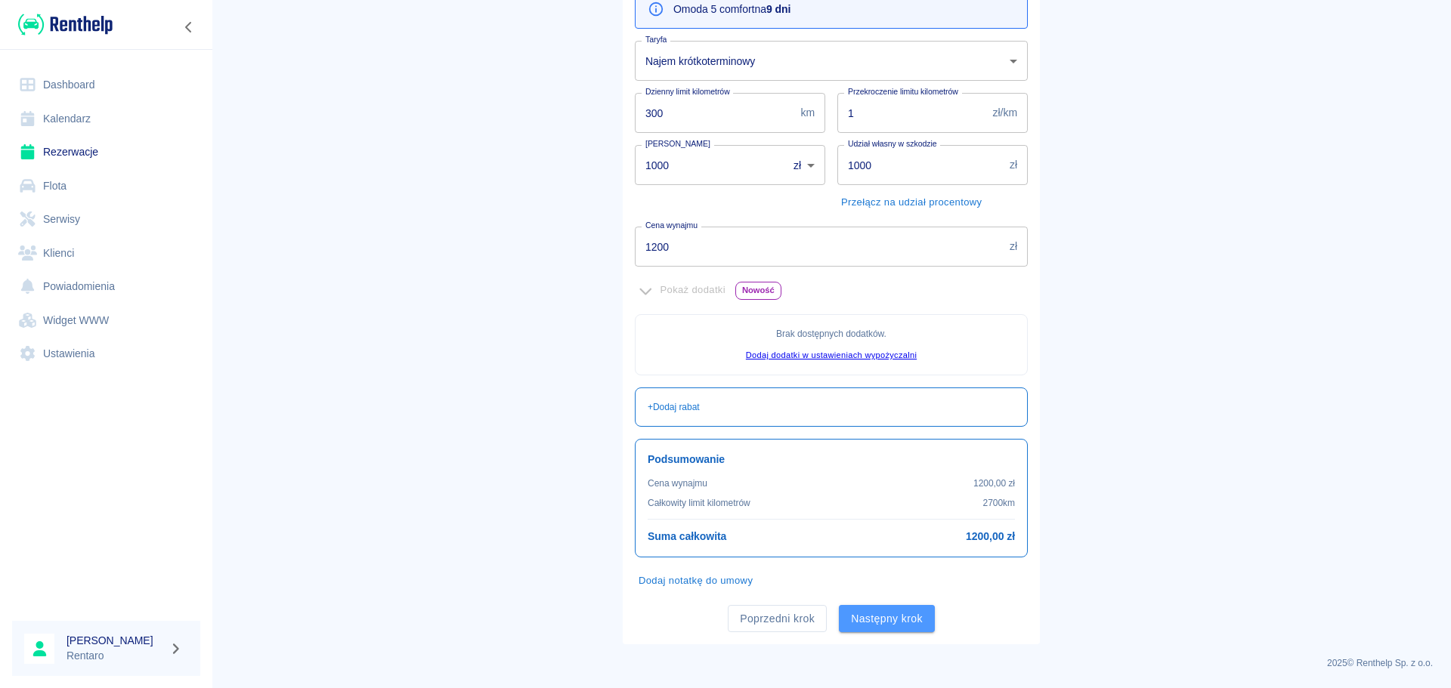
scroll to position [0, 0]
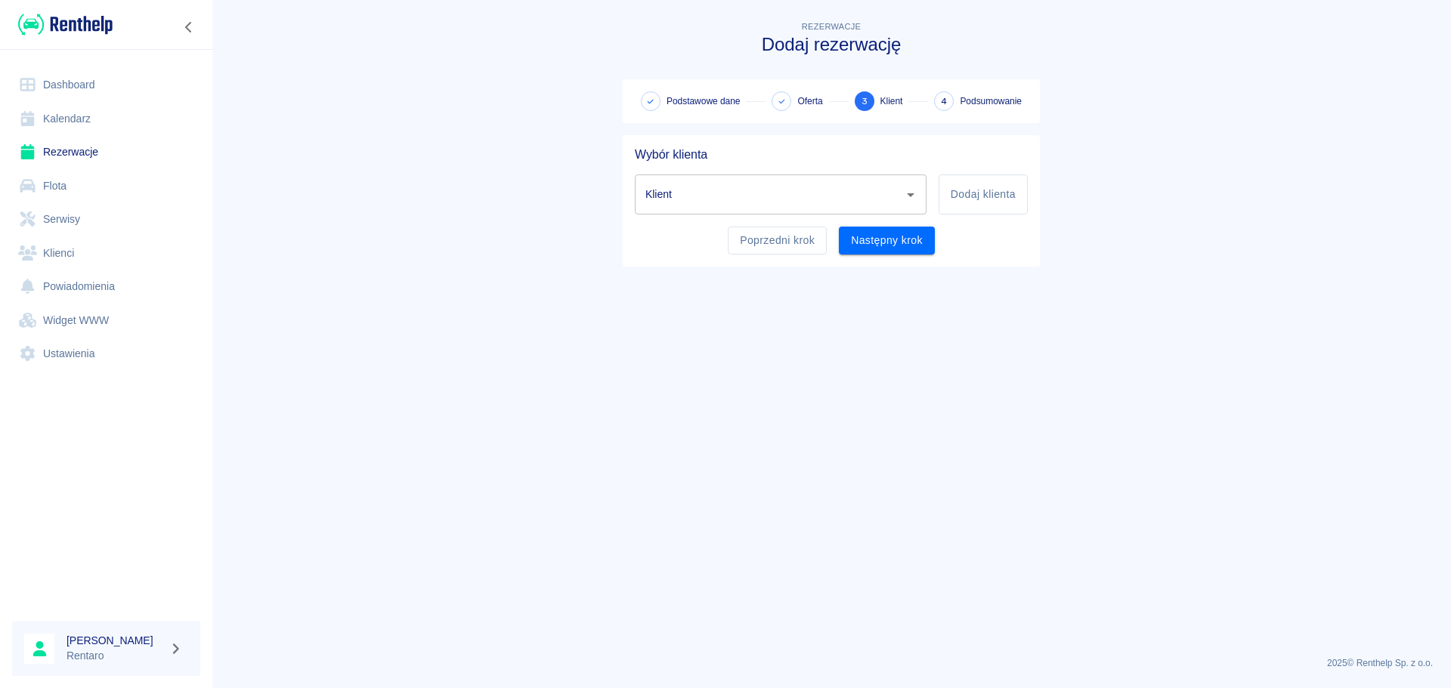
click at [782, 187] on input "Klient" at bounding box center [768, 194] width 255 height 26
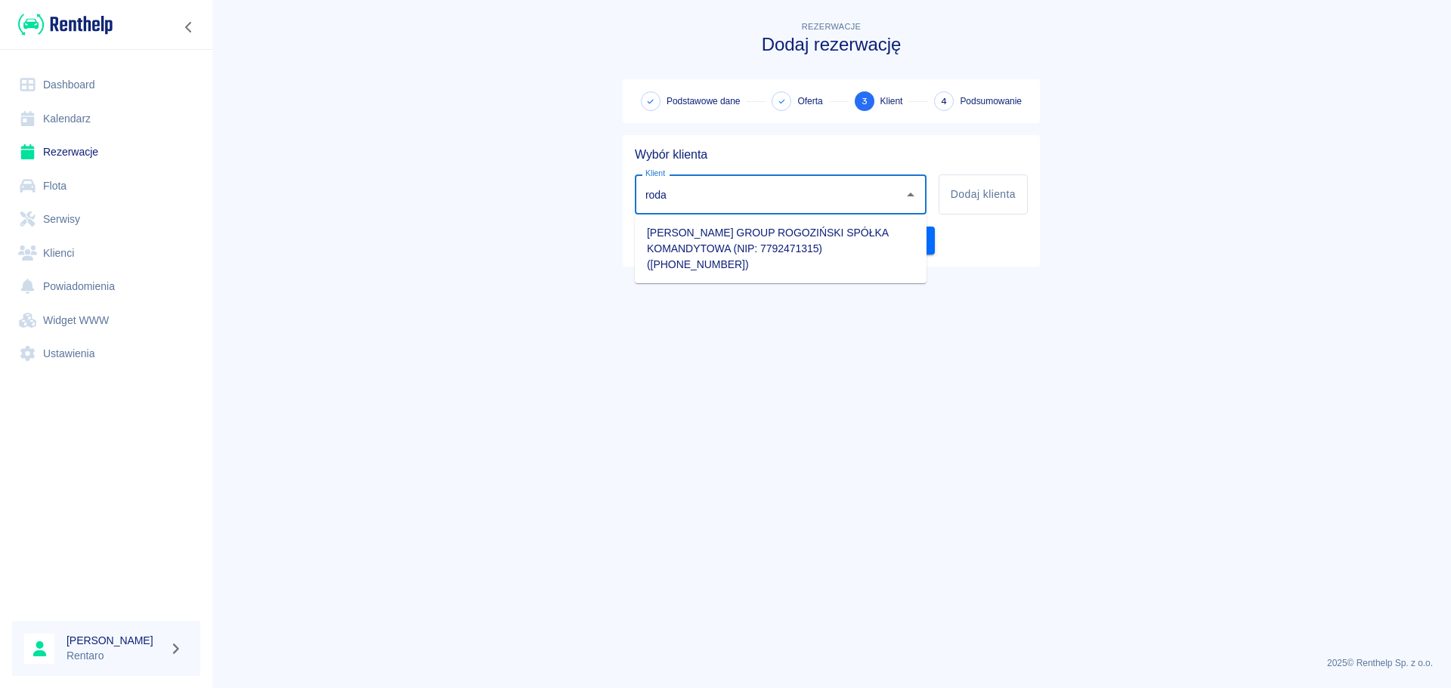
click at [743, 247] on li "[PERSON_NAME] GROUP ROGOZIŃSKI SPÓŁKA KOMANDYTOWA (NIP: 7792471315) ([PHONE_NUM…" at bounding box center [781, 249] width 292 height 57
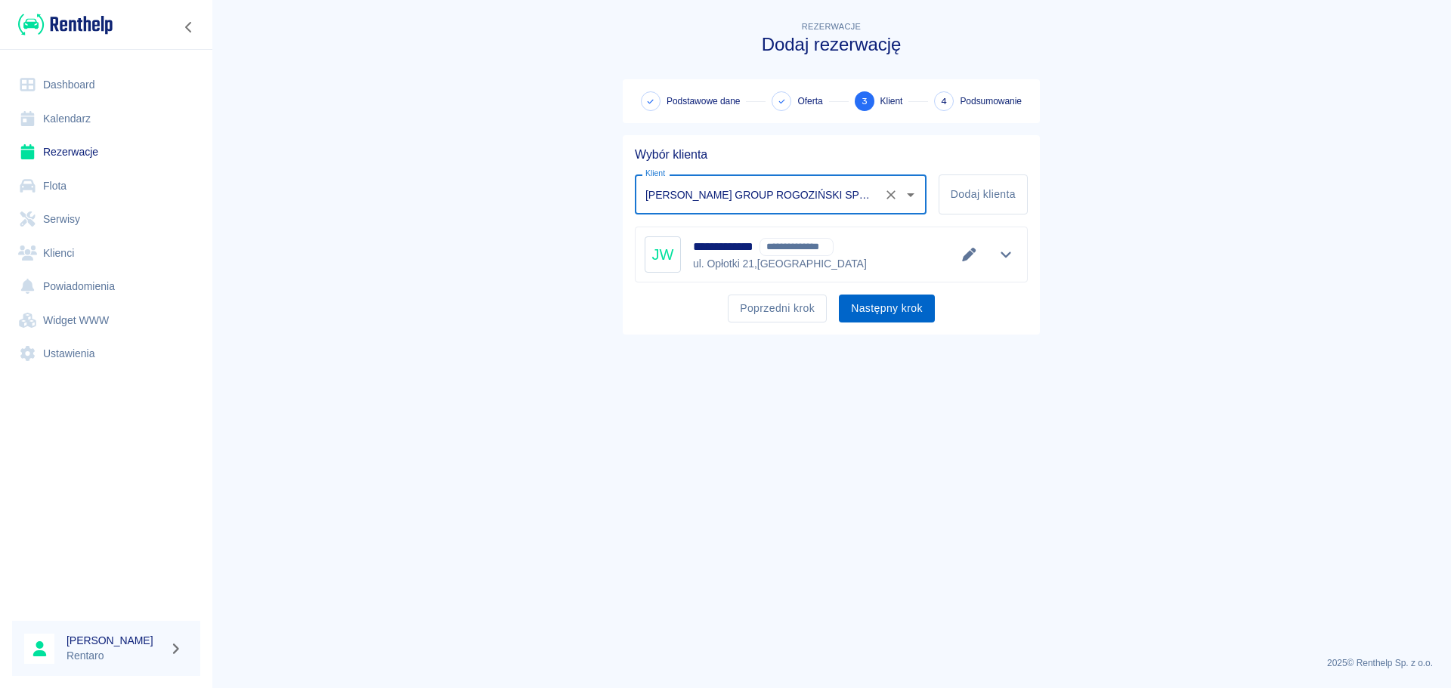
type input "[PERSON_NAME] GROUP ROGOZIŃSKI SPÓŁKA KOMANDYTOWA (NIP: 7792471315) ([PHONE_NUM…"
click at [897, 312] on button "Następny krok" at bounding box center [887, 309] width 96 height 28
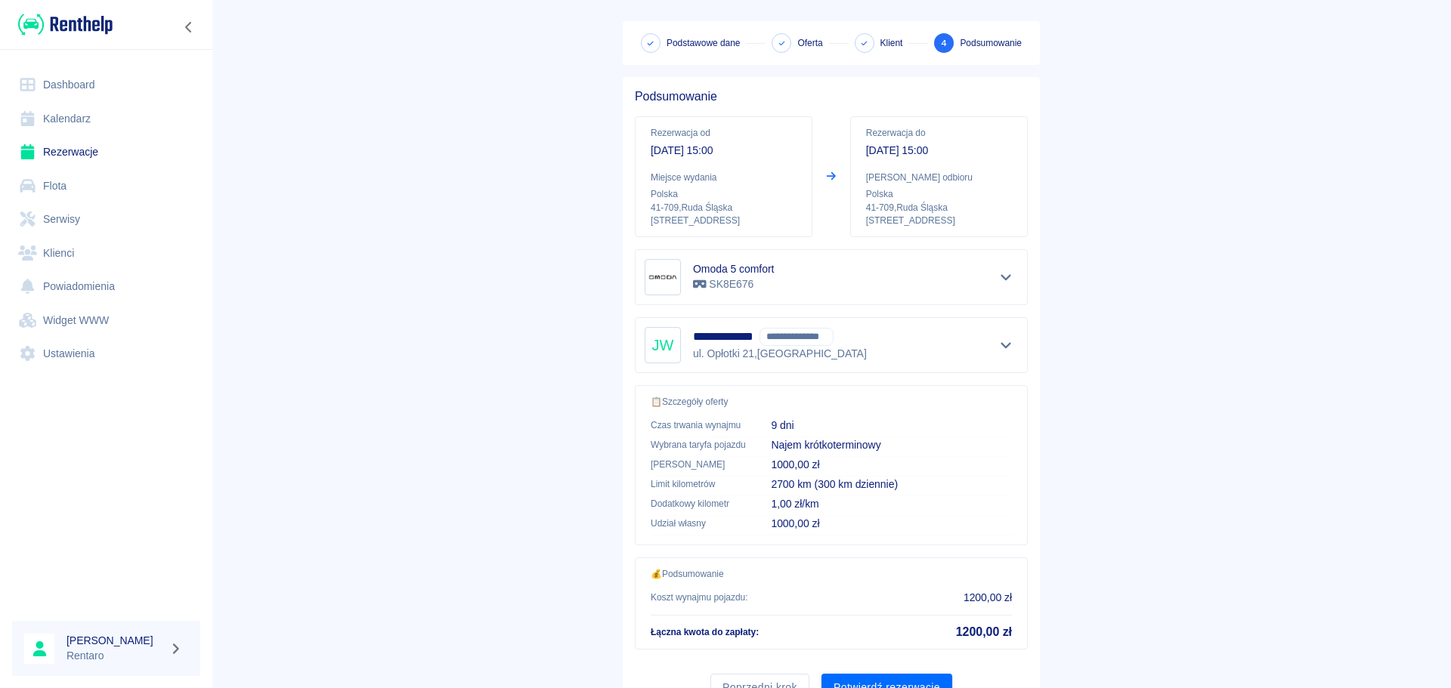
scroll to position [127, 0]
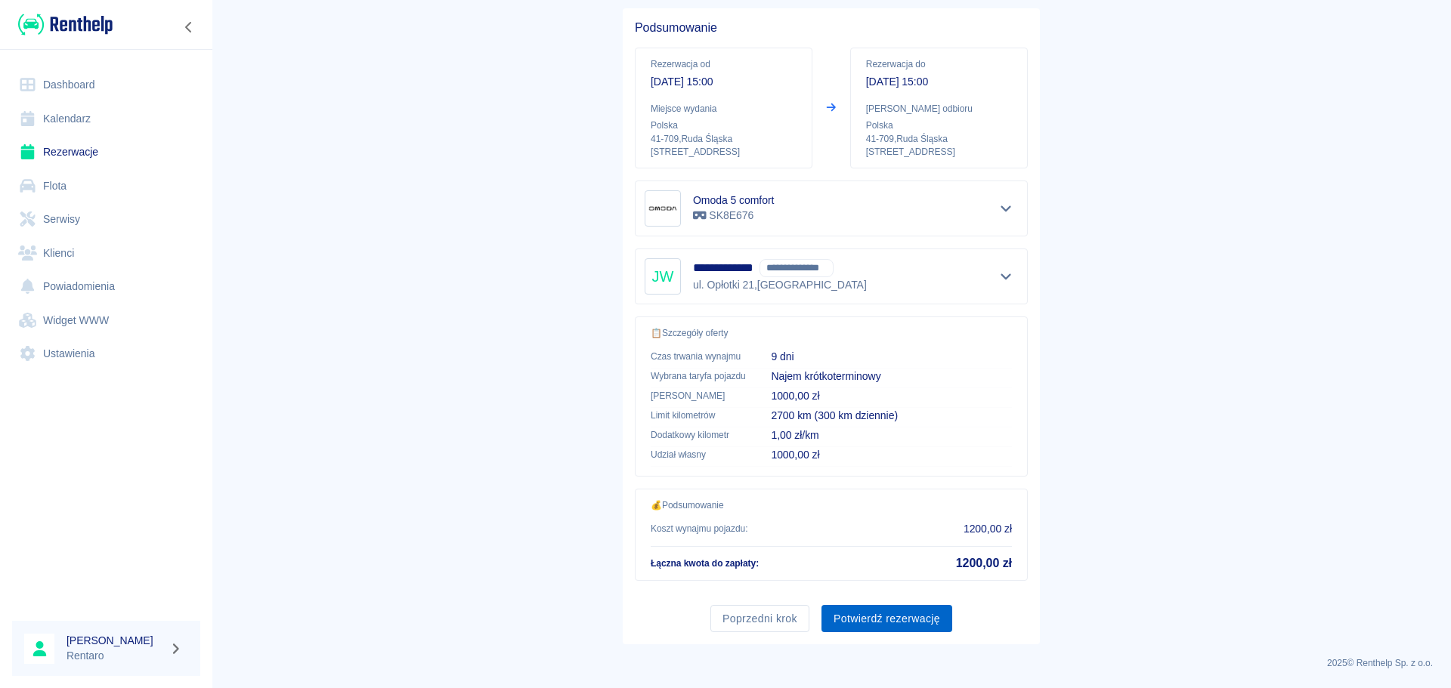
click at [883, 624] on button "Potwierdź rezerwację" at bounding box center [886, 619] width 131 height 28
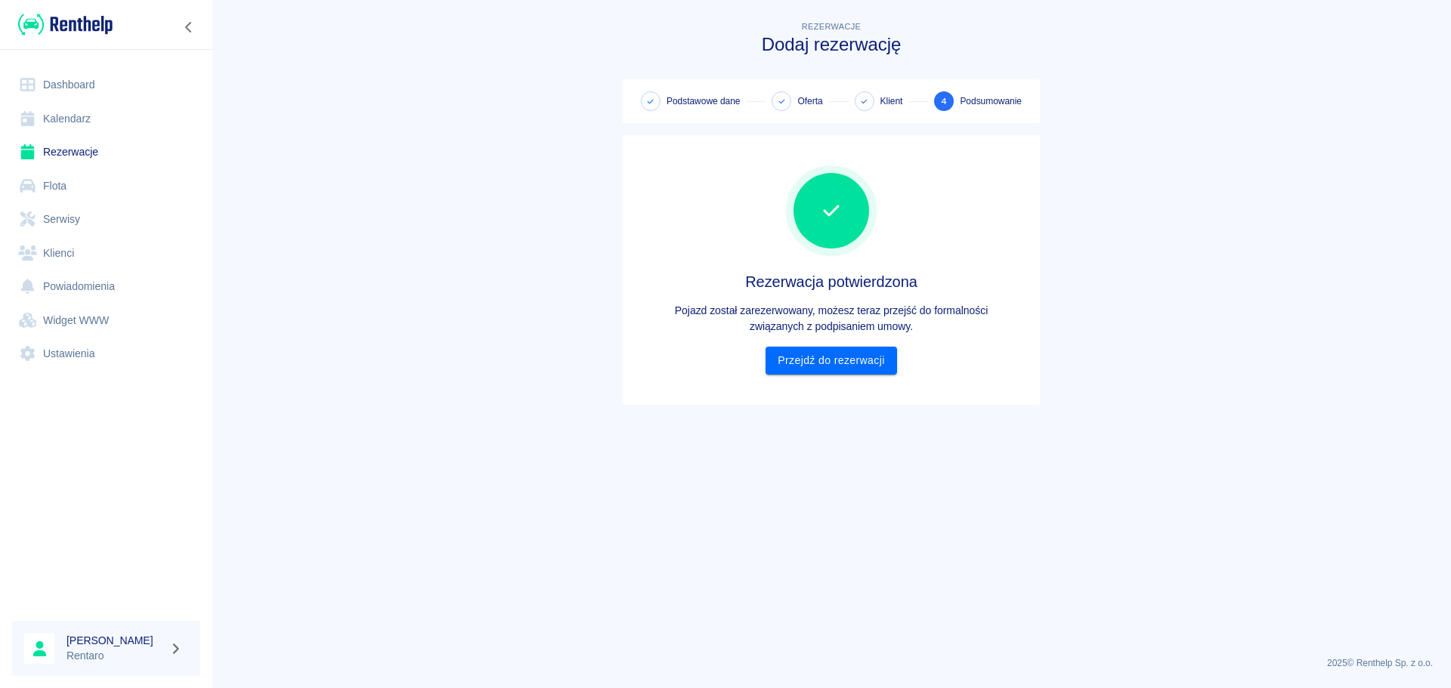
scroll to position [0, 0]
click at [833, 367] on link "Przejdź do rezerwacji" at bounding box center [830, 361] width 131 height 28
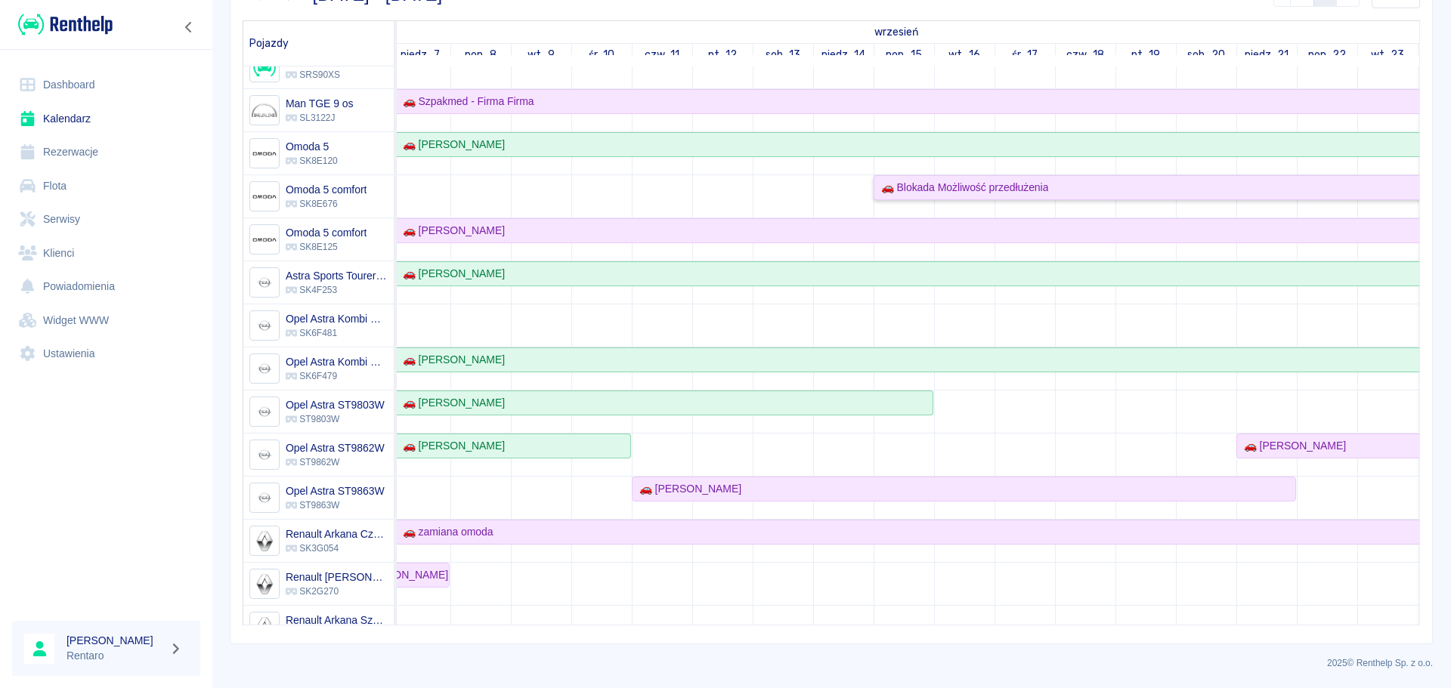
click at [943, 190] on div "🚗 Blokada Możliwość przedłużenia" at bounding box center [961, 188] width 173 height 16
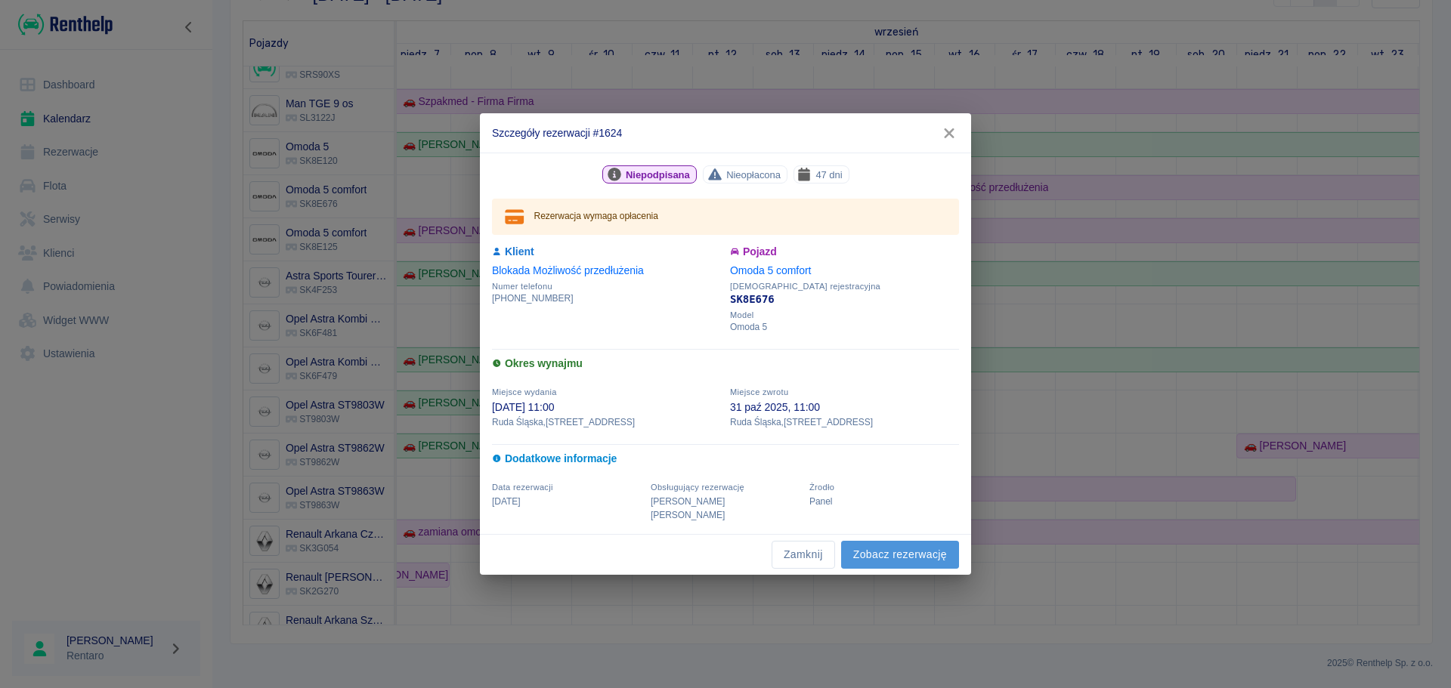
click at [902, 544] on link "Zobacz rezerwację" at bounding box center [900, 555] width 118 height 28
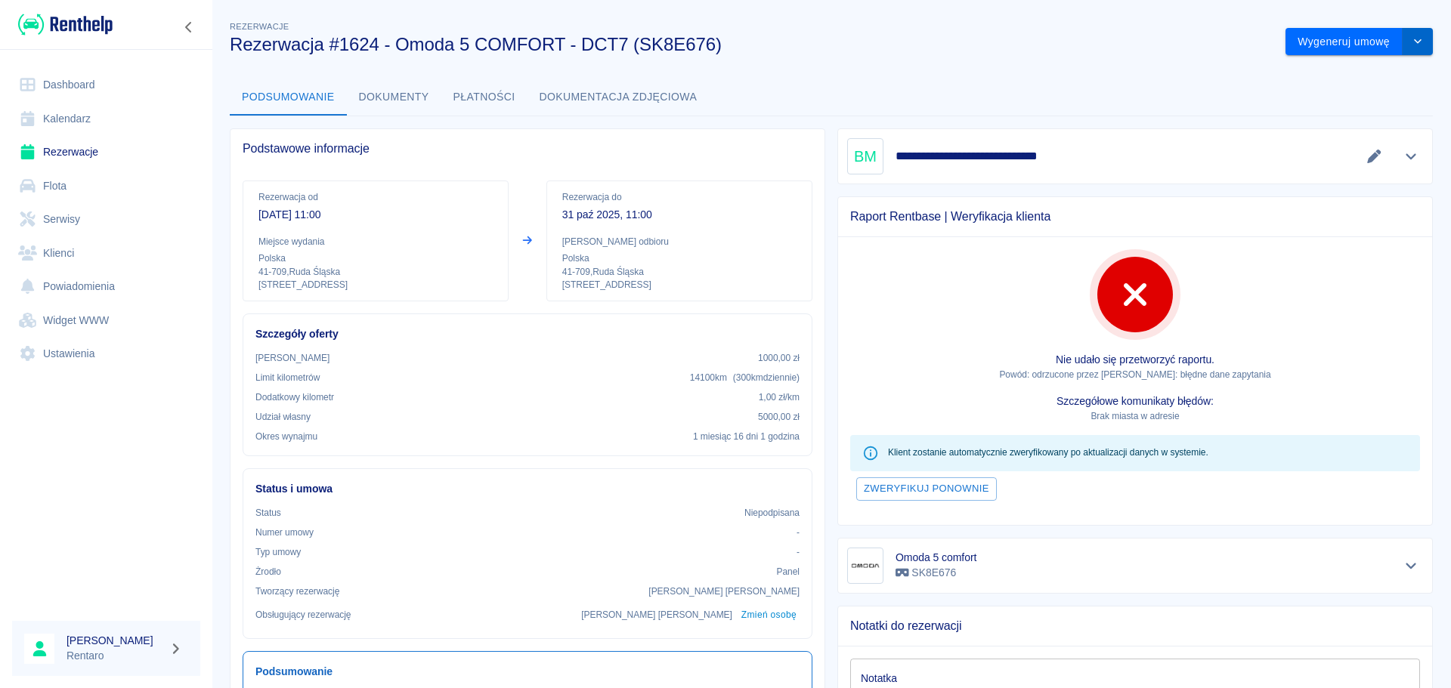
click at [1411, 41] on icon "drop-down" at bounding box center [1417, 41] width 12 height 10
click at [1319, 78] on li "Modyfikuj rezerwację" at bounding box center [1348, 73] width 122 height 25
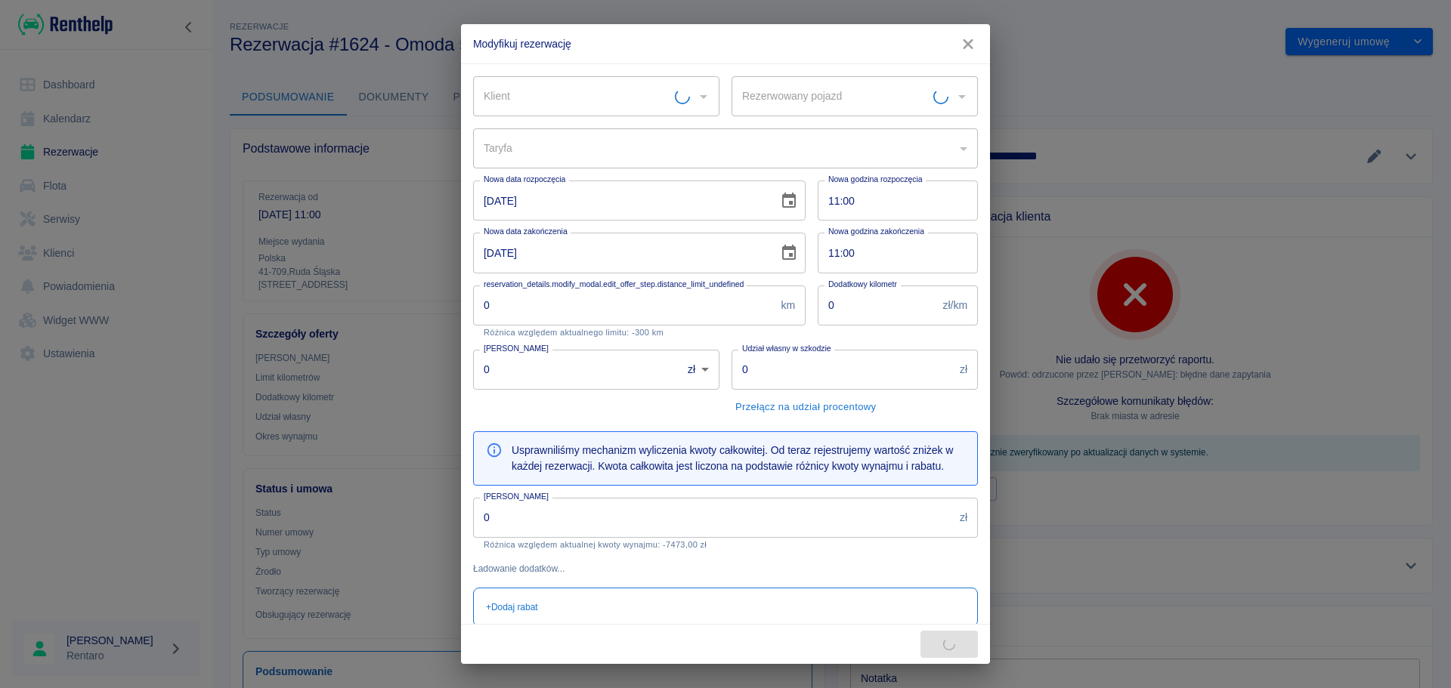
type input "Omoda 5 comfort - SK8E676"
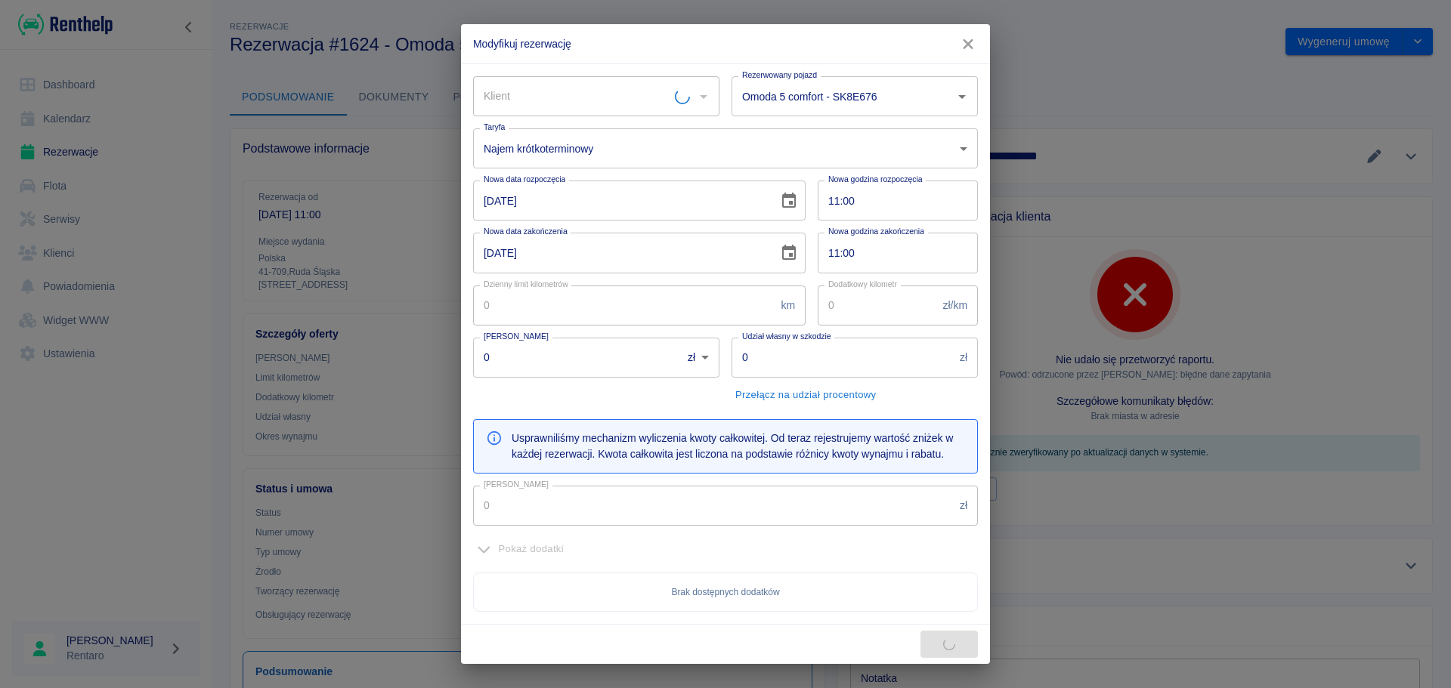
type input "Blokada Możliwość przedłużenia"
type input "300"
type input "1"
type input "1000"
type input "5000"
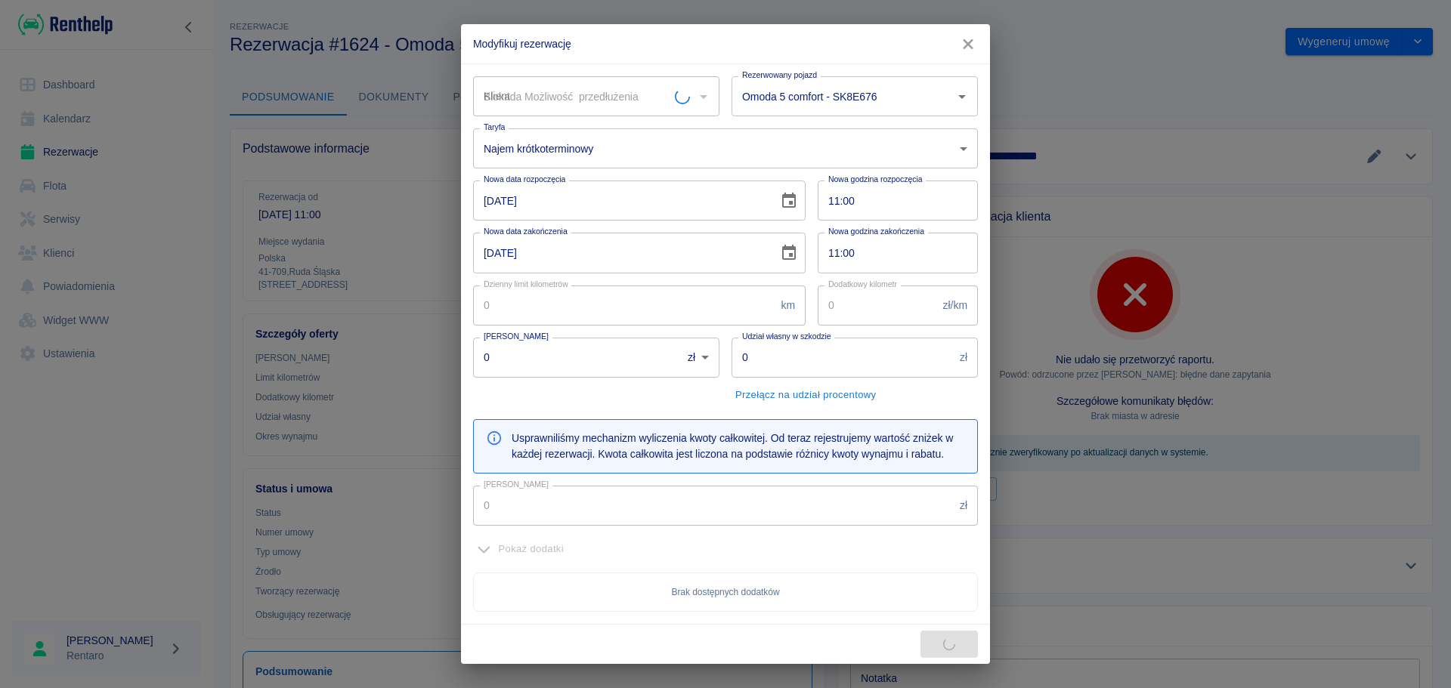
type input "7473"
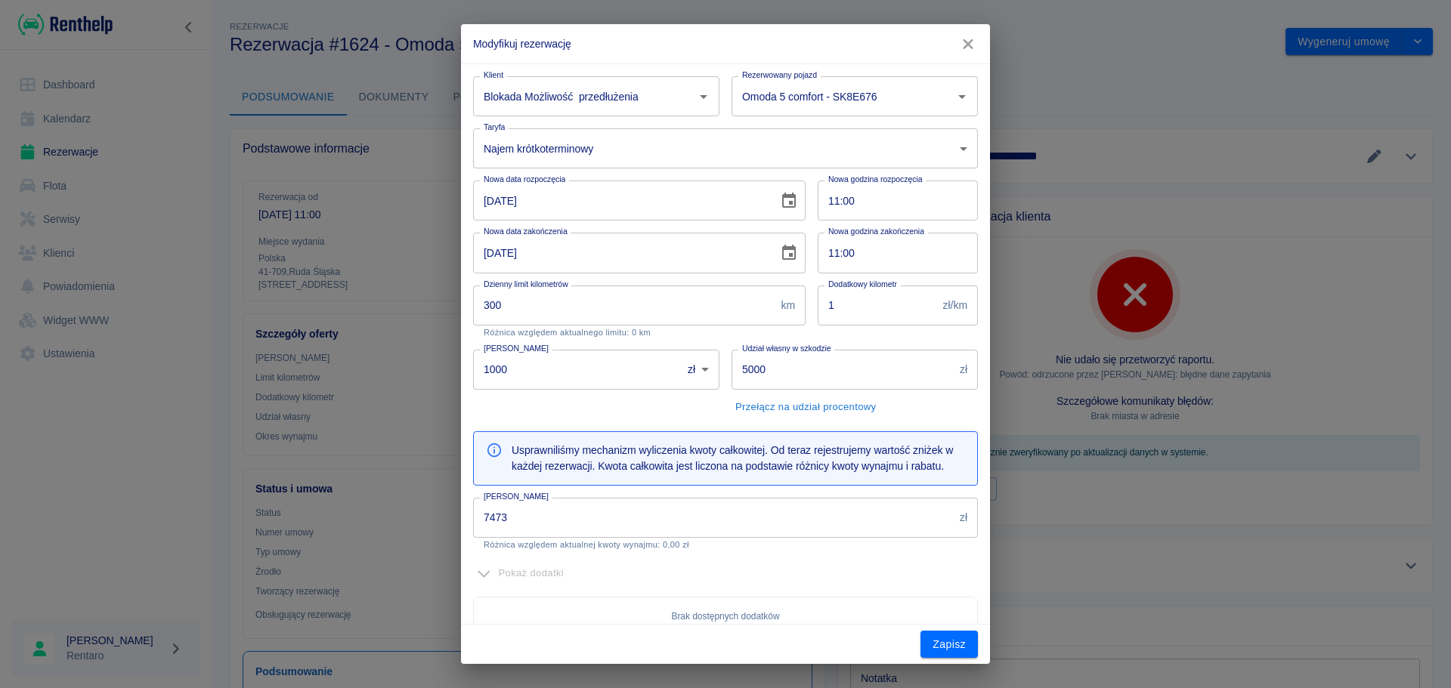
click at [485, 203] on input "[DATE]" at bounding box center [620, 201] width 295 height 40
type input "01-09-2025"
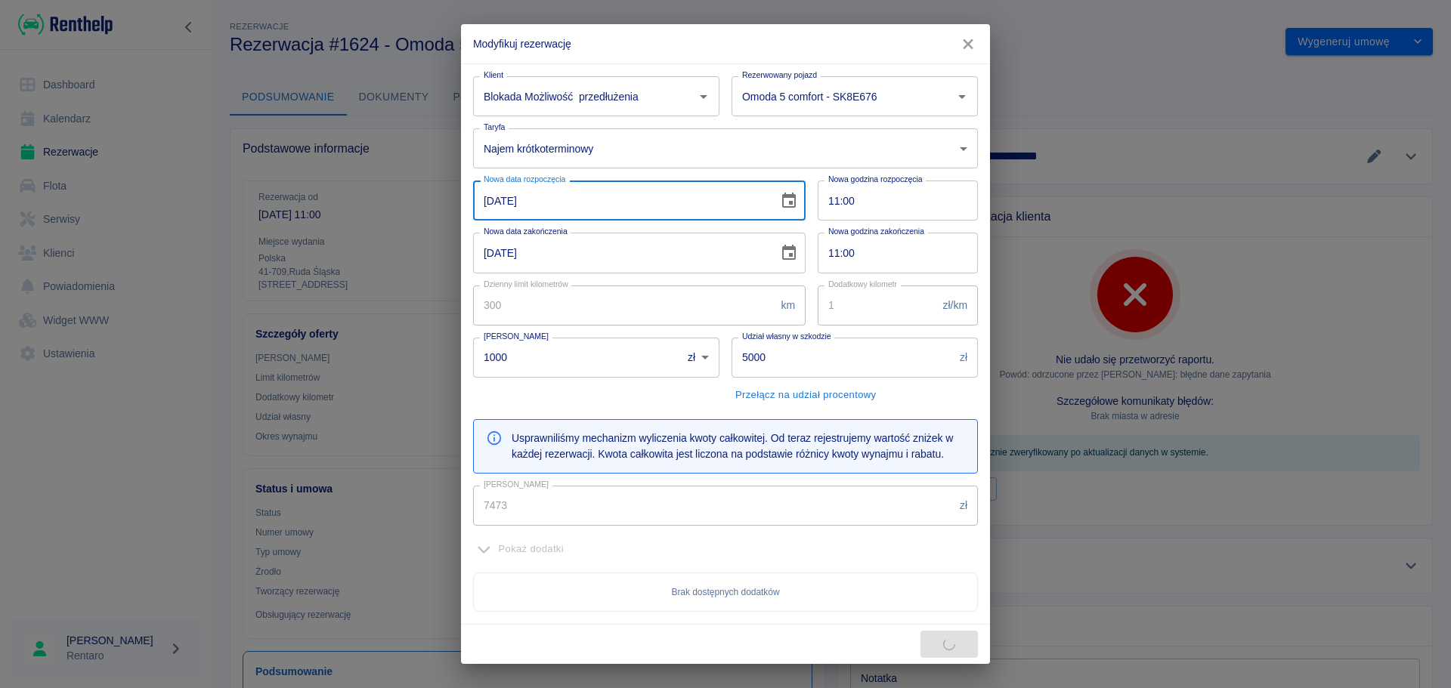
type input "9699"
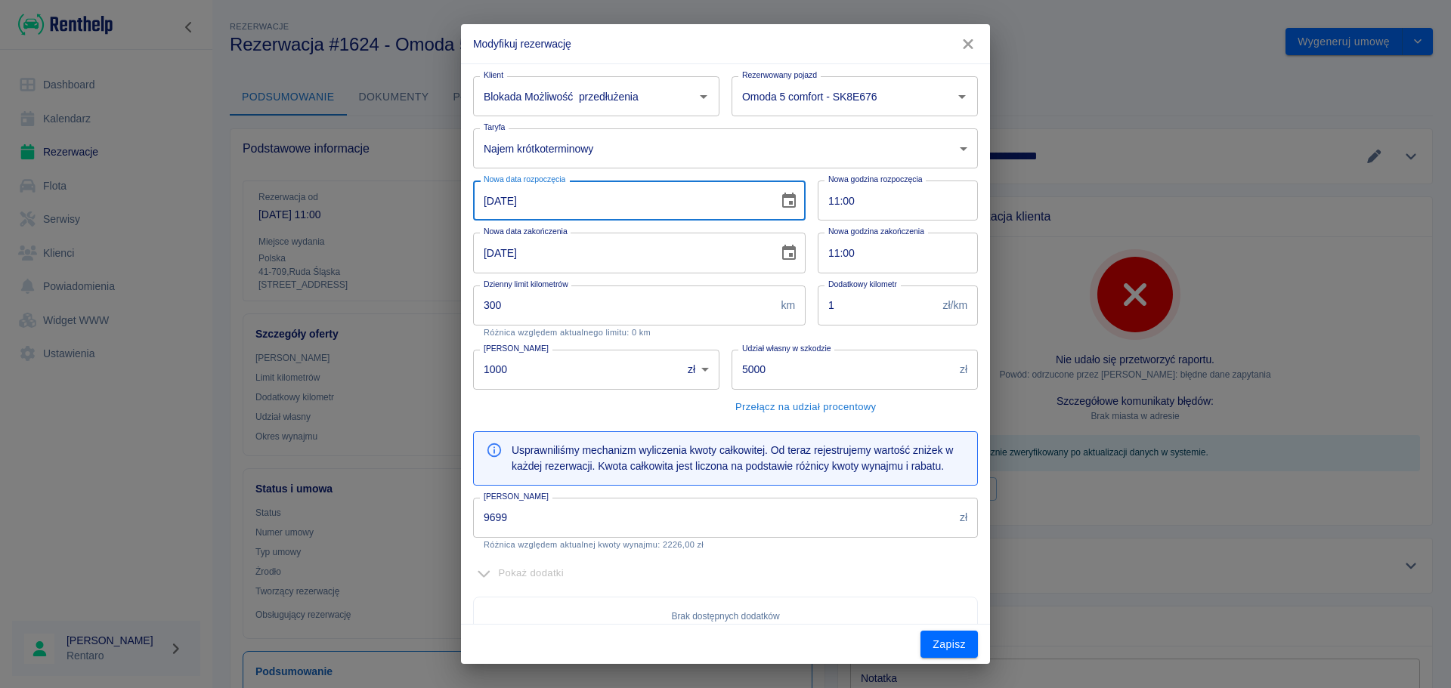
type input "16-09-2025"
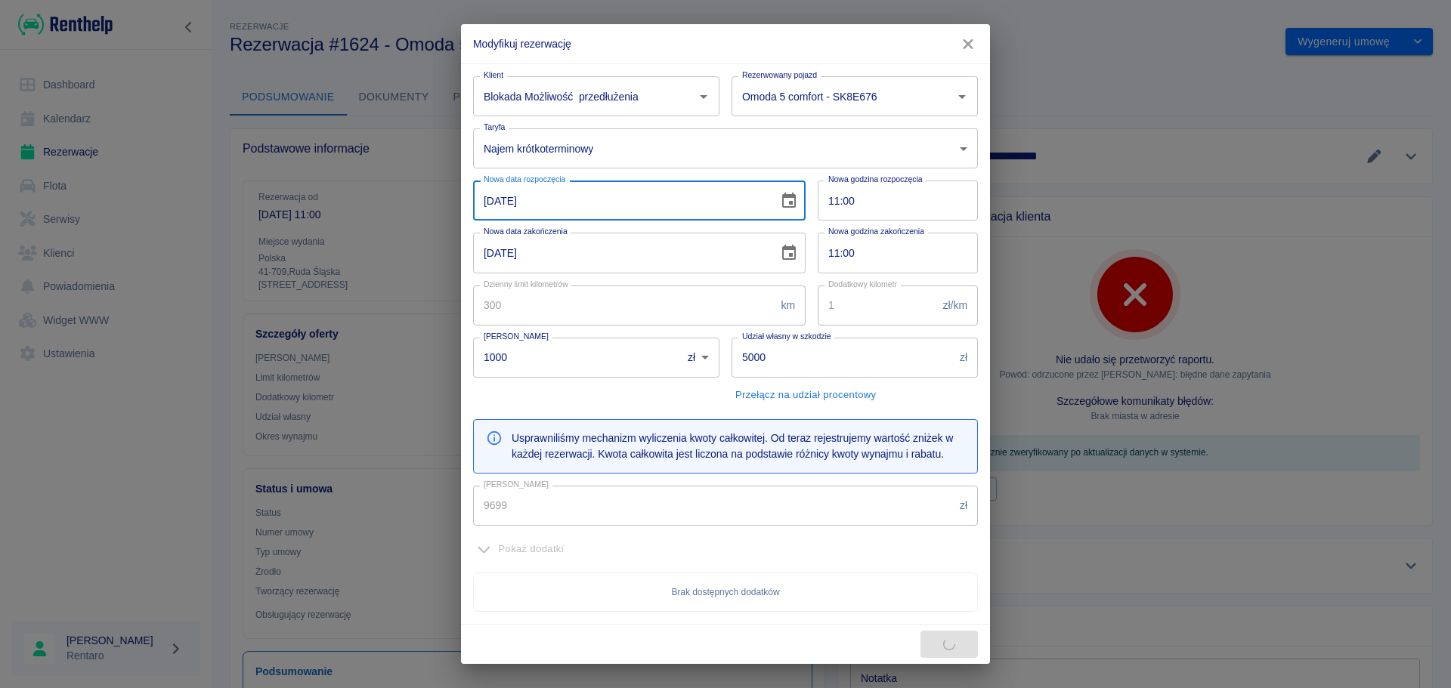
type input "7314"
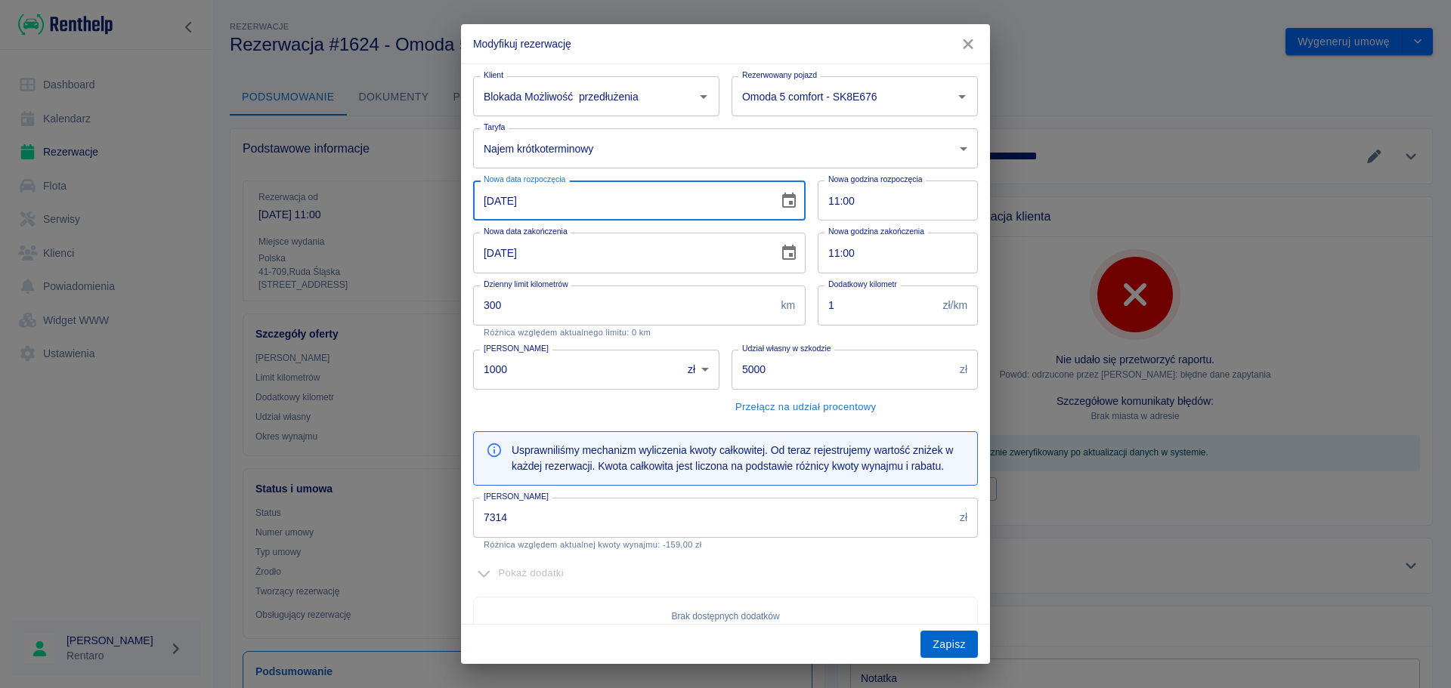
type input "16-09-2025"
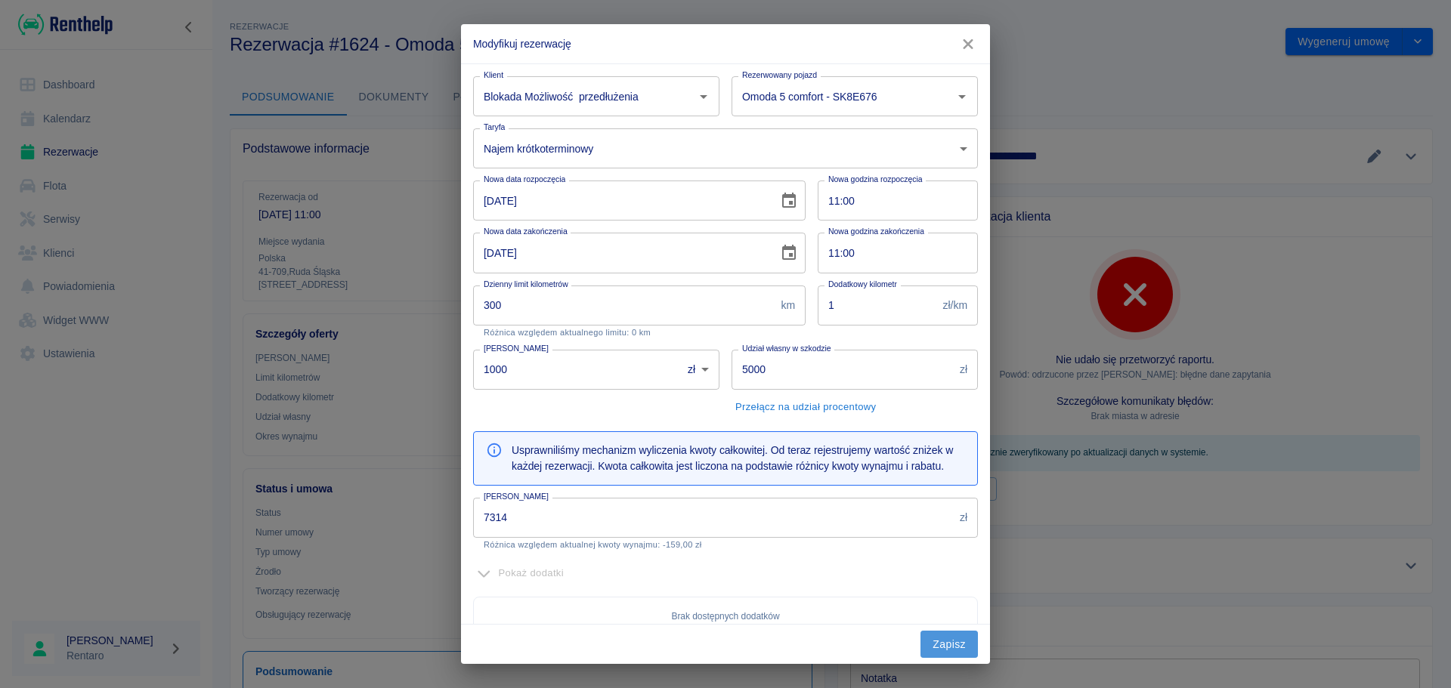
click at [938, 642] on button "Zapisz" at bounding box center [948, 645] width 57 height 28
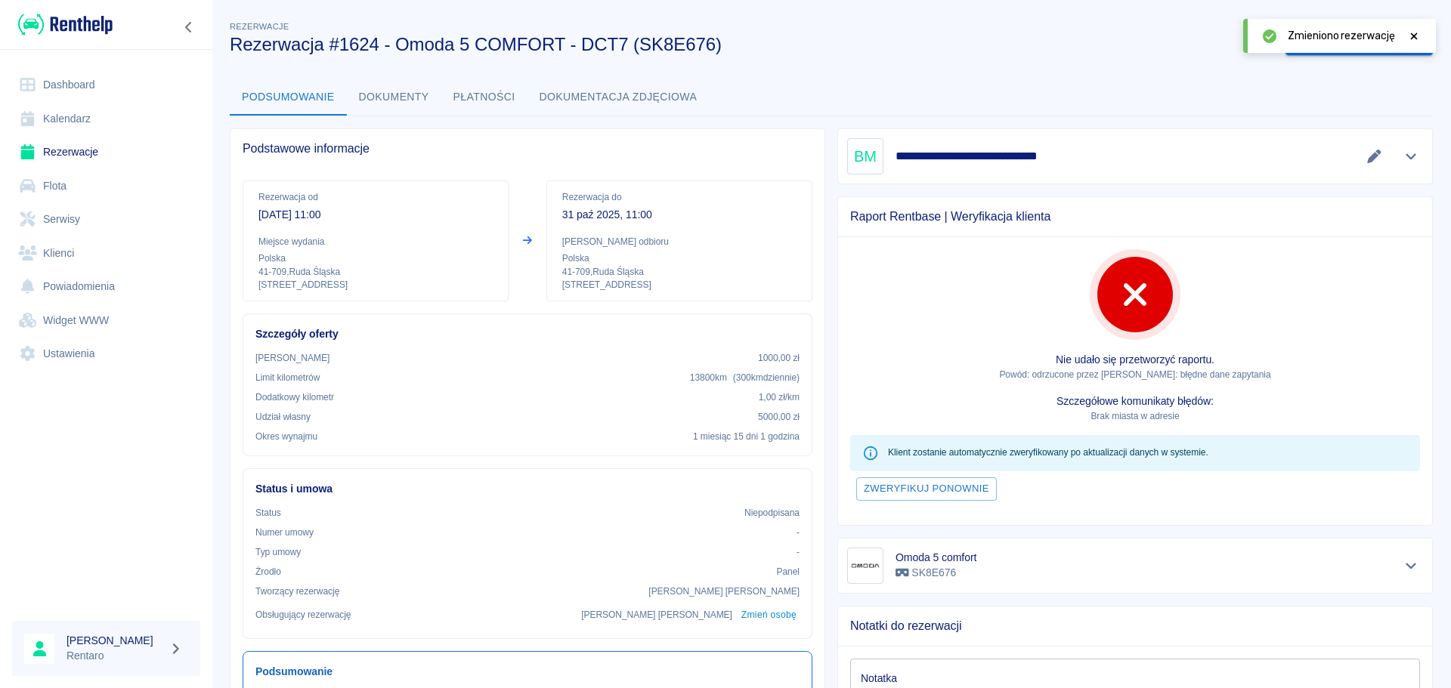
click at [104, 116] on link "Kalendarz" at bounding box center [106, 119] width 188 height 34
